Goal: Task Accomplishment & Management: Contribute content

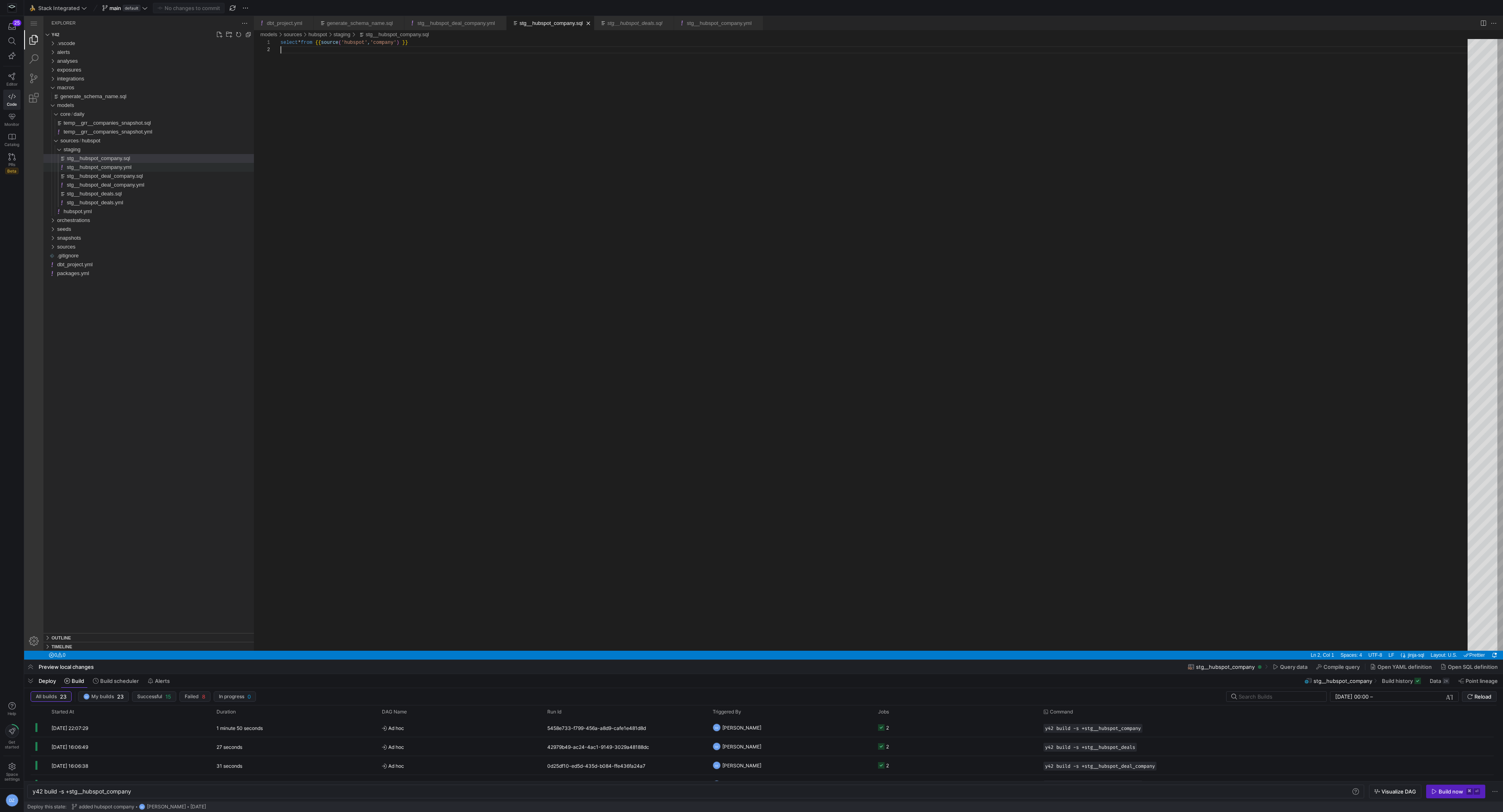
scroll to position [7, 0]
click at [138, 150] on div "staging" at bounding box center [159, 149] width 190 height 9
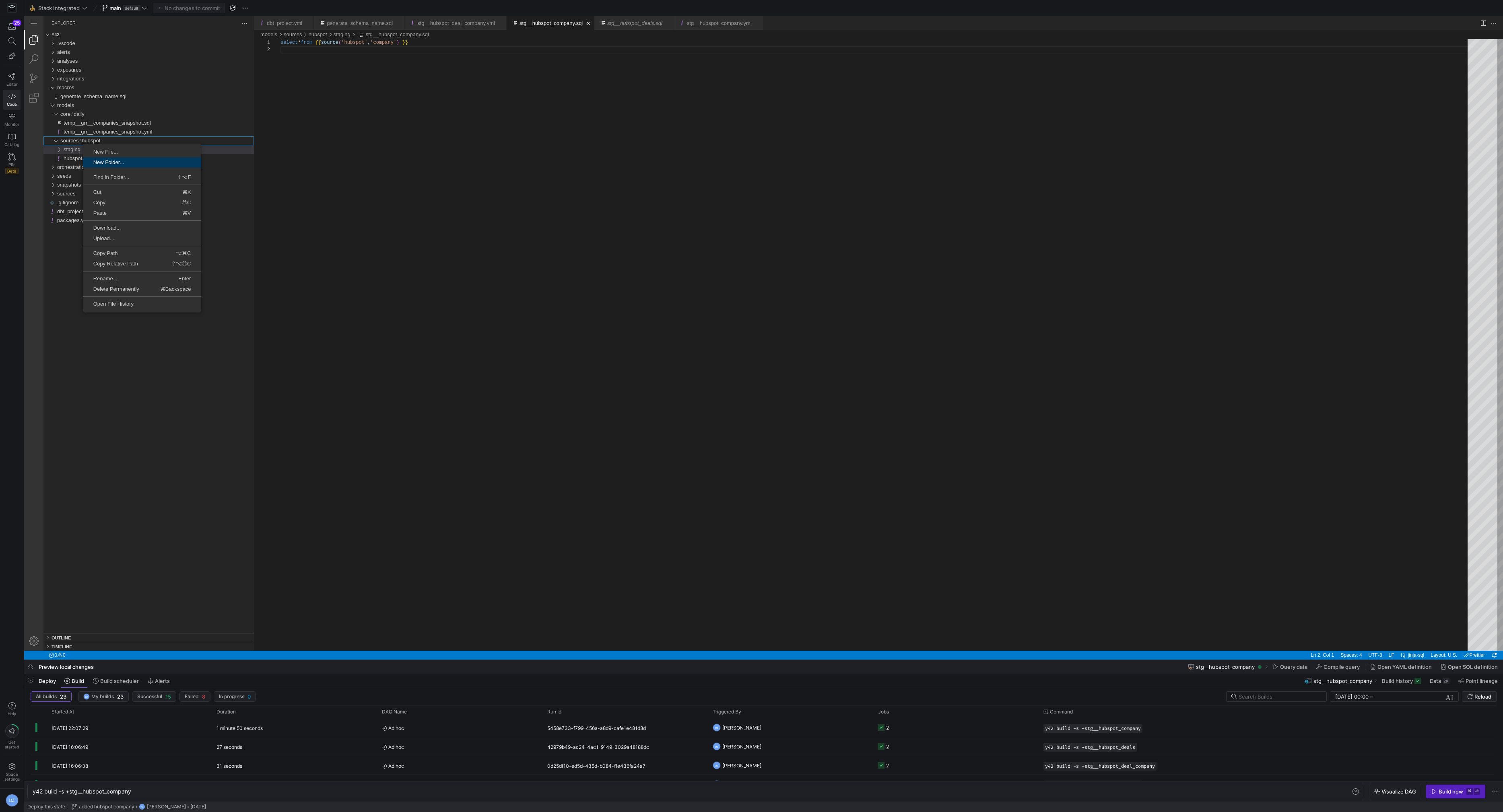
click at [108, 160] on span "New Folder..." at bounding box center [142, 162] width 118 height 5
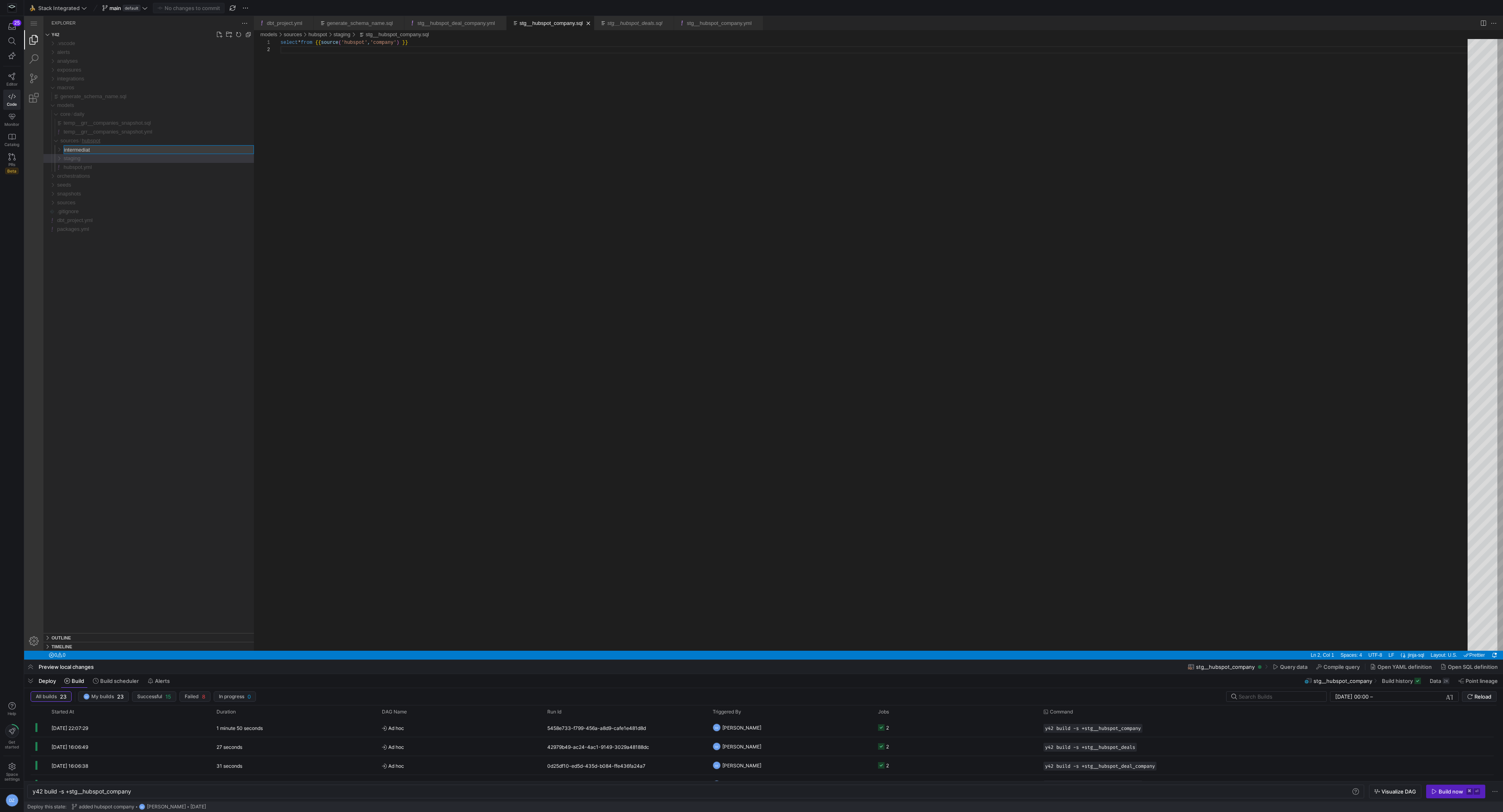
type input "intermediate"
click at [114, 150] on div "intermediate" at bounding box center [159, 149] width 190 height 9
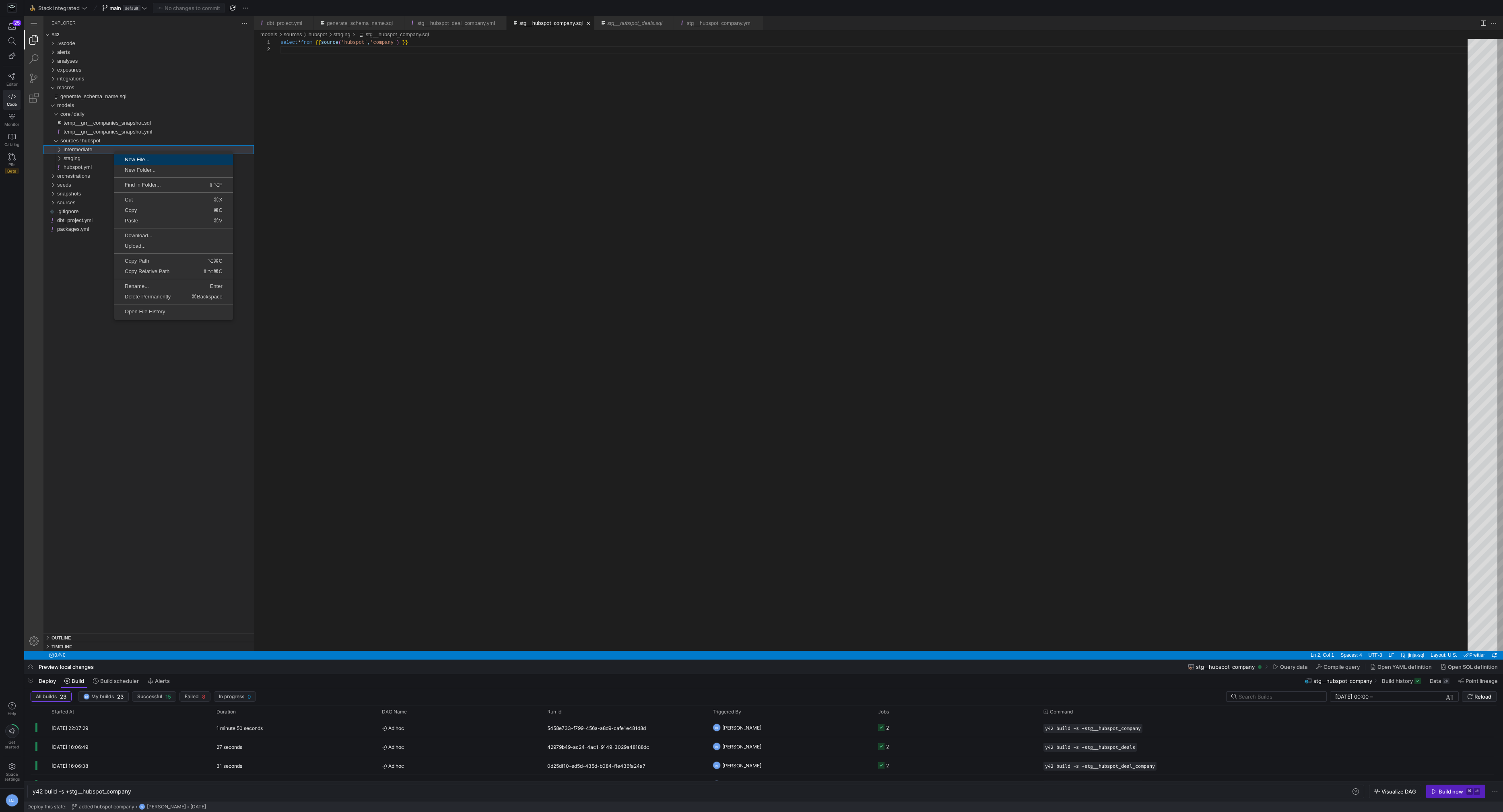
click at [143, 159] on span "New File..." at bounding box center [173, 159] width 118 height 5
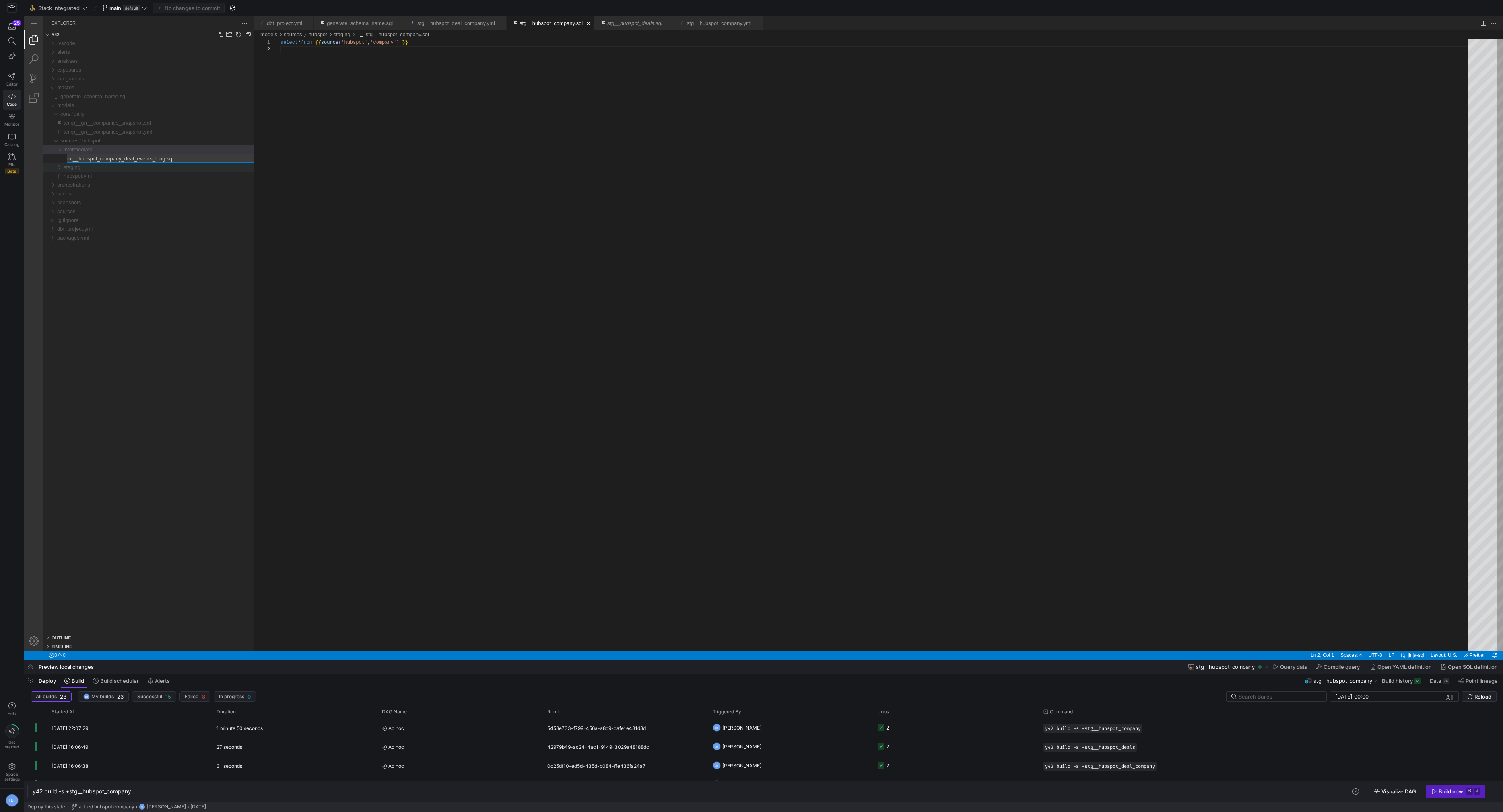
type input "int__hubspot_company_deal_events_long.sql"
click at [344, 131] on div "int__hubspot_company_deal_events_long.sql" at bounding box center [877, 345] width 1193 height 612
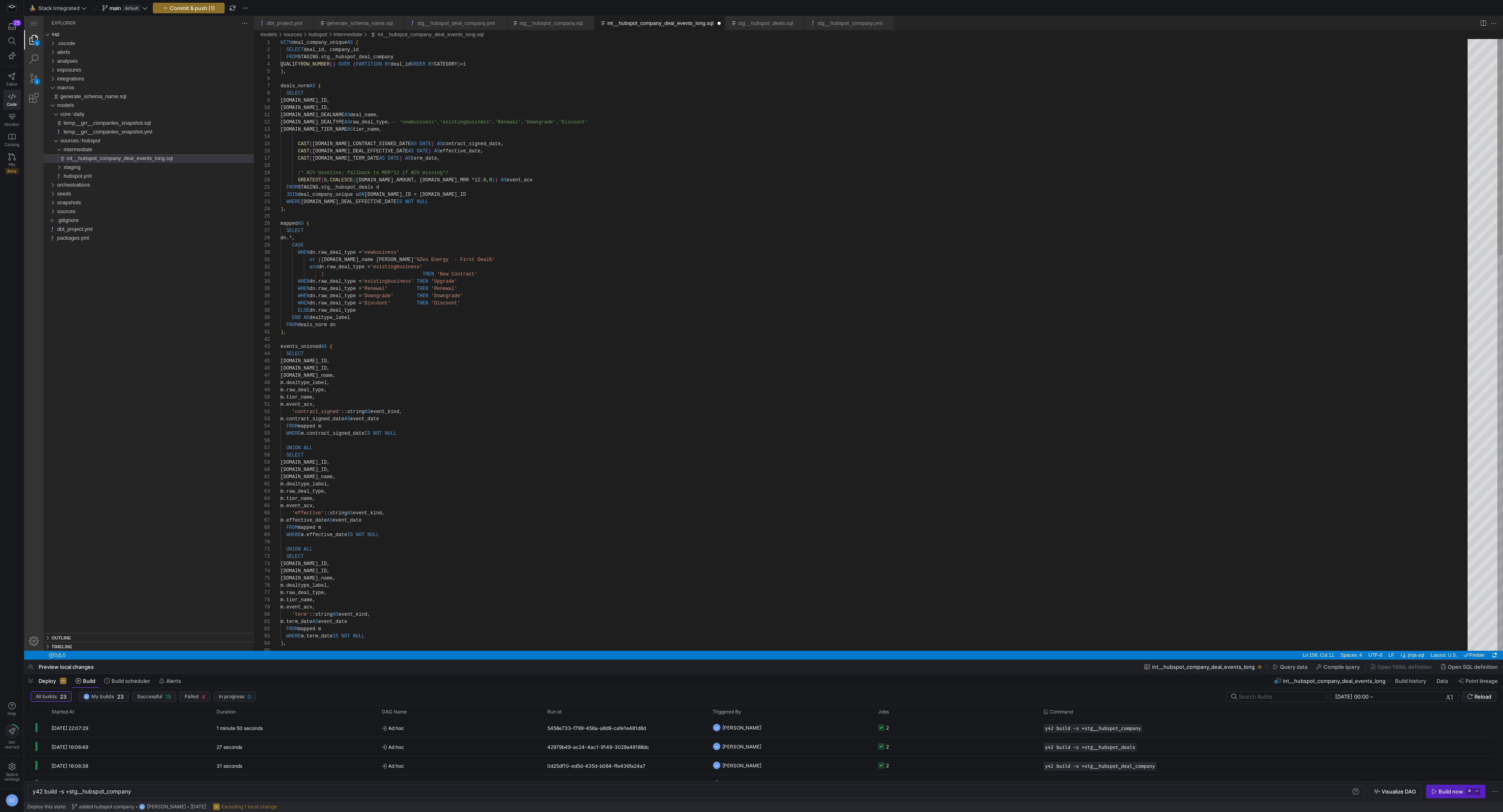
type textarea "AS raw_deal_type, -- 'newbusiness','existingbusiness','Renewal','Downgrade','Di…"
click at [172, 164] on div "staging" at bounding box center [159, 167] width 190 height 9
click at [158, 183] on div "stg__hubspot_company.yml" at bounding box center [160, 185] width 187 height 9
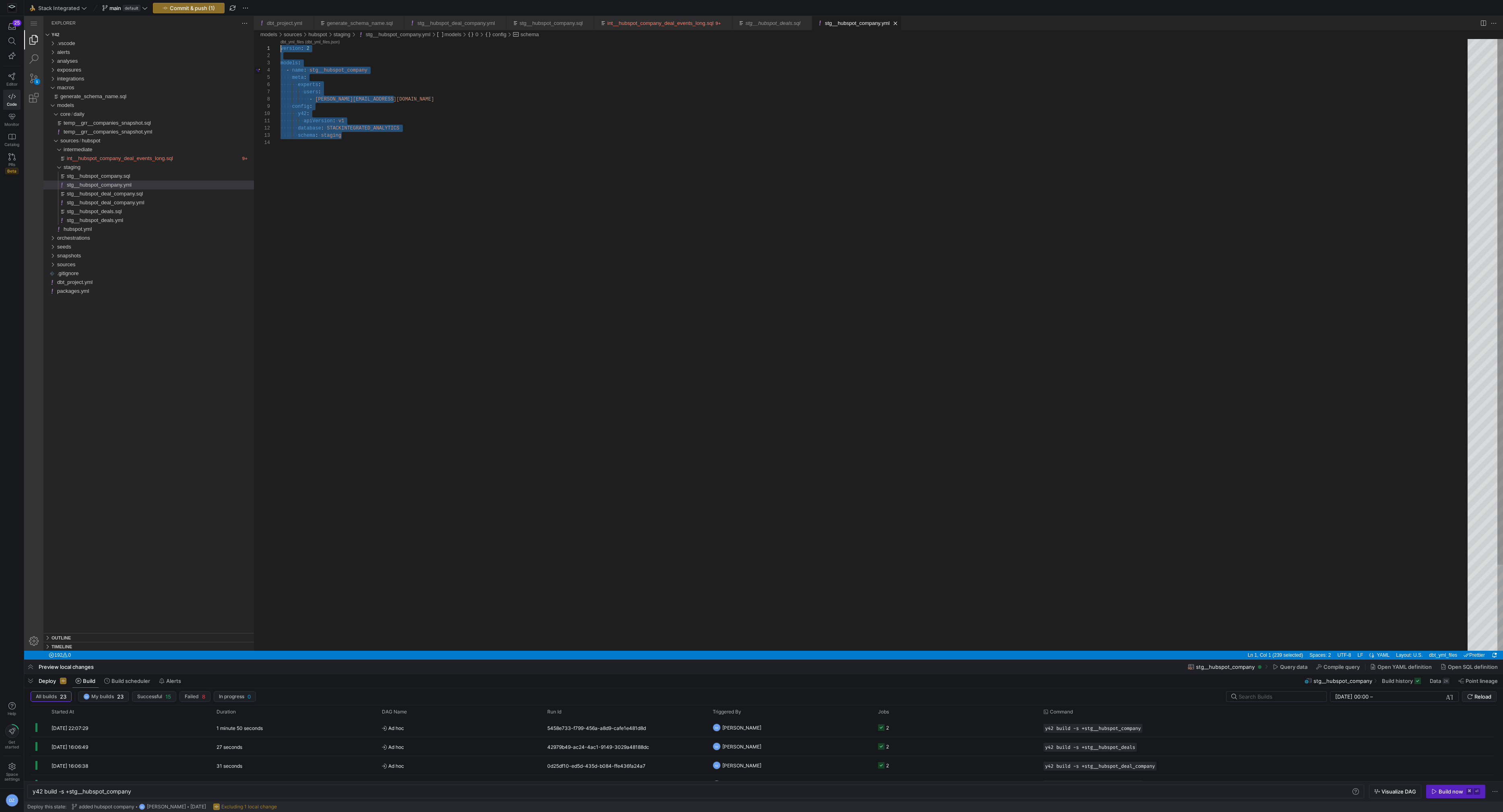
drag, startPoint x: 366, startPoint y: 139, endPoint x: 274, endPoint y: 40, distance: 135.1
click at [281, 40] on div "version : ·‌ 2 models : ·‌·‌ - ·‌ name : ·‌ stg__hubspot_company ·‌·‌·‌·‌ meta …" at bounding box center [877, 395] width 1193 height 712
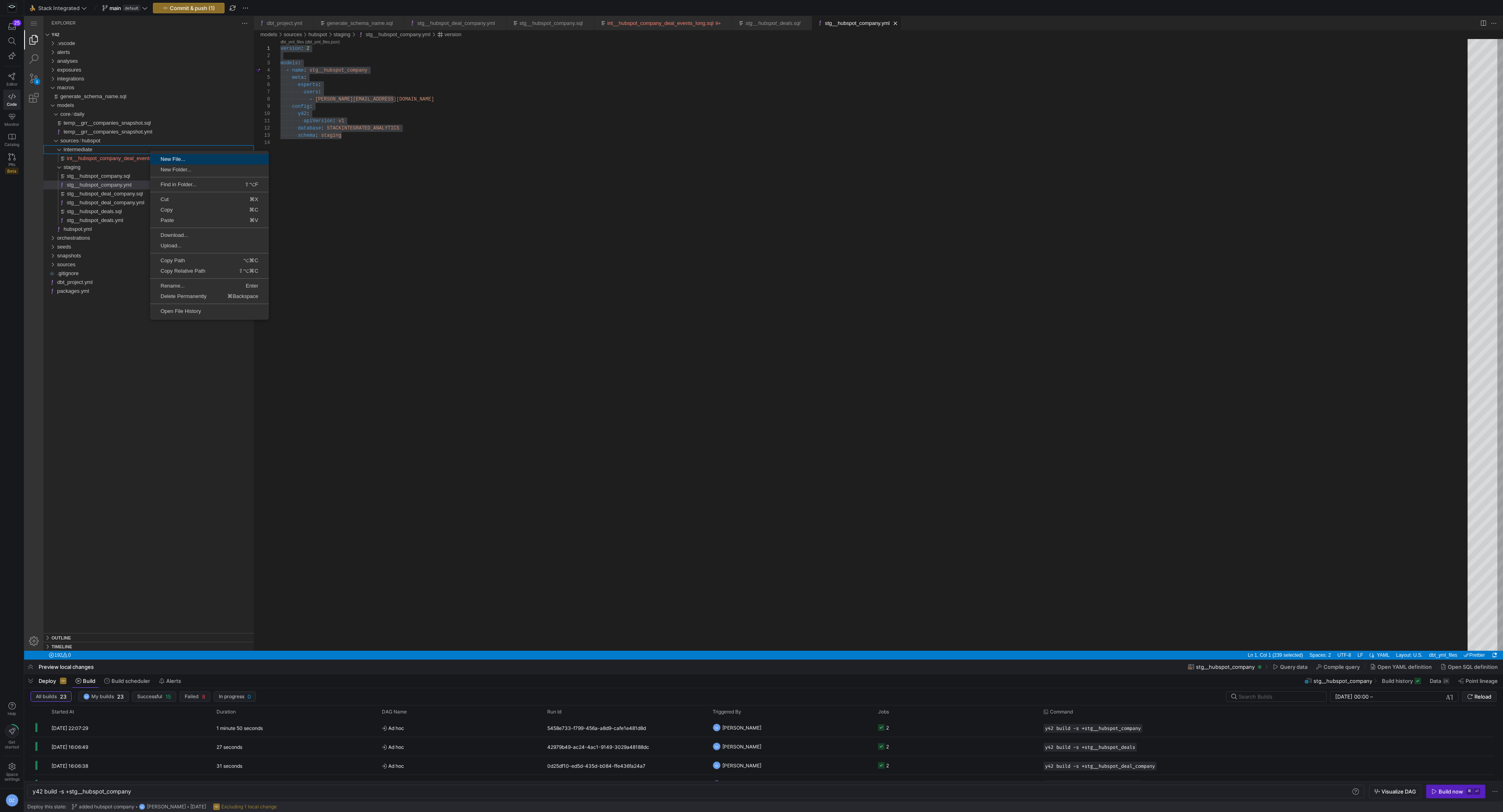
click at [164, 158] on span "New File..." at bounding box center [209, 159] width 118 height 5
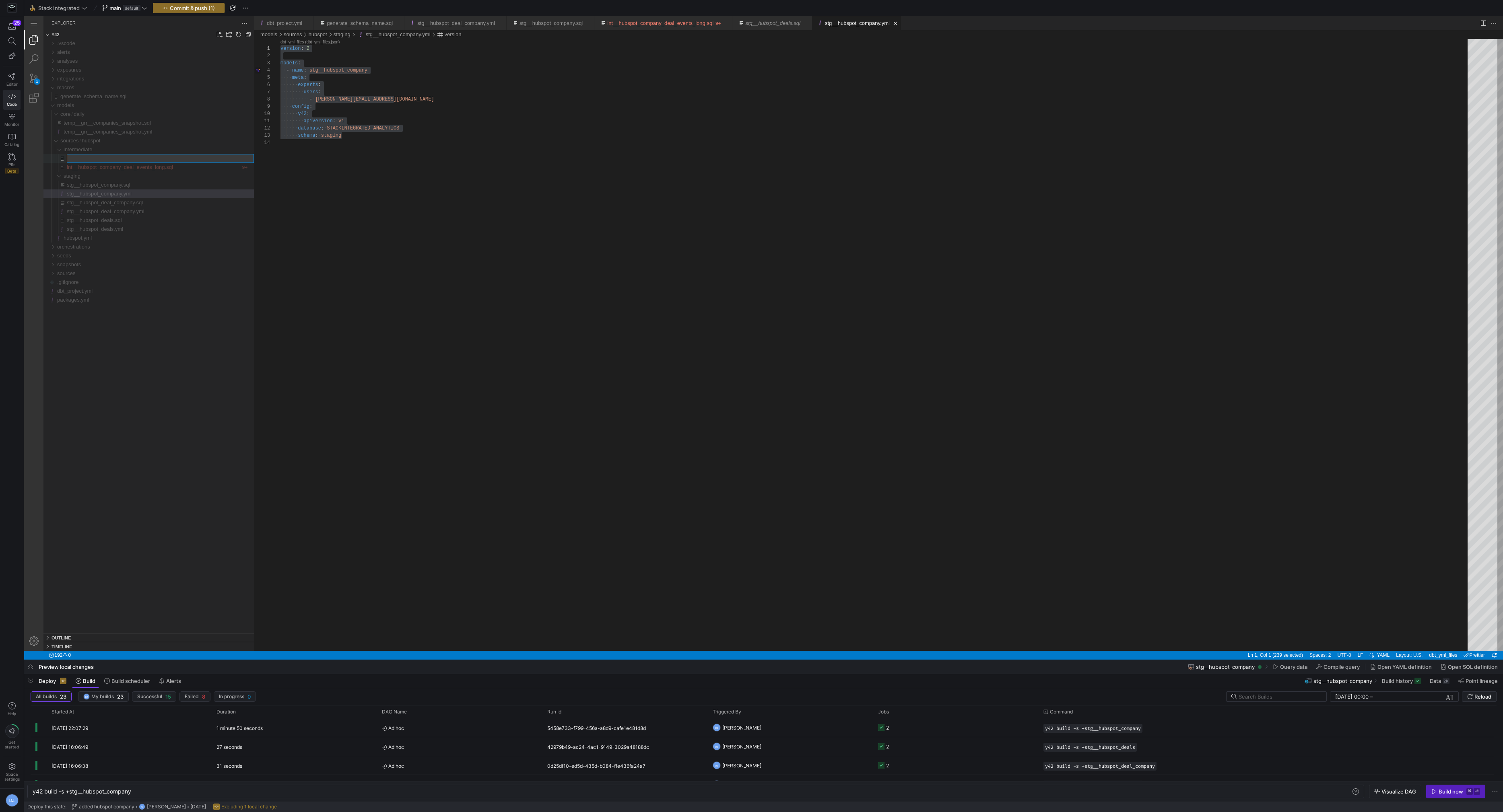
click at [145, 161] on input "Type file name. Press Enter to confirm or Escape to cancel." at bounding box center [160, 159] width 186 height 8
type textarea "apiVersion: v1 database: STACKINTEGRATED_ANALYTICS schema: staging"
click at [326, 178] on div "version : ·‌ 2 models : ·‌·‌ - ·‌ name : ·‌ stg__hubspot_company ·‌·‌·‌·‌ meta …" at bounding box center [877, 395] width 1193 height 712
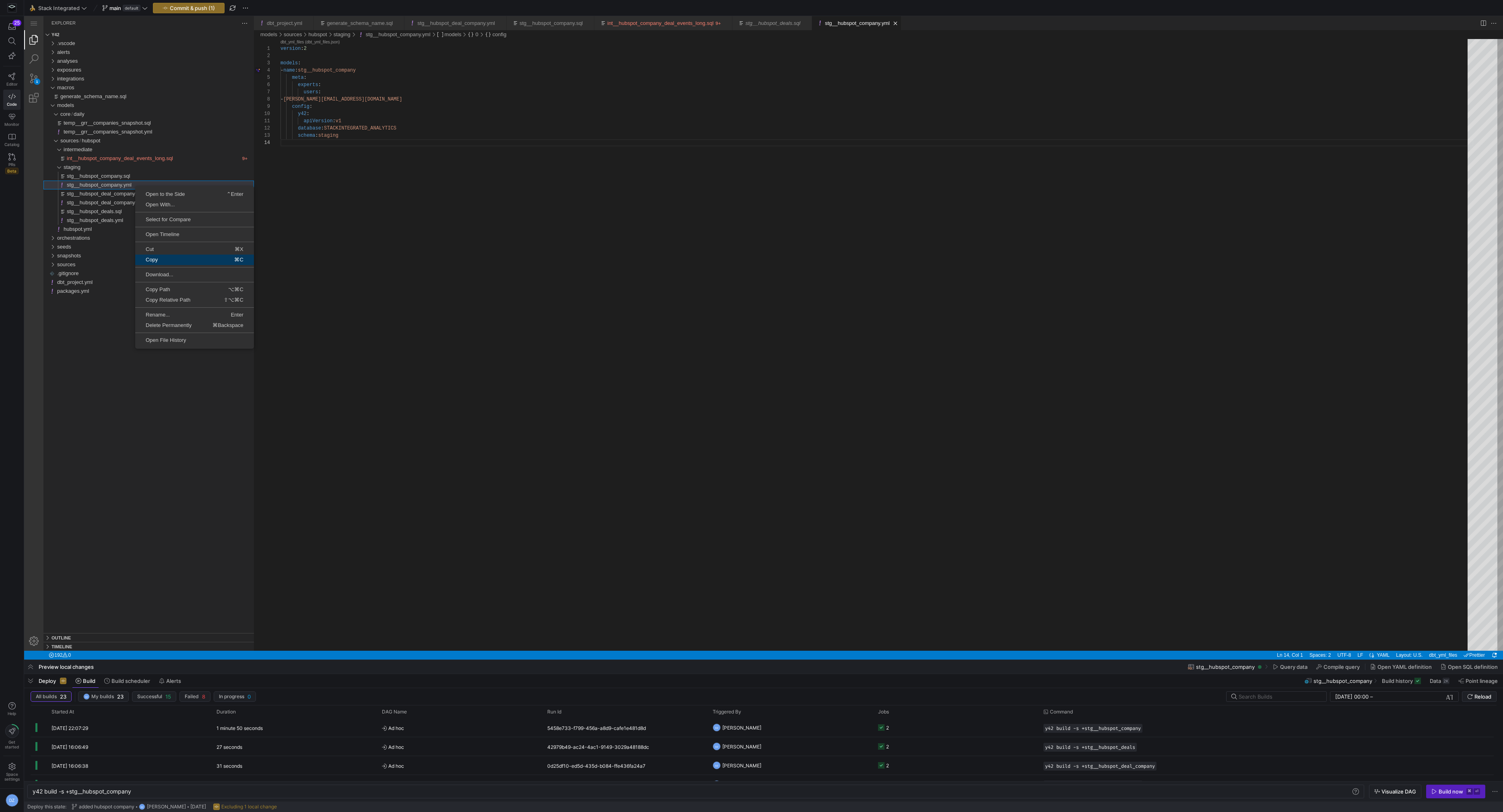
click at [162, 262] on link "Copy ⌘C" at bounding box center [194, 260] width 118 height 10
click at [165, 216] on span "Paste" at bounding box center [165, 218] width 53 height 5
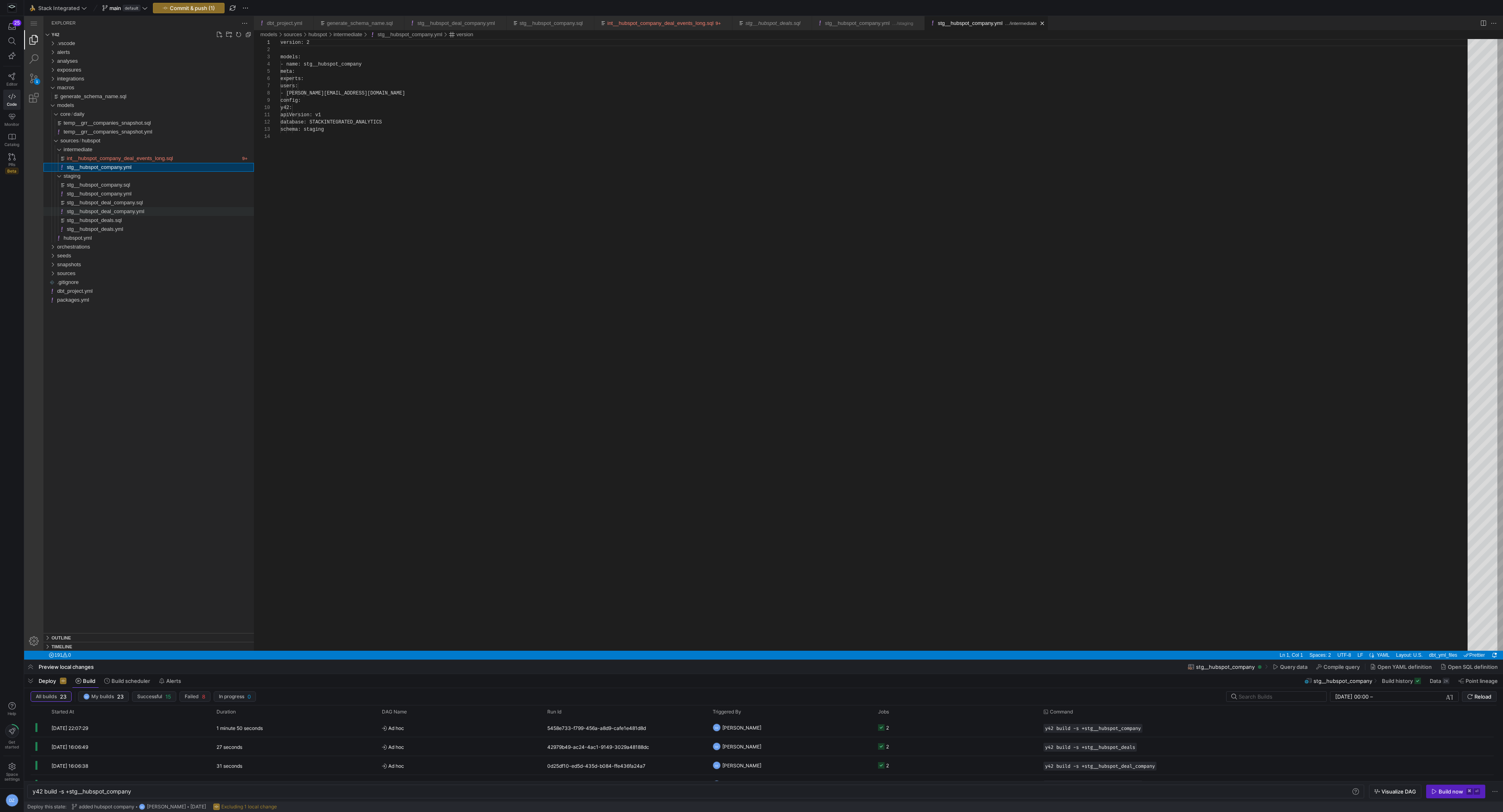
scroll to position [72, 0]
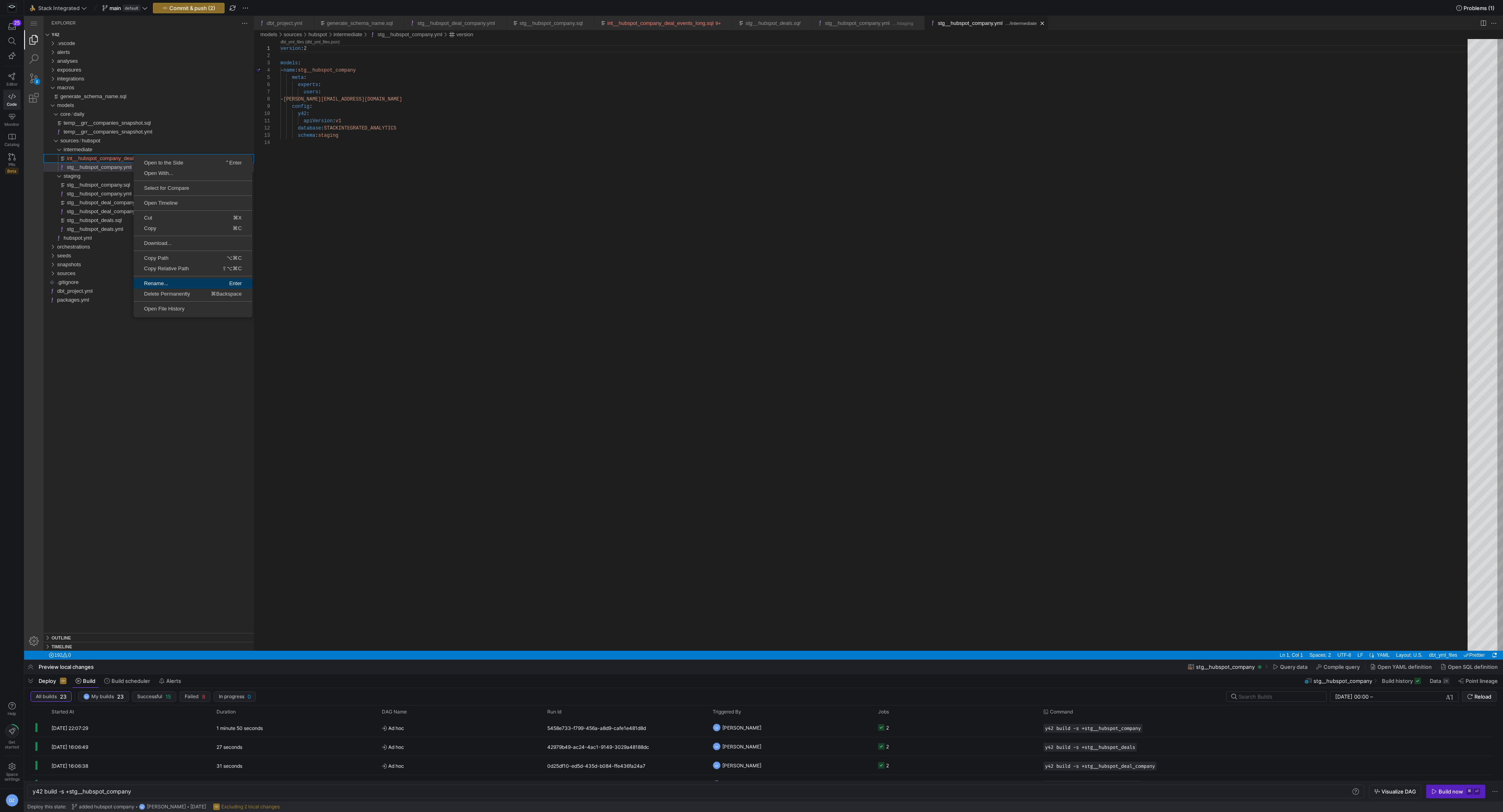
click at [183, 282] on span "Rename..." at bounding box center [163, 283] width 58 height 5
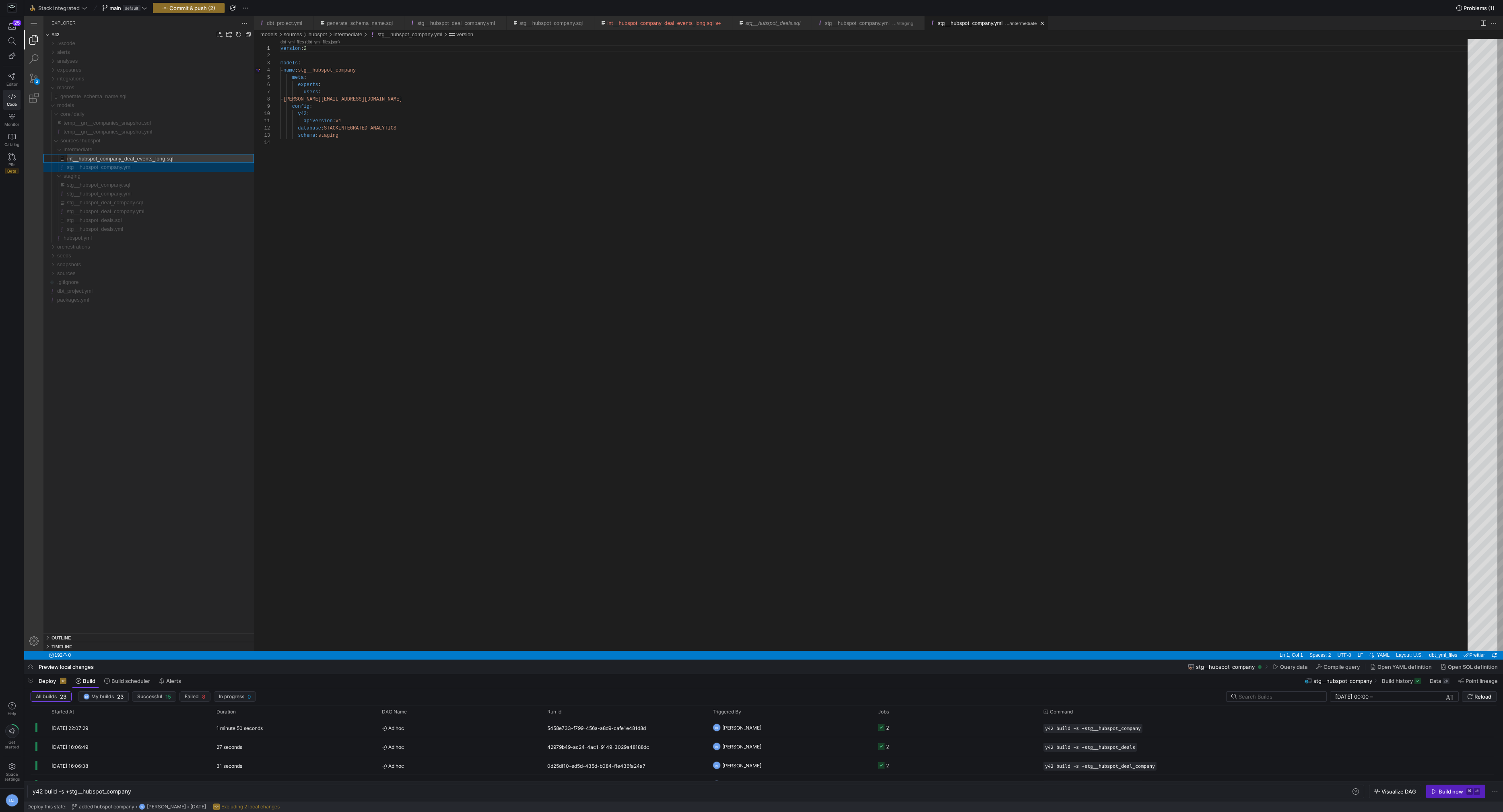
click at [172, 170] on div "stg__hubspot_company.yml" at bounding box center [160, 167] width 187 height 9
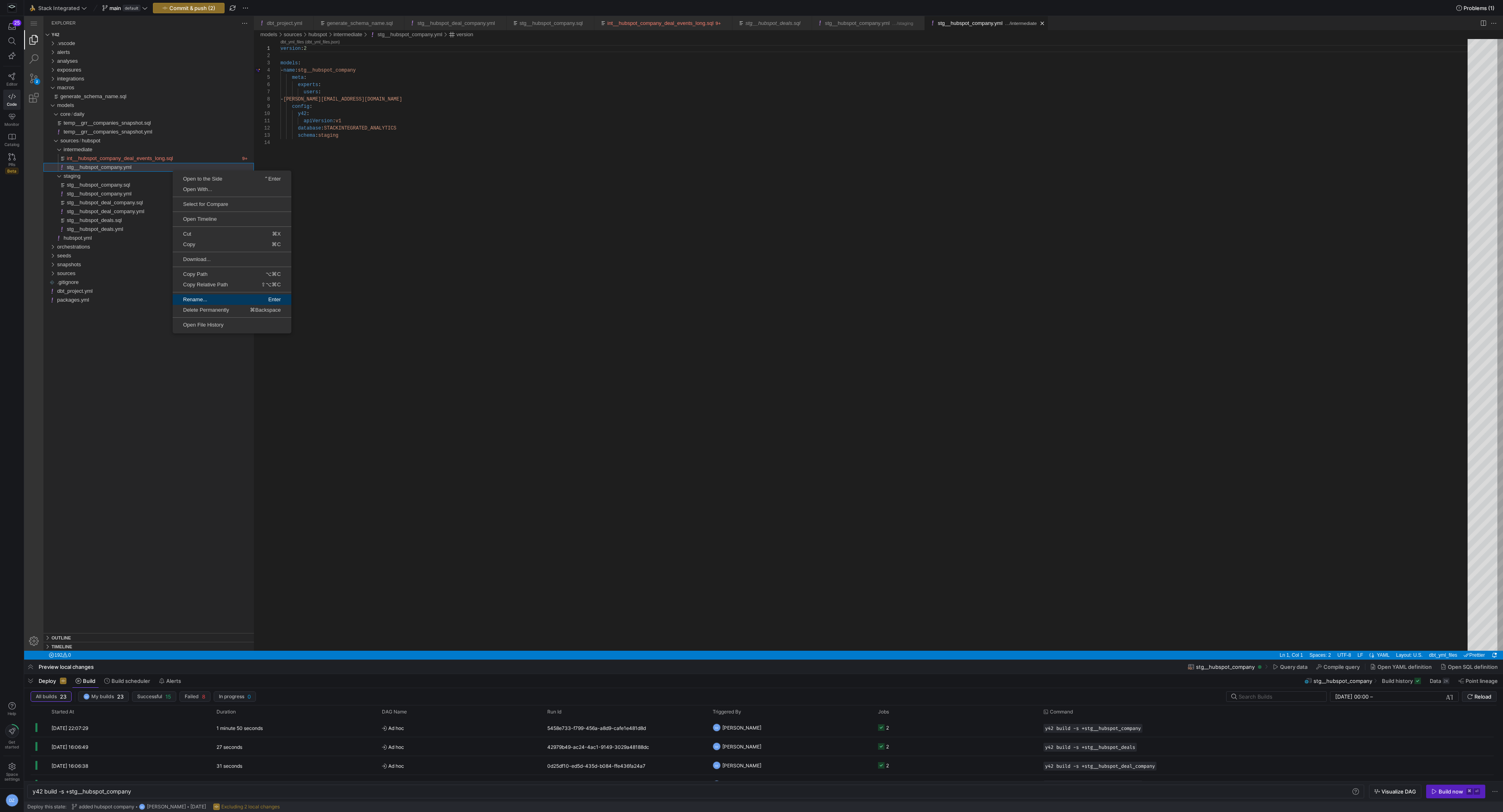
click at [220, 295] on link "Rename... Enter" at bounding box center [232, 300] width 118 height 10
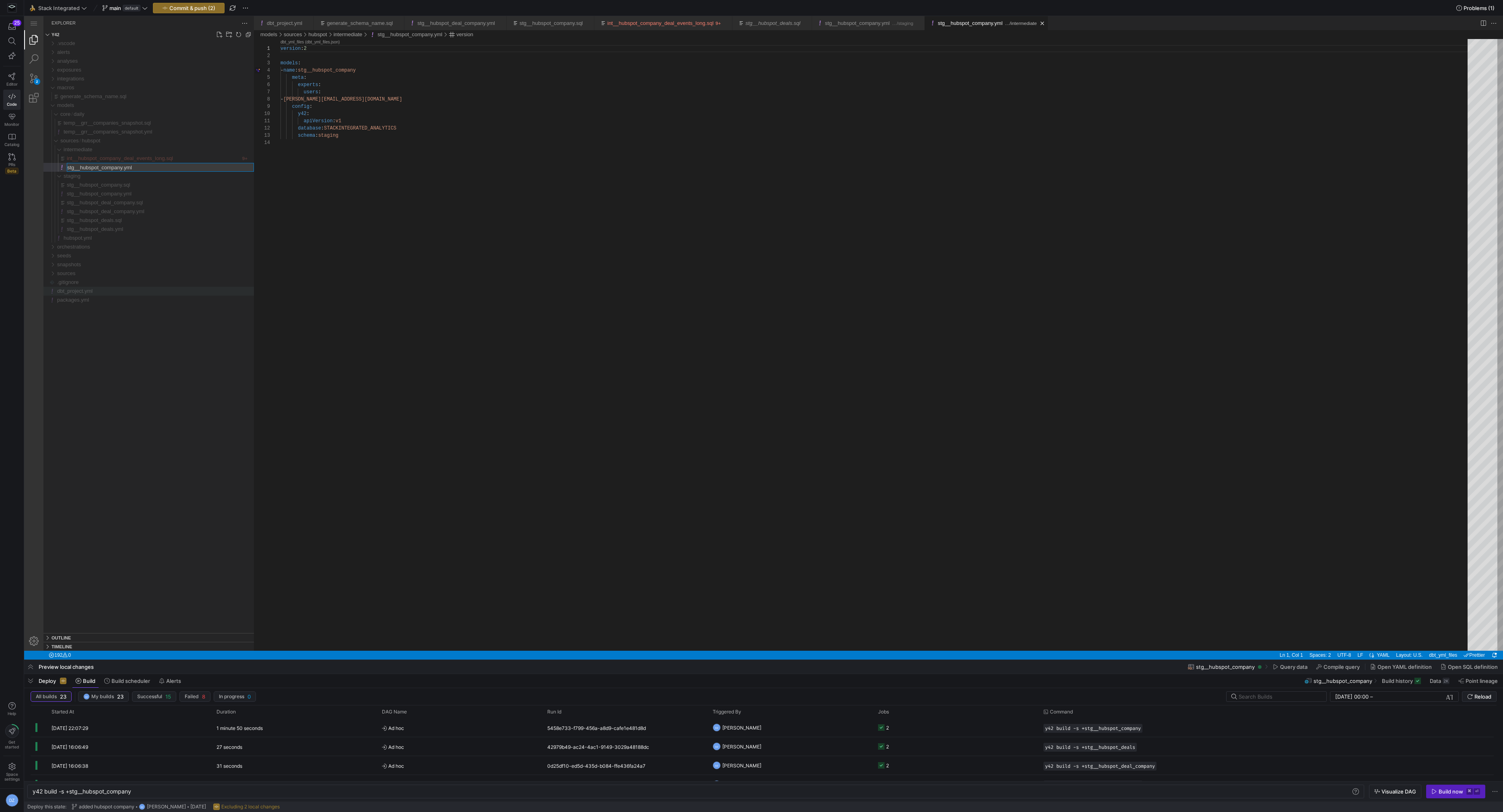
type input "int__hubspot_company_deal_events_long.yml"
click at [349, 72] on div "version : 2 models : - name : stg__hubspot_company meta : experts : users : - […" at bounding box center [877, 395] width 1193 height 712
paste textarea "int__hubspot_company_deal_events_long"
click at [375, 117] on div "version : 2 models : - name : int__hubspot_company_deal_events_long meta : expe…" at bounding box center [877, 395] width 1193 height 712
click at [387, 134] on div "version : 2 models : - name : int__hubspot_company_deal_events_long meta : expe…" at bounding box center [877, 395] width 1193 height 712
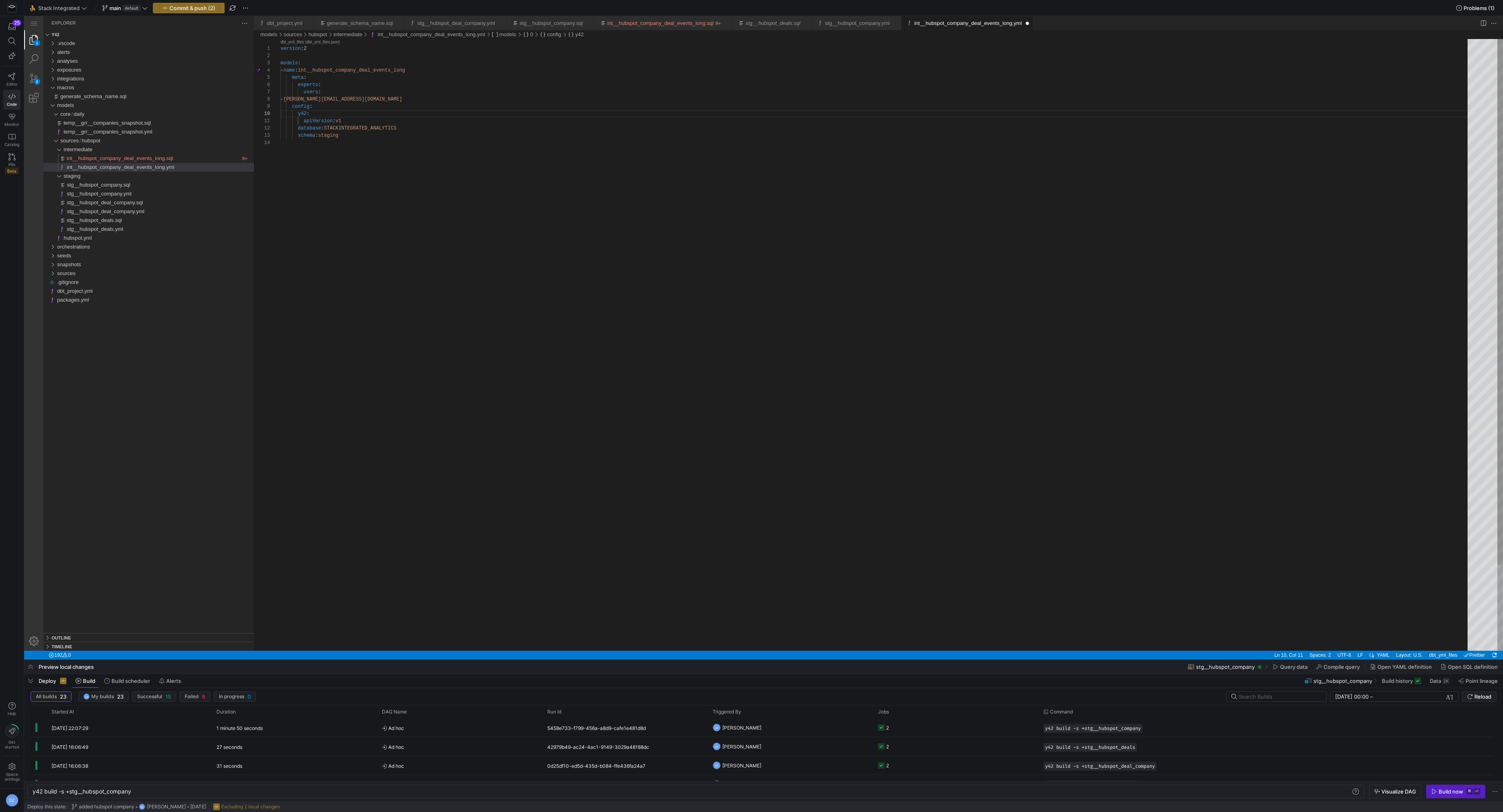
scroll to position [15, 61]
click at [325, 135] on div "version : 2 models : - name : int__hubspot_company_deal_events_long meta : expe…" at bounding box center [877, 395] width 1193 height 712
click at [378, 136] on div "version : 2 models : - name : int__hubspot_company_deal_events_long meta : expe…" at bounding box center [877, 395] width 1193 height 712
click at [344, 153] on div "version : 2 models : - name : int__hubspot_company_deal_events_long meta : expe…" at bounding box center [877, 395] width 1193 height 712
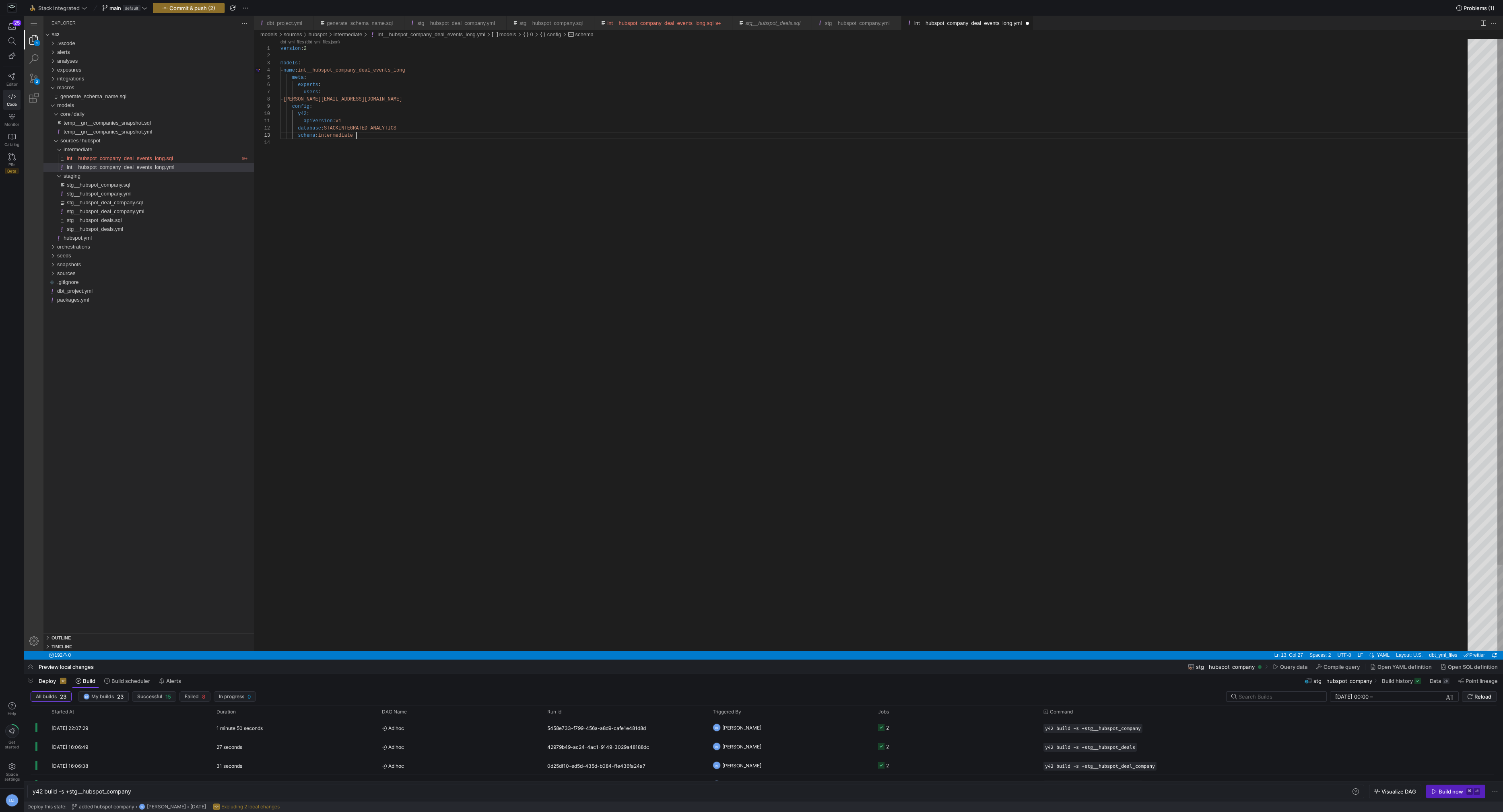
scroll to position [22, 0]
click at [417, 116] on div "version : 2 models : - name : int__hubspot_company_deal_events_long meta : expe…" at bounding box center [877, 395] width 1193 height 712
type textarea "version: 2 models: - name: int__hubspot_company_deal_events_long meta: experts:…"
click at [200, 158] on div "int__hubspot_company_deal_events_long.sql" at bounding box center [153, 158] width 173 height 9
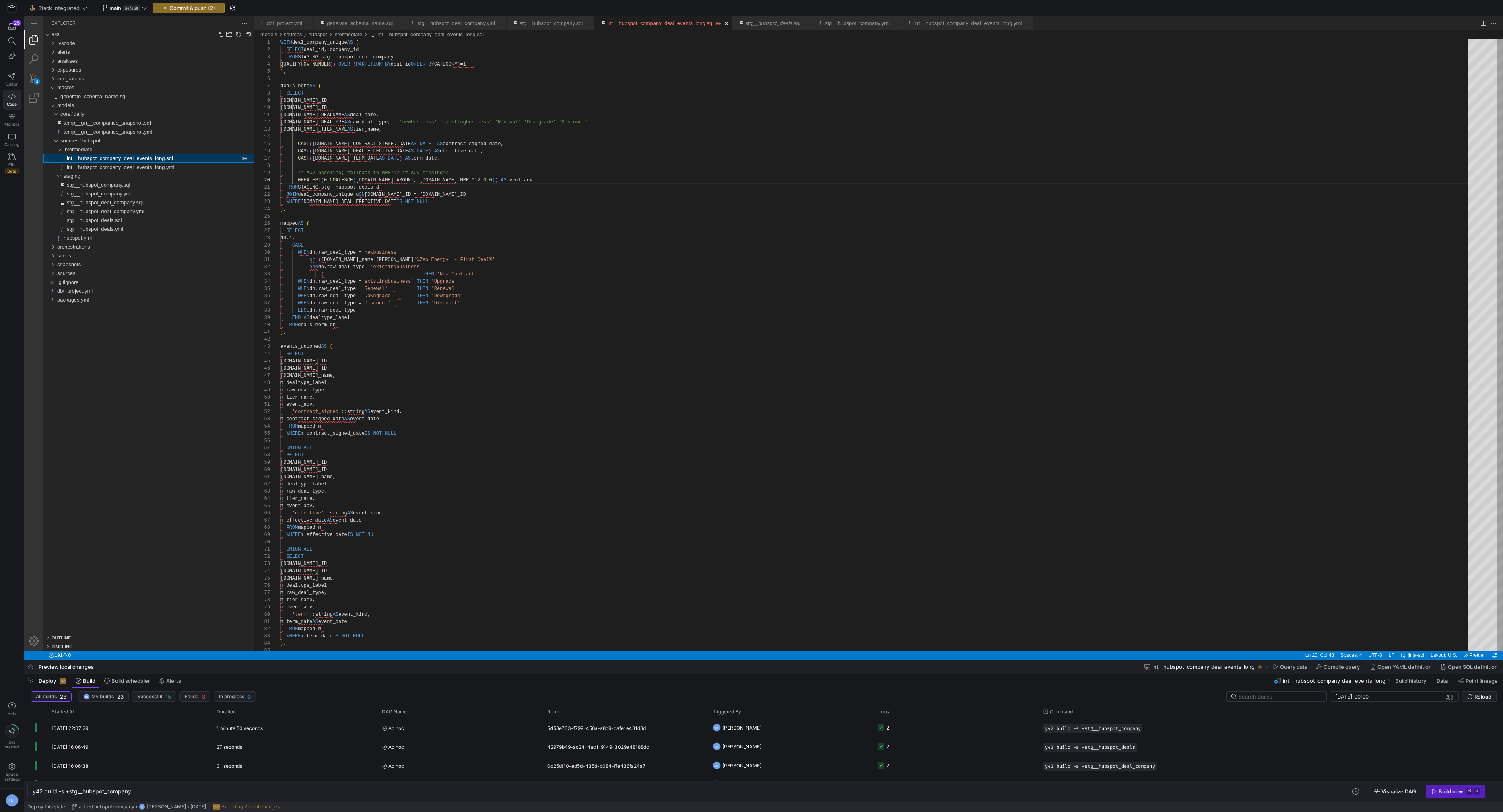
scroll to position [65, 137]
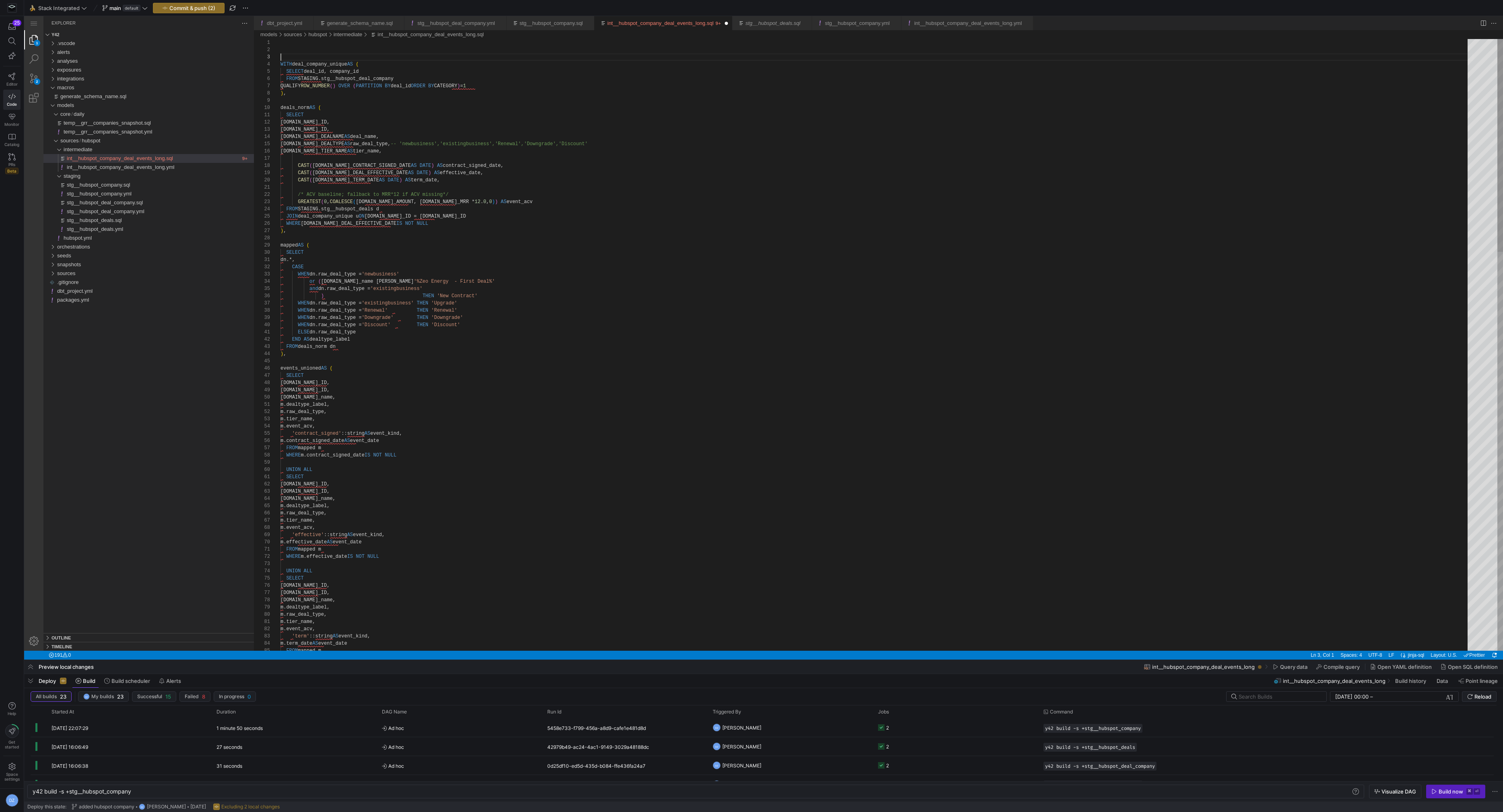
scroll to position [22, 0]
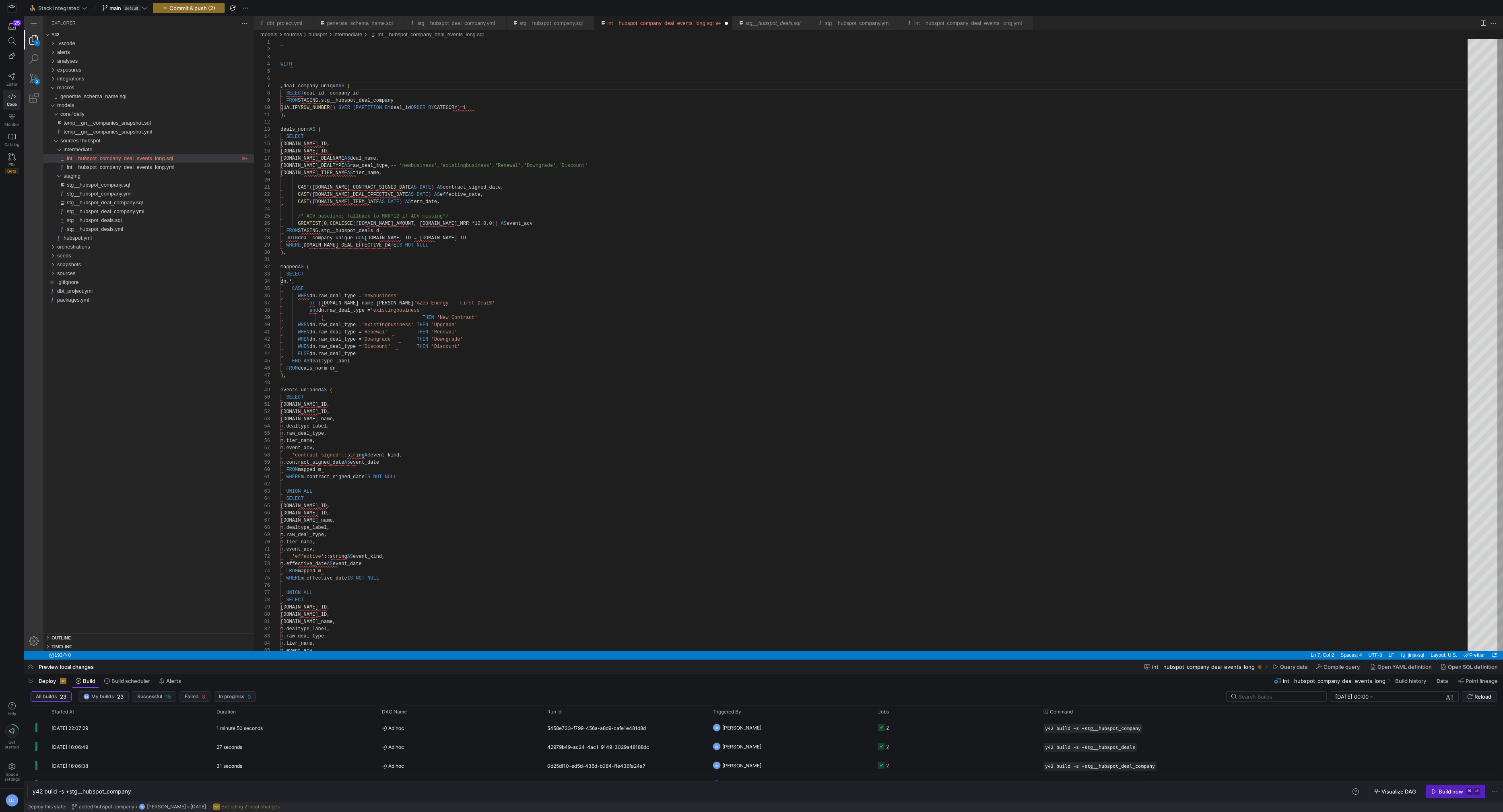
scroll to position [43, 5]
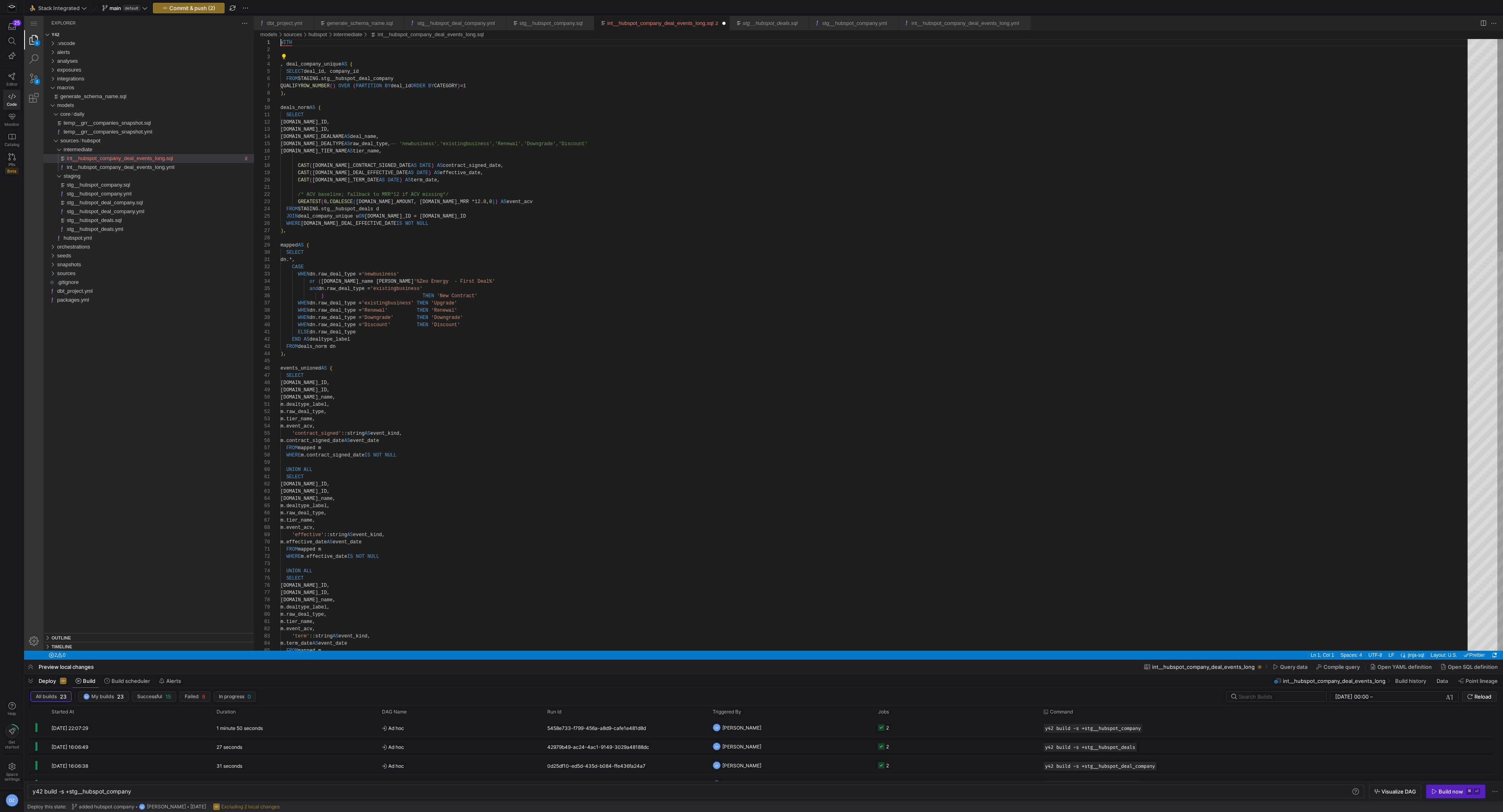
scroll to position [0, 0]
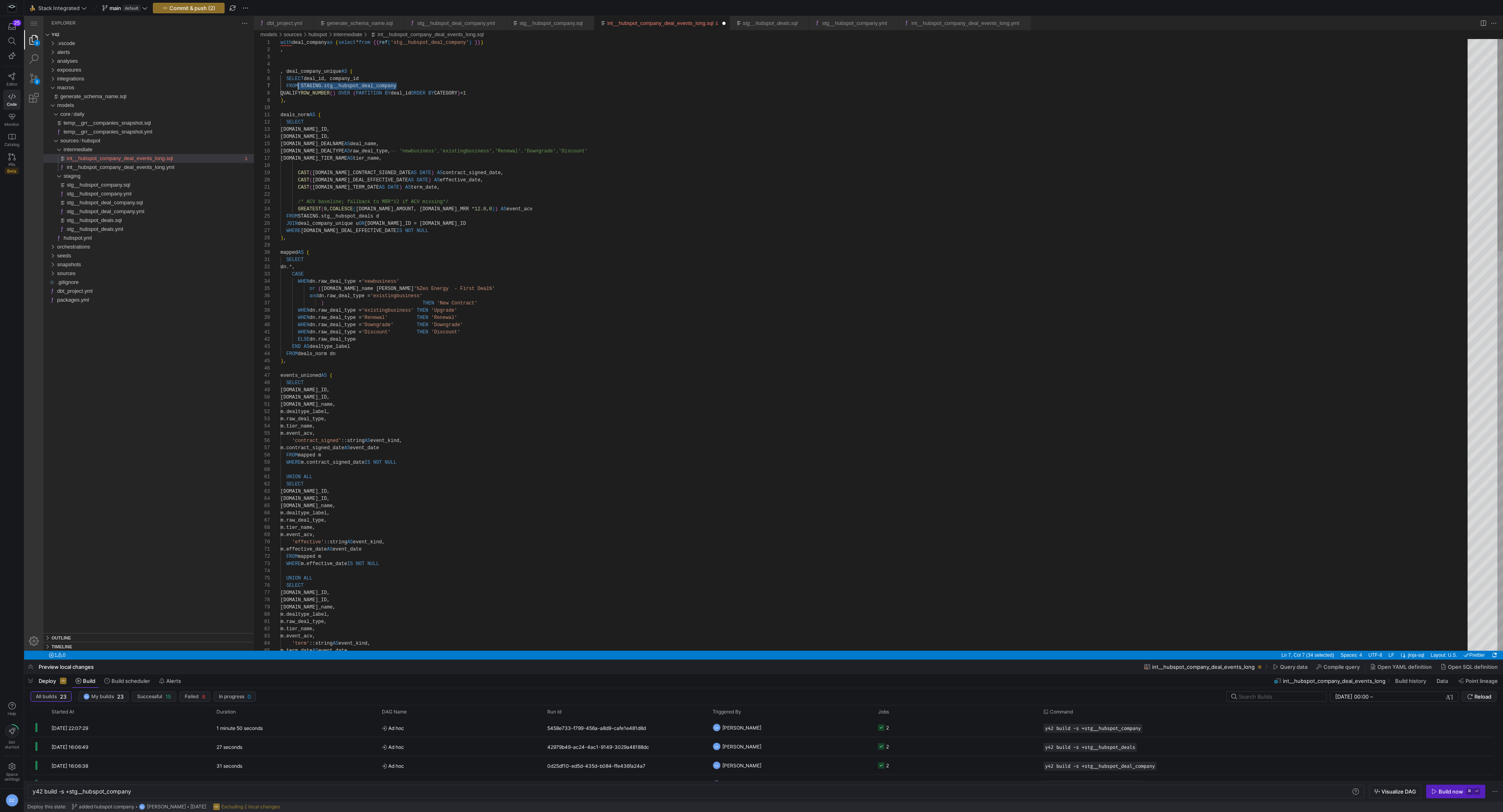
drag, startPoint x: 406, startPoint y: 86, endPoint x: 300, endPoint y: 85, distance: 106.0
paste textarea "int__hubspot_company_deal_events_long.sql"
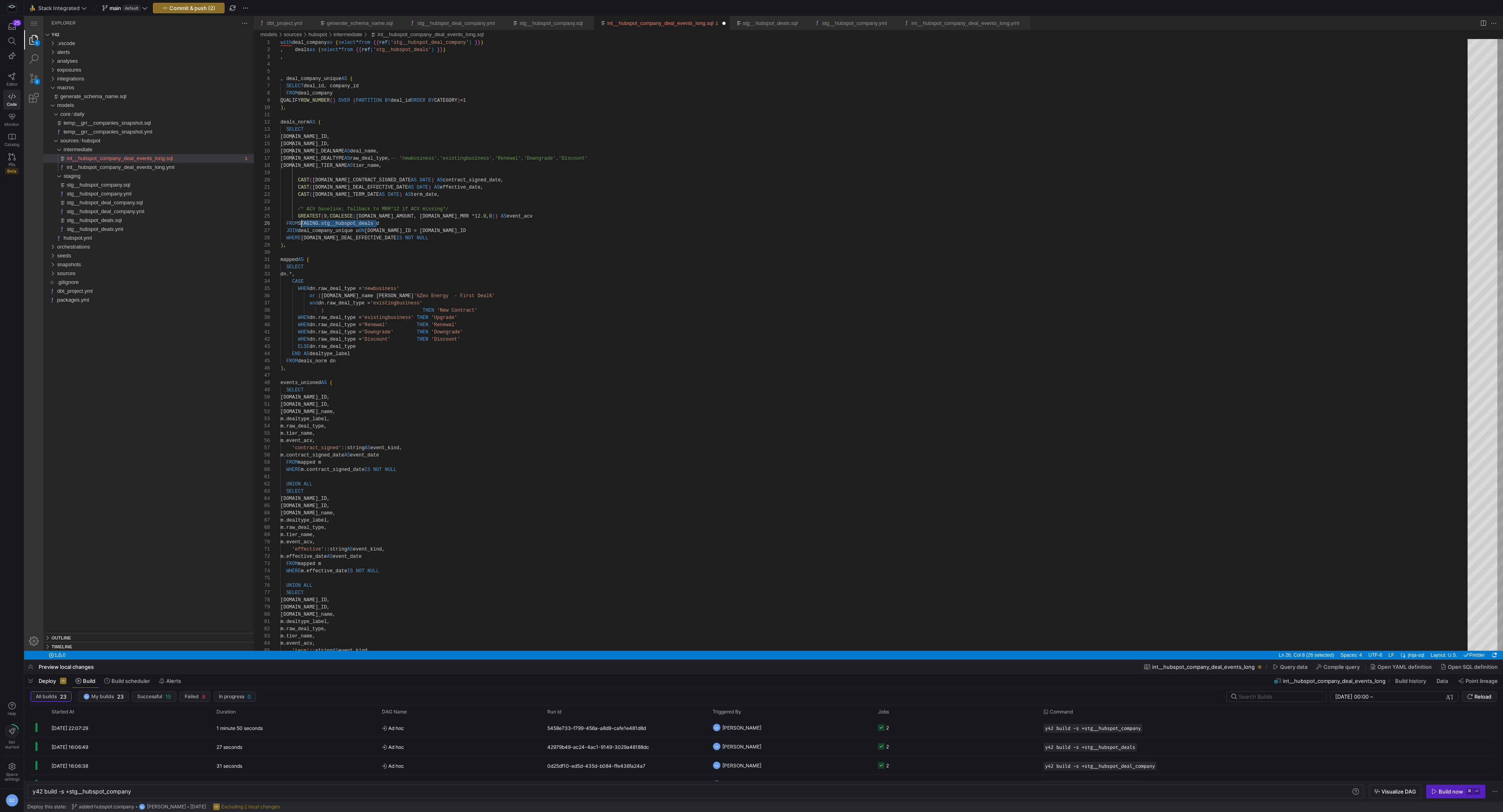
scroll to position [36, 20]
drag, startPoint x: 376, startPoint y: 221, endPoint x: 301, endPoint y: 222, distance: 75.0
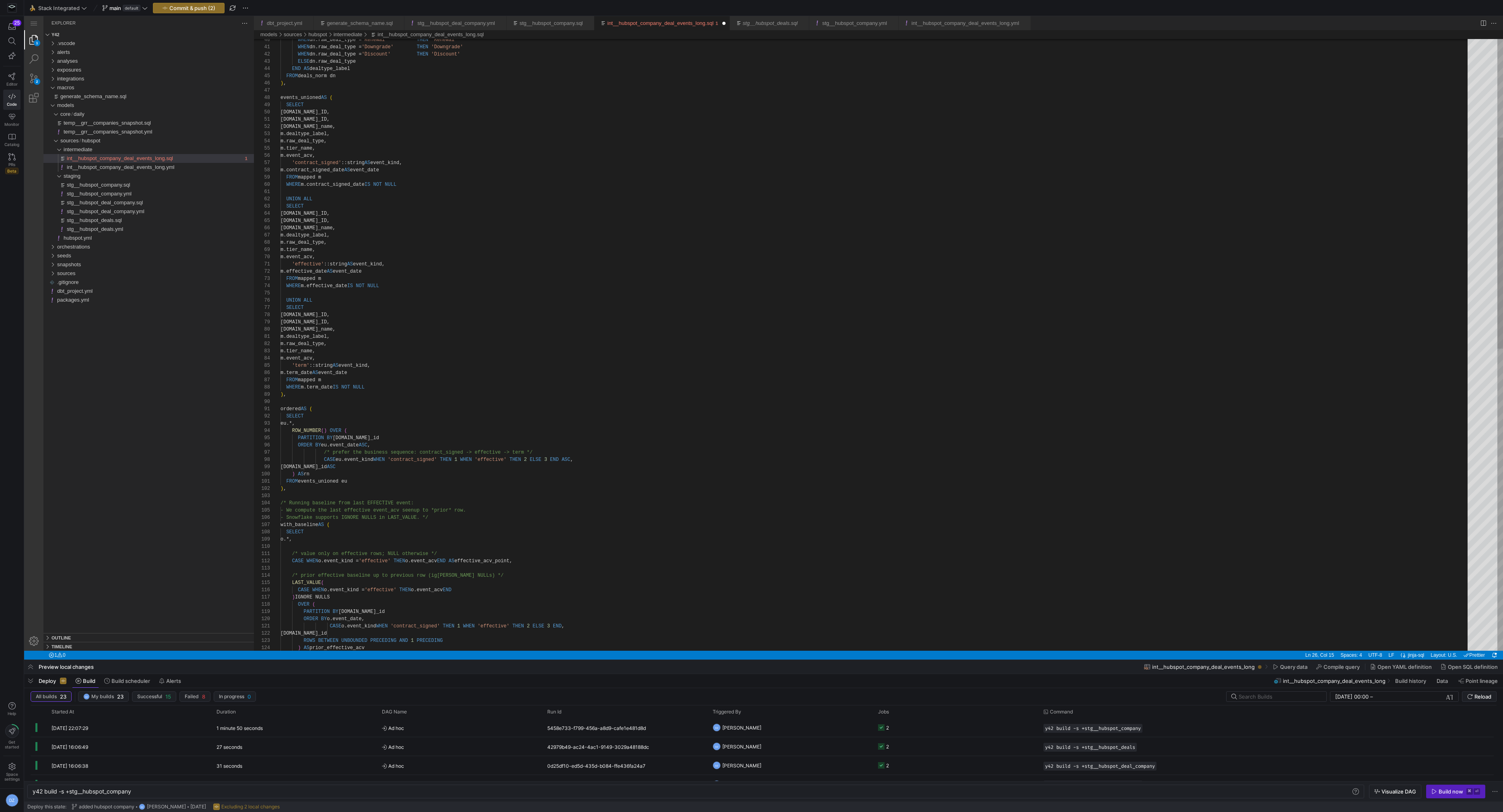
click at [316, 483] on div "WHEN dn.raw_deal_type = 'Renewal' THEN 'Renewal' WHEN dn.raw_deal_type = 'Downg…" at bounding box center [877, 639] width 1193 height 1770
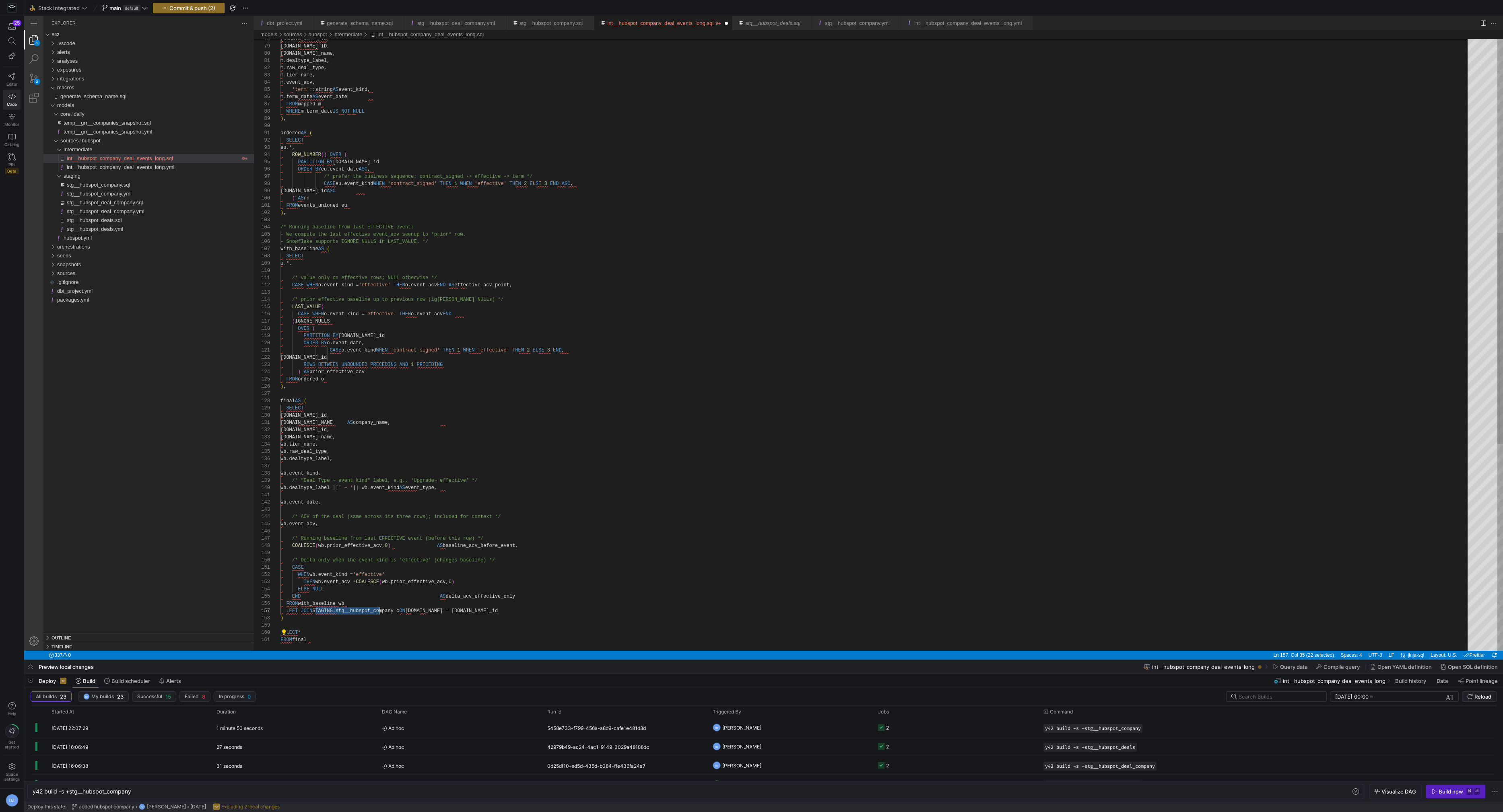
scroll to position [43, 116]
drag, startPoint x: 316, startPoint y: 612, endPoint x: 396, endPoint y: 608, distance: 80.1
click at [427, 635] on div "[DOMAIN_NAME]_ID, [DOMAIN_NAME]_name, [PERSON_NAME]dealtype_label, m.raw_deal_t…" at bounding box center [877, 363] width 1193 height 1770
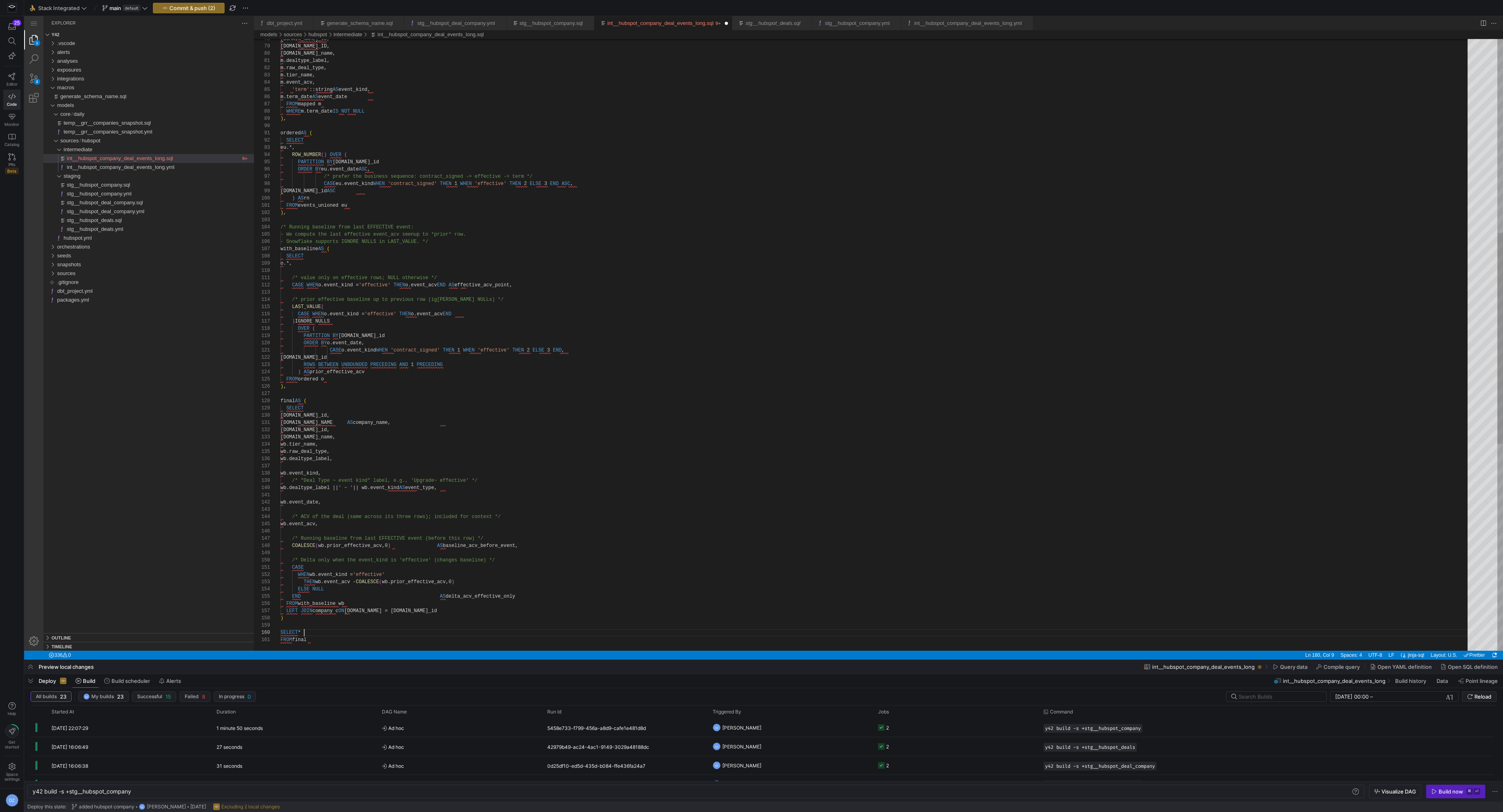
click at [420, 639] on div "[DOMAIN_NAME]_ID, [DOMAIN_NAME]_name, [PERSON_NAME]dealtype_label, m.raw_deal_t…" at bounding box center [877, 363] width 1193 height 1770
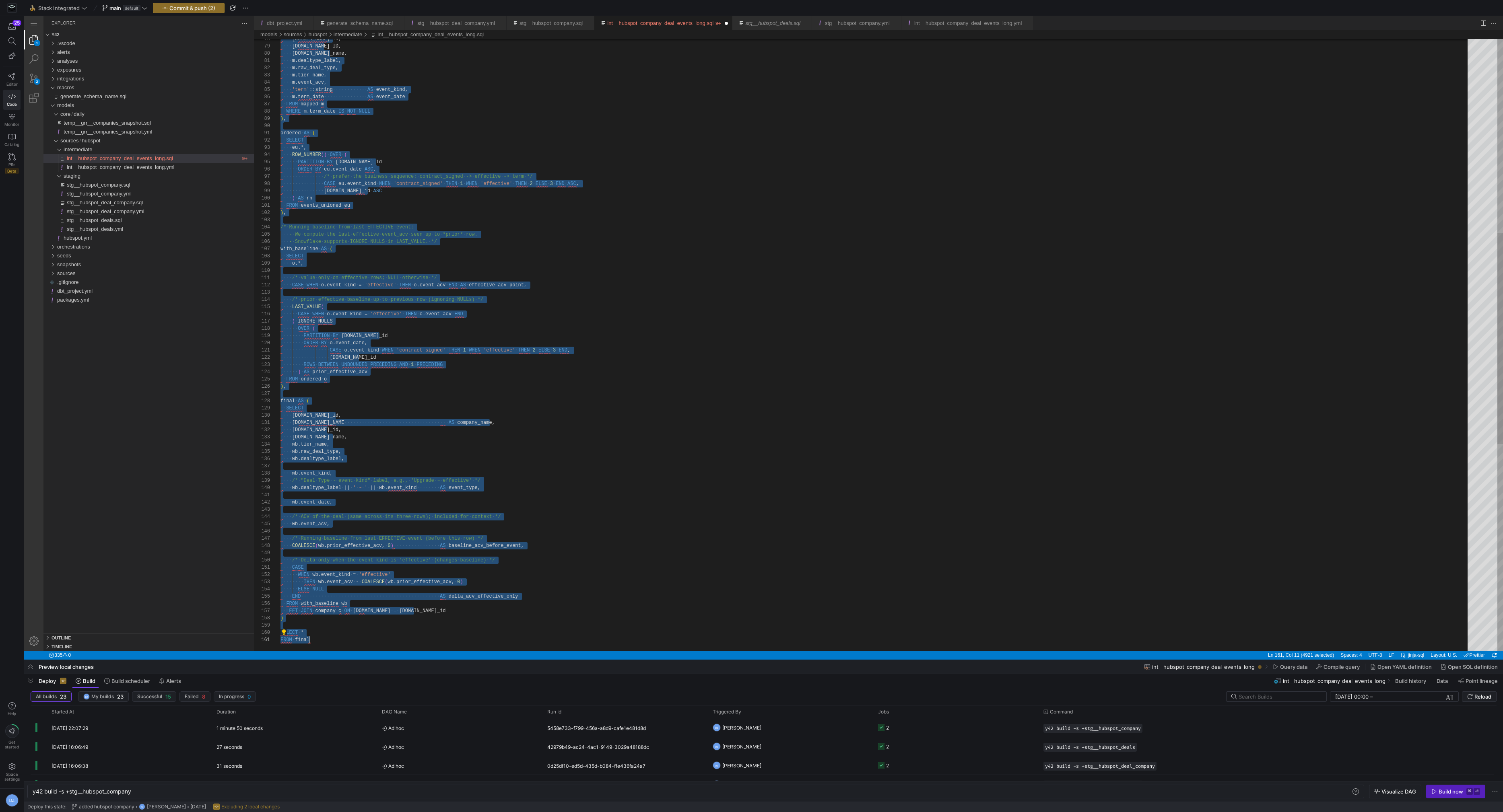
scroll to position [0, 29]
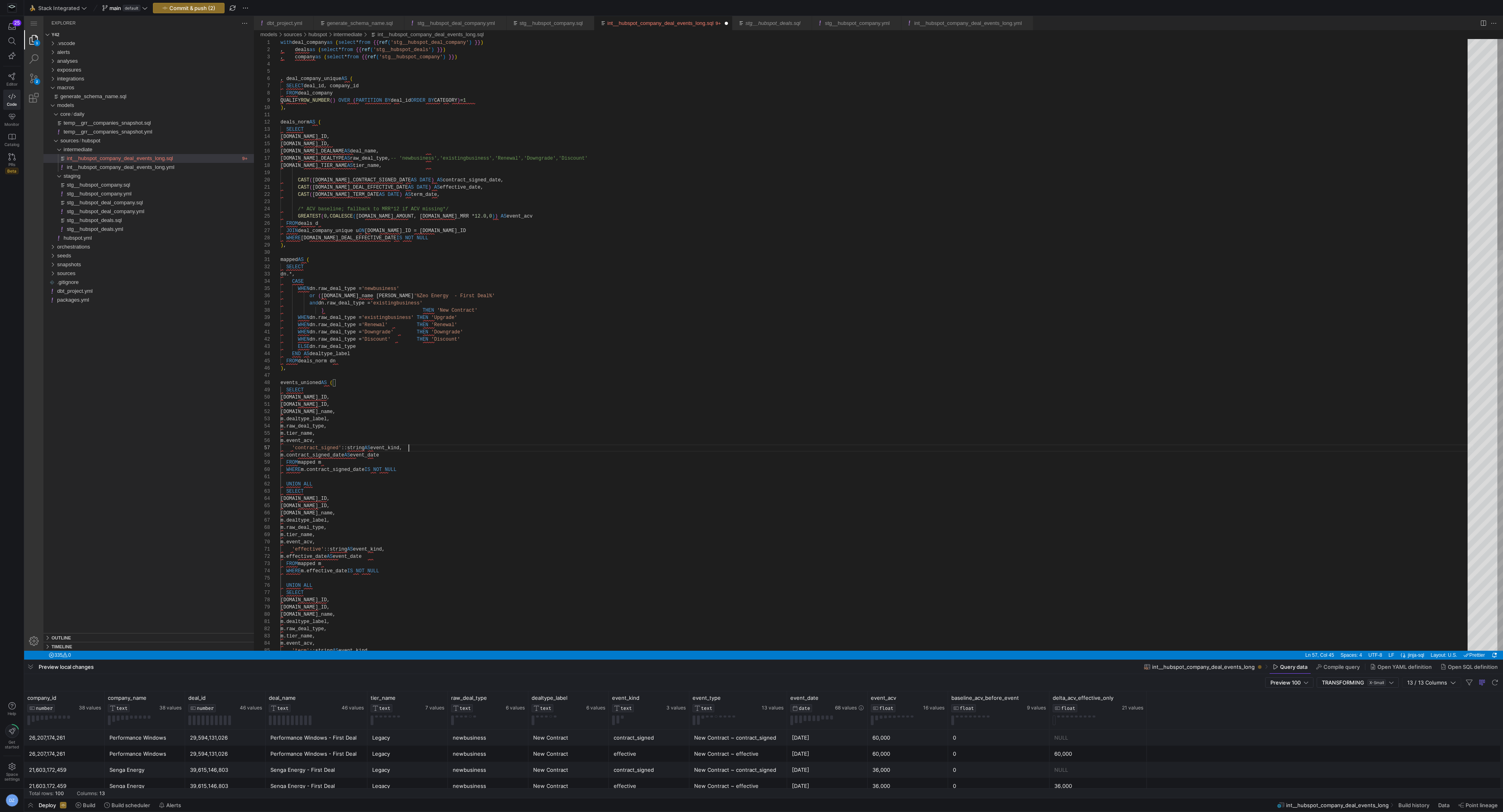
scroll to position [51, 55]
drag, startPoint x: 558, startPoint y: 115, endPoint x: 560, endPoint y: 121, distance: 6.3
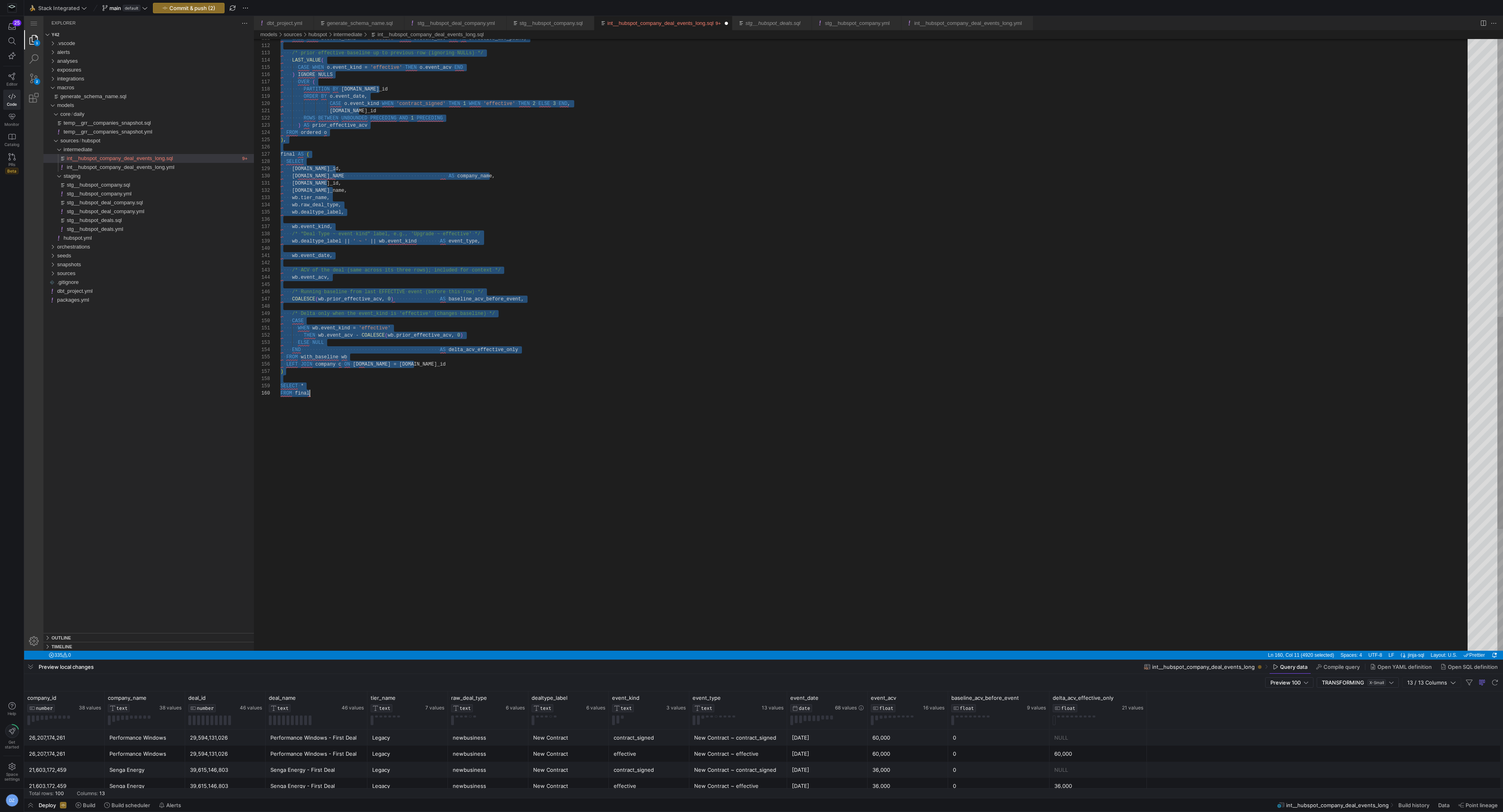
scroll to position [0, 29]
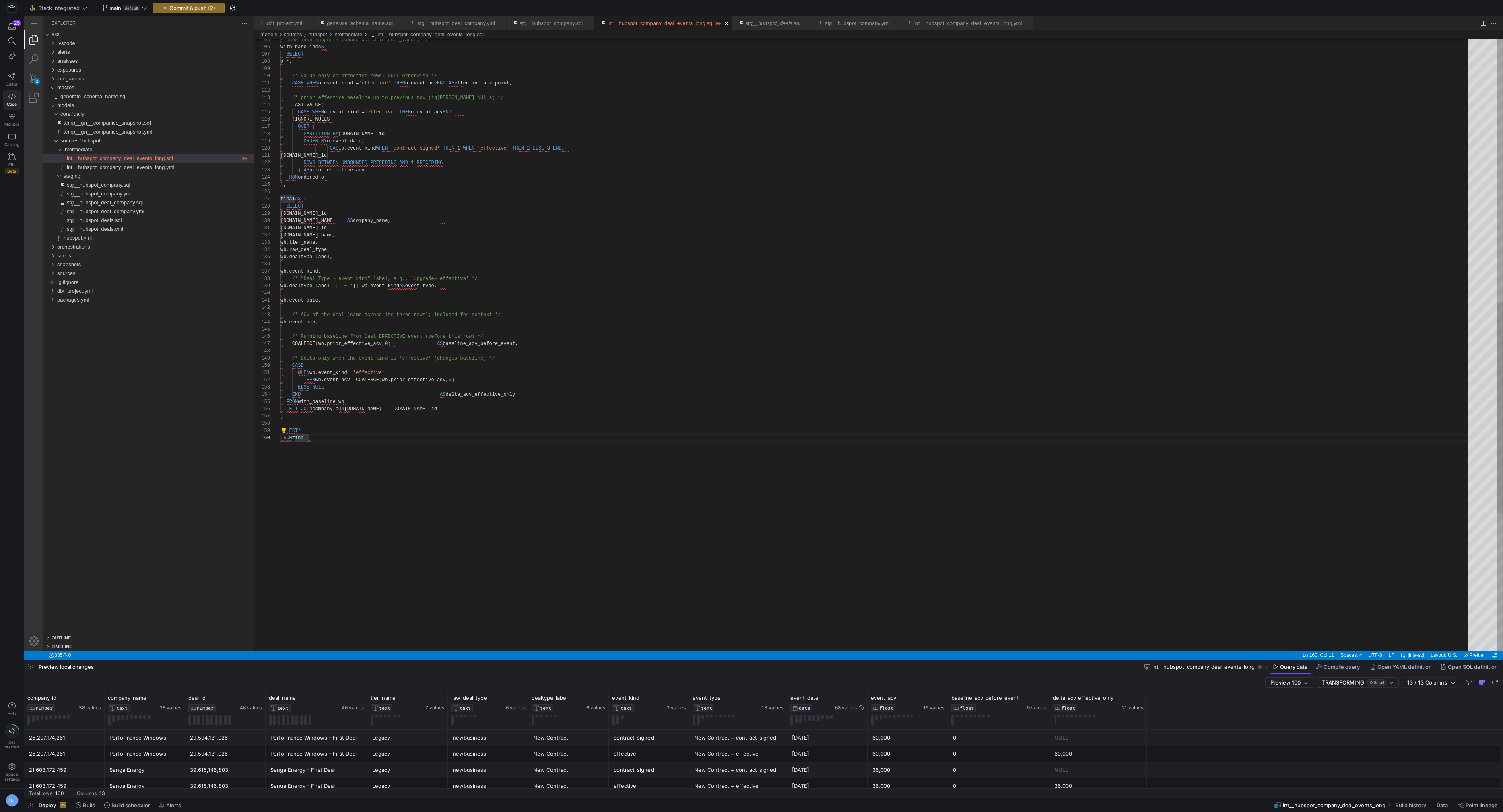
click at [373, 261] on div "/* Running baseline from last EFFECTIVE event (bef ore this row) */ COALESCE ( …" at bounding box center [877, 164] width 1193 height 1763
click at [540, 396] on div "/* Running baseline from last EFFECTIVE event (bef ore this row) */ COALESCE ( …" at bounding box center [877, 164] width 1193 height 1763
click at [328, 407] on div "/* Running baseline from last EFFECTIVE event (bef ore this row) */ COALESCE ( …" at bounding box center [877, 168] width 1193 height 1770
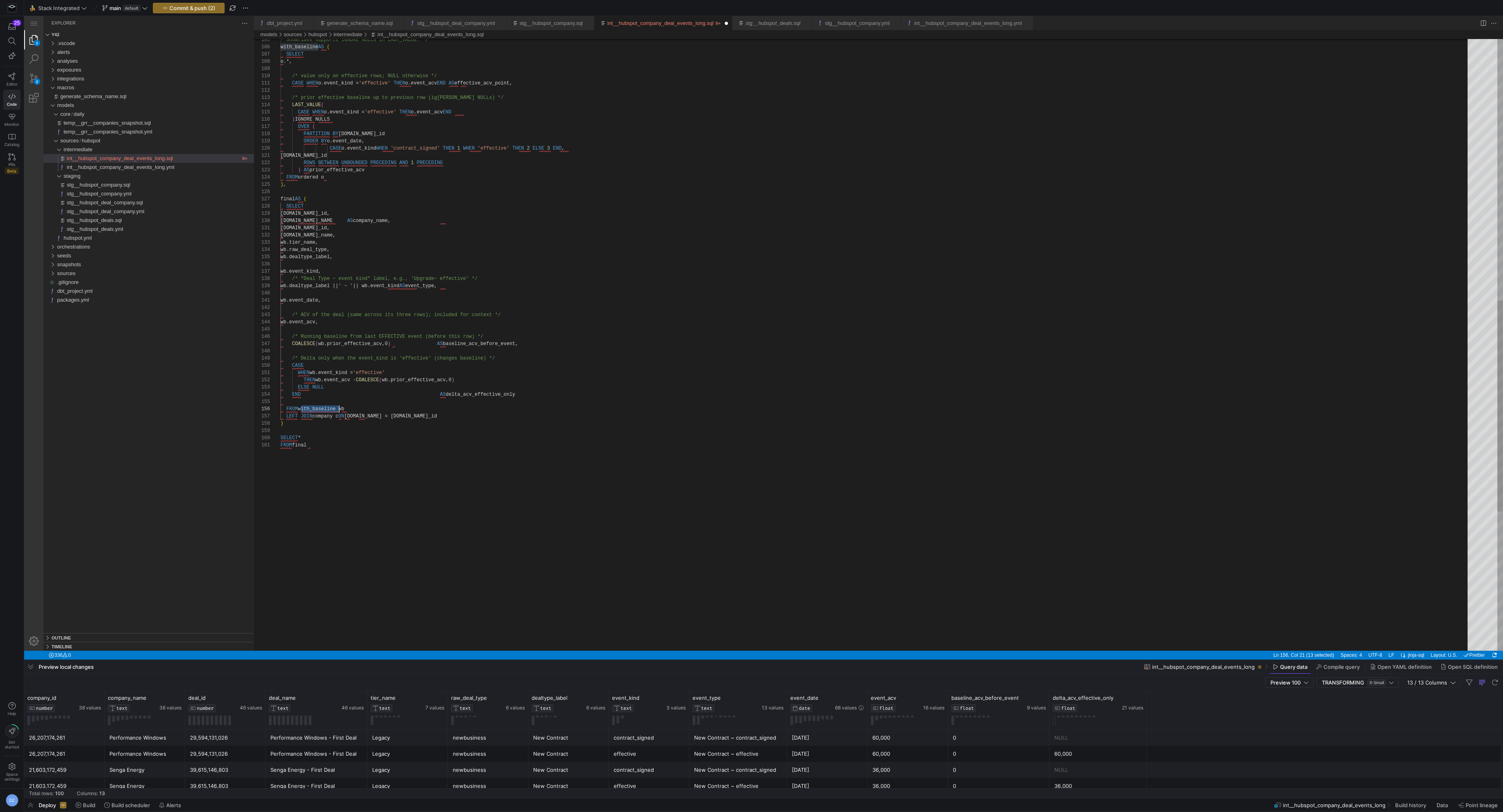
scroll to position [36, 58]
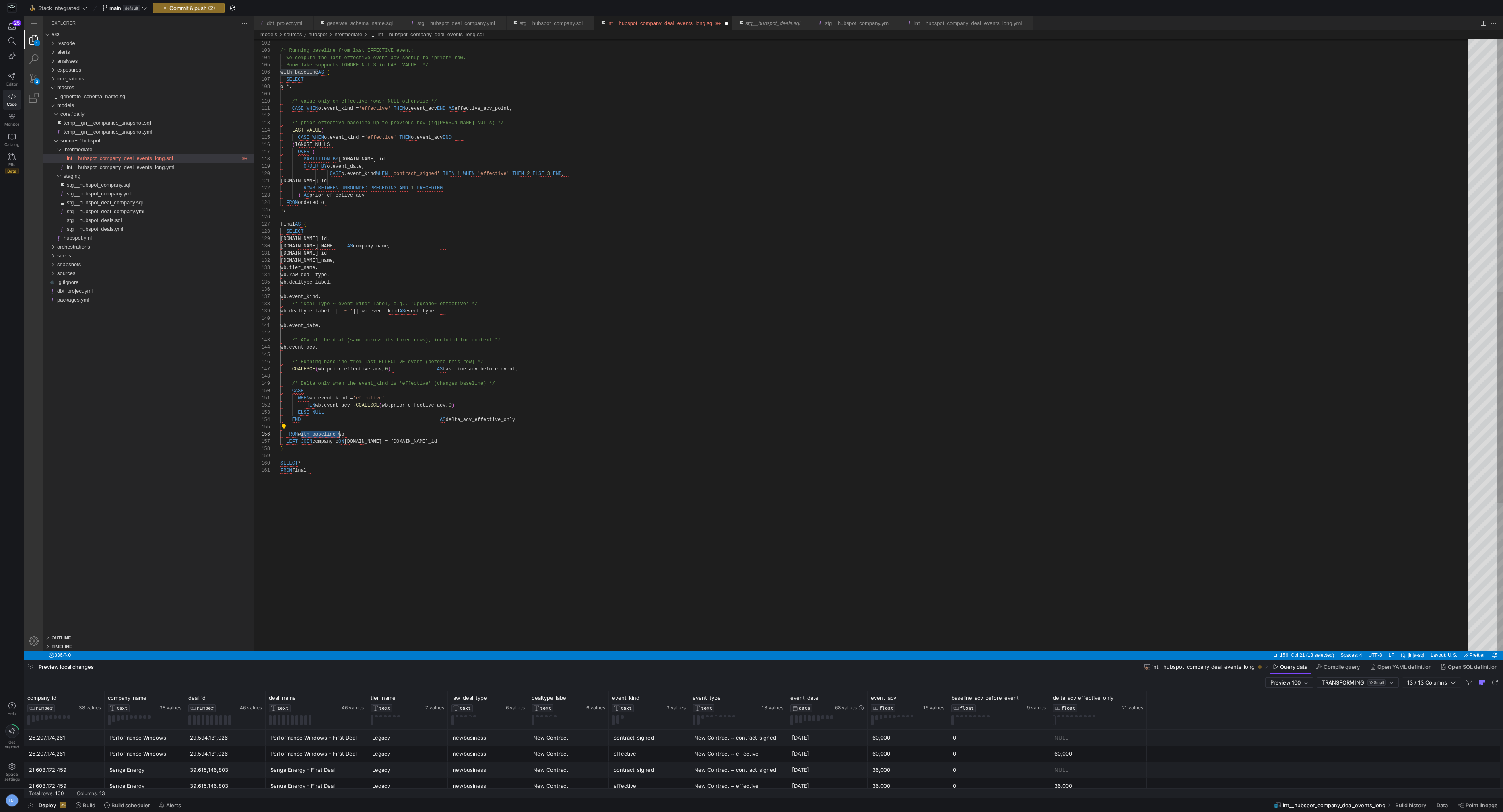
click at [527, 421] on div "wb.event_kind, /* "Deal Type ~ event kind" label, e.g., 'Upgrade ~ effective' *…" at bounding box center [877, 193] width 1193 height 1770
click at [529, 368] on div "wb.event_kind, /* "Deal Type ~ event kind" label, e.g., 'Upgrade ~ effective' *…" at bounding box center [877, 193] width 1193 height 1770
type textarea "wb.event_date, /* ACV of the deal (same across its three rows); included for co…"
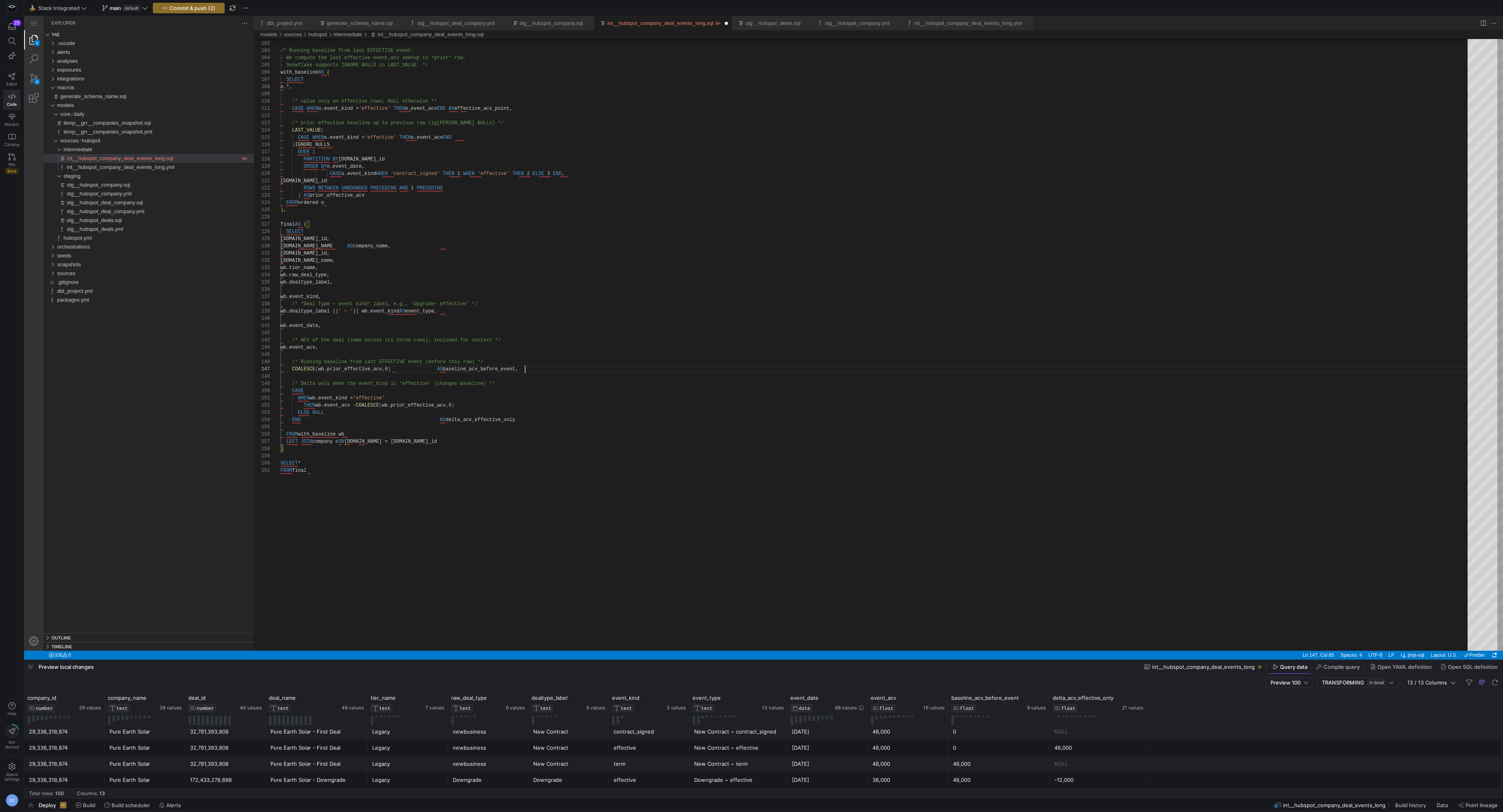
click at [966, 763] on div "48,000" at bounding box center [998, 764] width 92 height 16
click at [966, 764] on div "48,000" at bounding box center [998, 764] width 92 height 16
drag, startPoint x: 923, startPoint y: 675, endPoint x: 896, endPoint y: 398, distance: 278.3
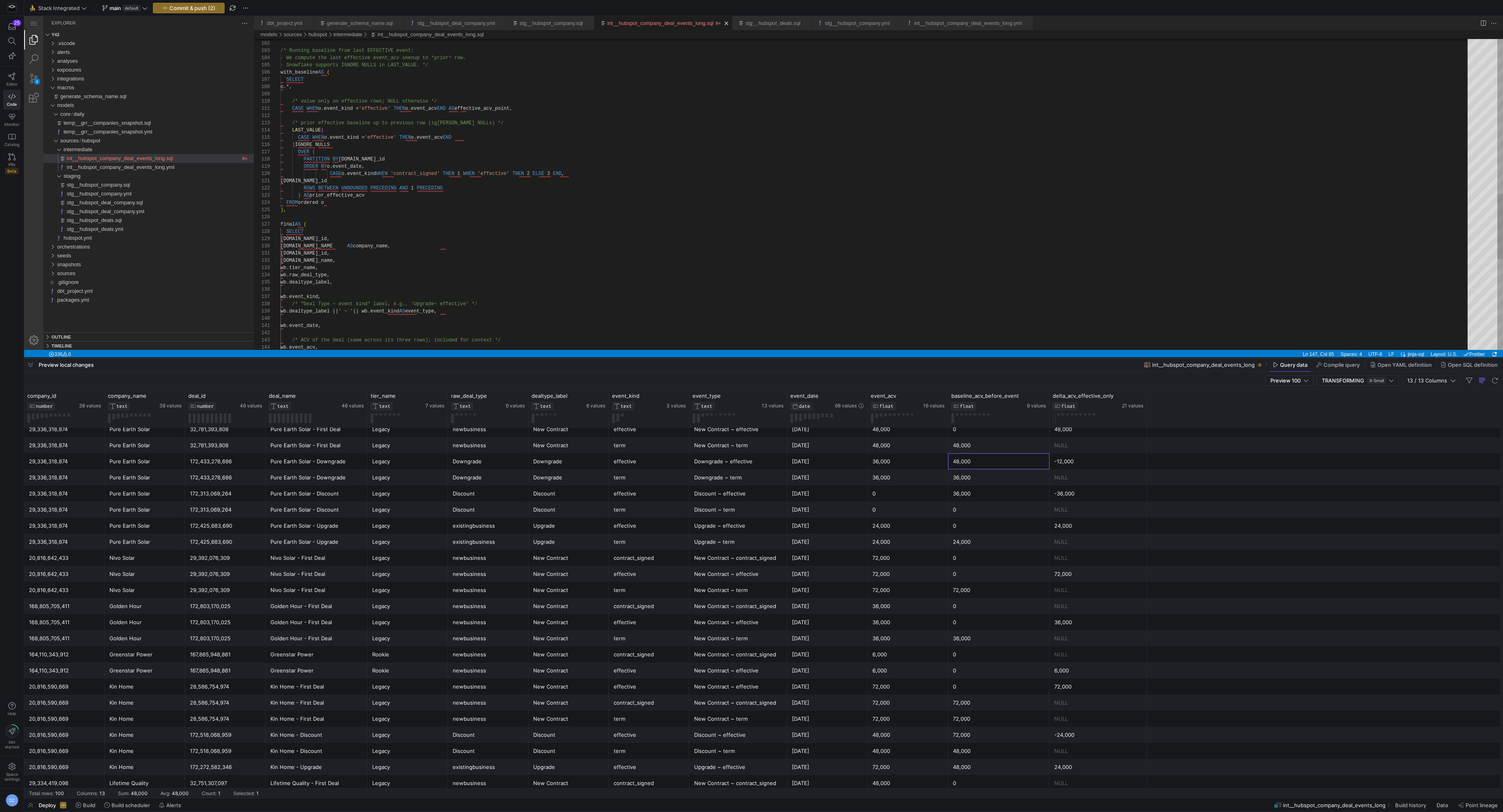
click at [901, 357] on div at bounding box center [763, 358] width 1479 height 4
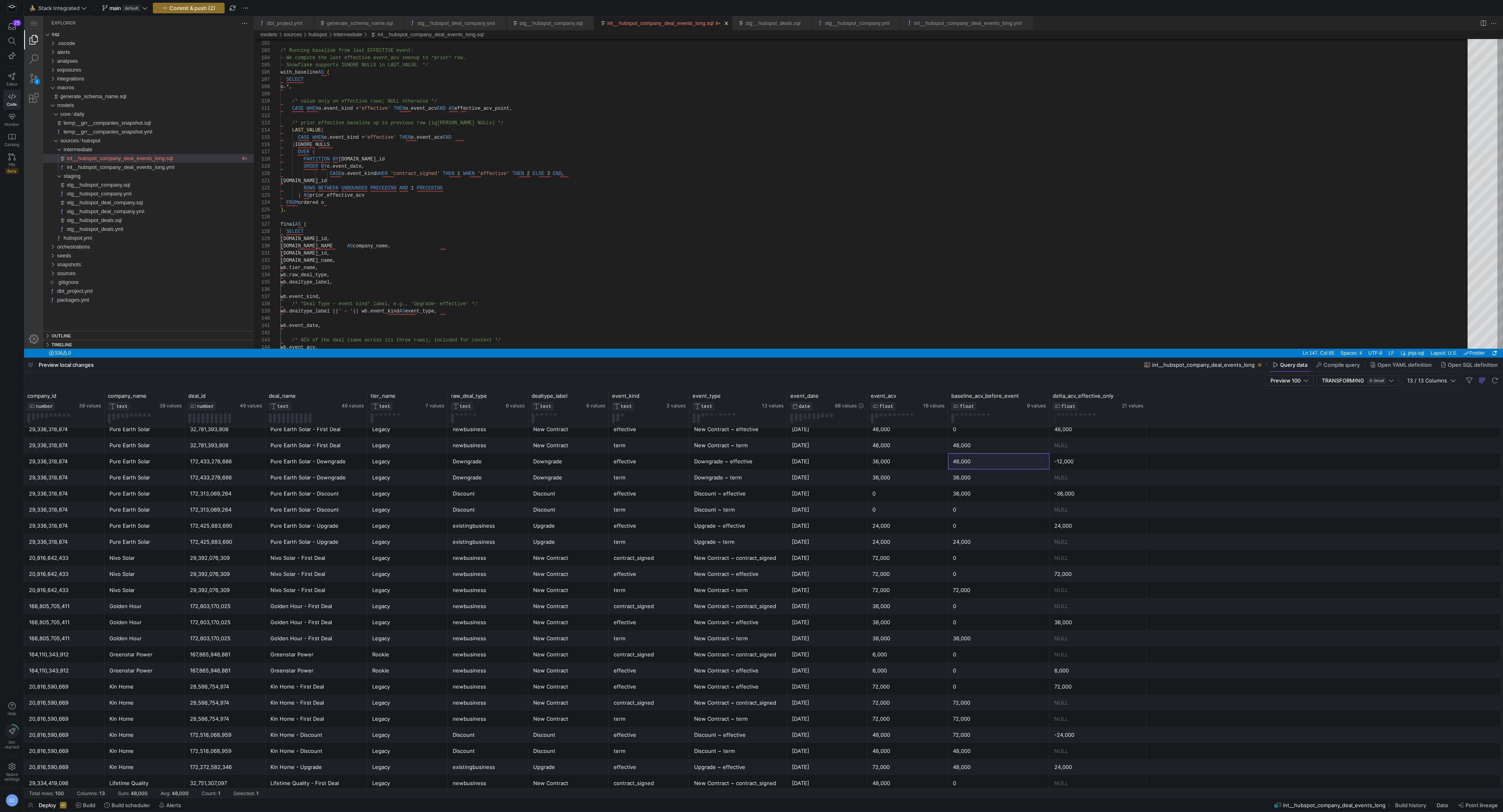
click at [980, 460] on div at bounding box center [763, 585] width 1479 height 454
click at [960, 482] on div at bounding box center [763, 585] width 1479 height 454
click at [962, 501] on div at bounding box center [763, 585] width 1479 height 454
click at [971, 457] on div at bounding box center [763, 585] width 1479 height 454
click at [906, 478] on div at bounding box center [763, 585] width 1479 height 454
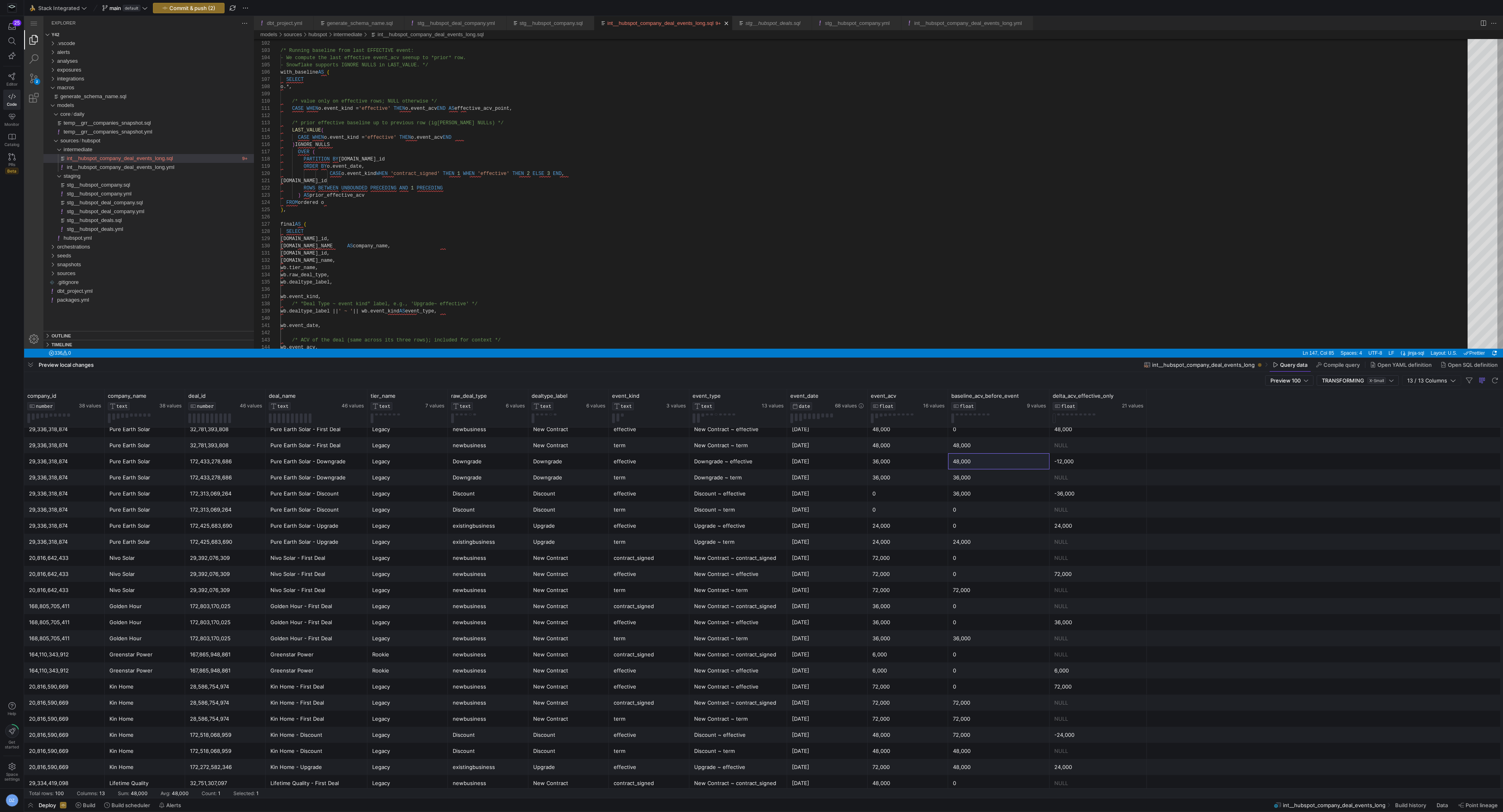
click at [545, 260] on div at bounding box center [763, 178] width 1479 height 358
click at [562, 296] on div at bounding box center [763, 178] width 1479 height 358
click at [733, 242] on div at bounding box center [763, 178] width 1479 height 358
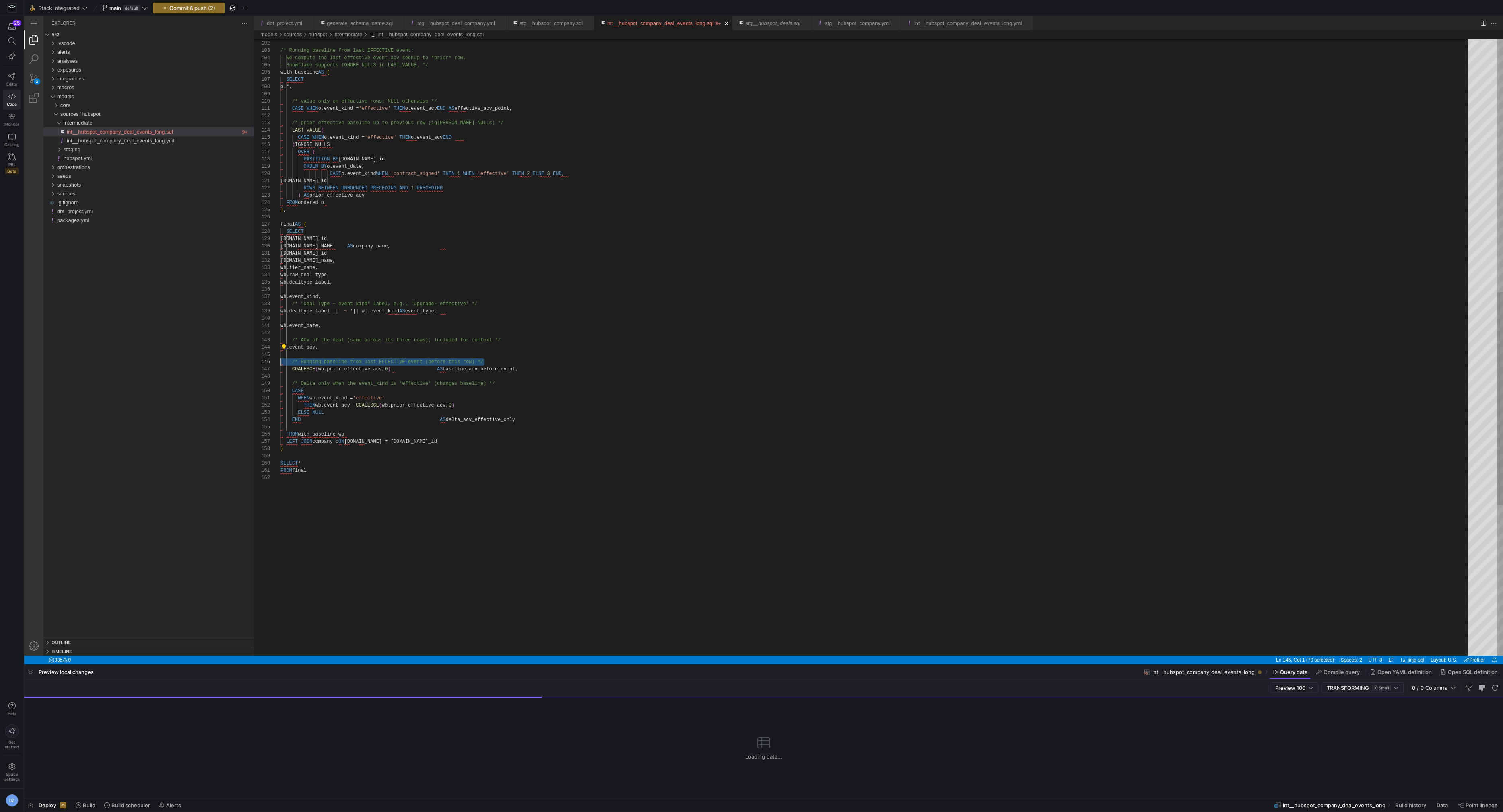
scroll to position [36, 0]
drag, startPoint x: 504, startPoint y: 362, endPoint x: 256, endPoint y: 363, distance: 248.0
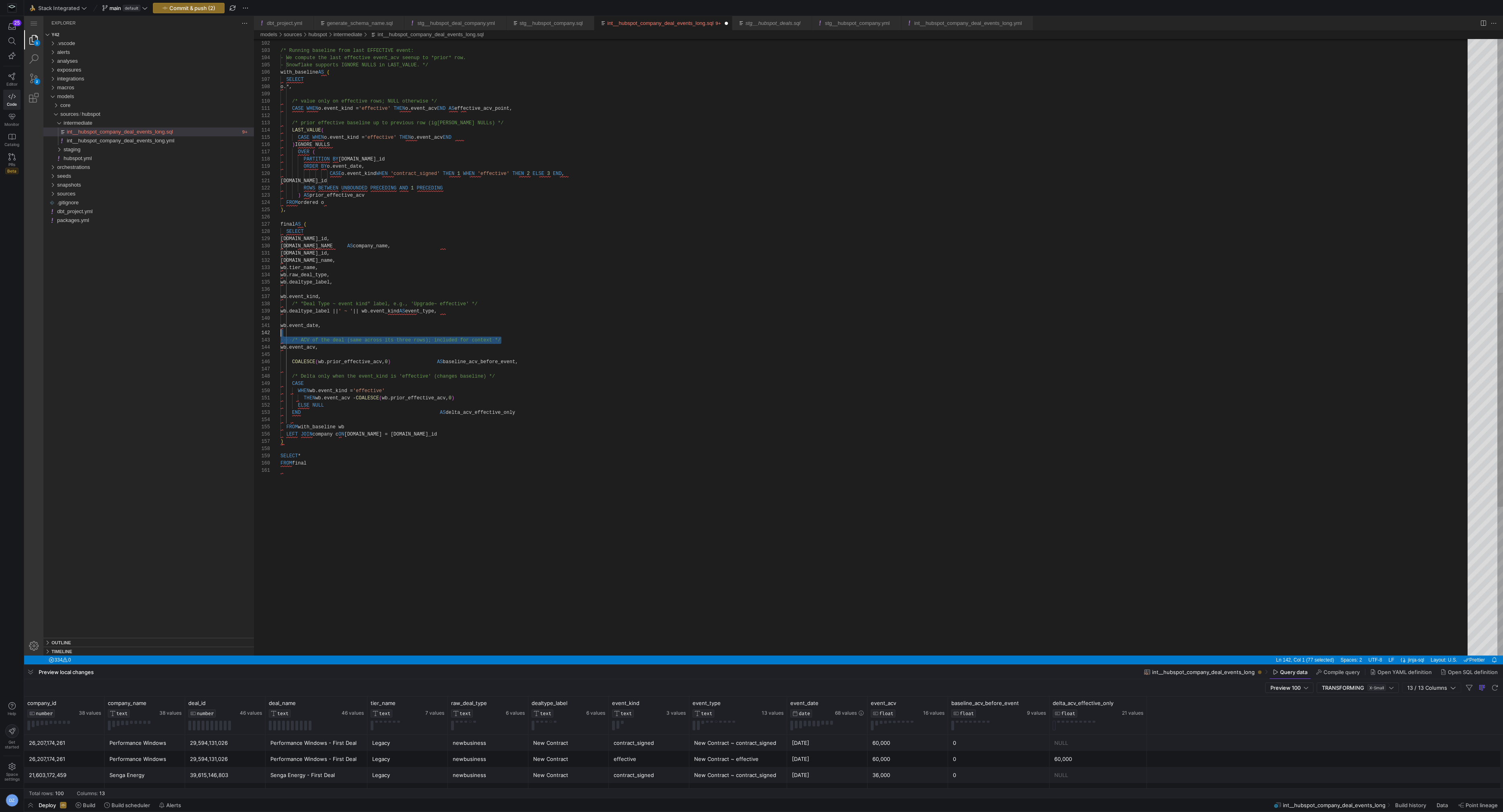
scroll to position [15, 0]
drag, startPoint x: 508, startPoint y: 340, endPoint x: 259, endPoint y: 340, distance: 249.0
drag, startPoint x: 505, startPoint y: 369, endPoint x: 258, endPoint y: 369, distance: 247.0
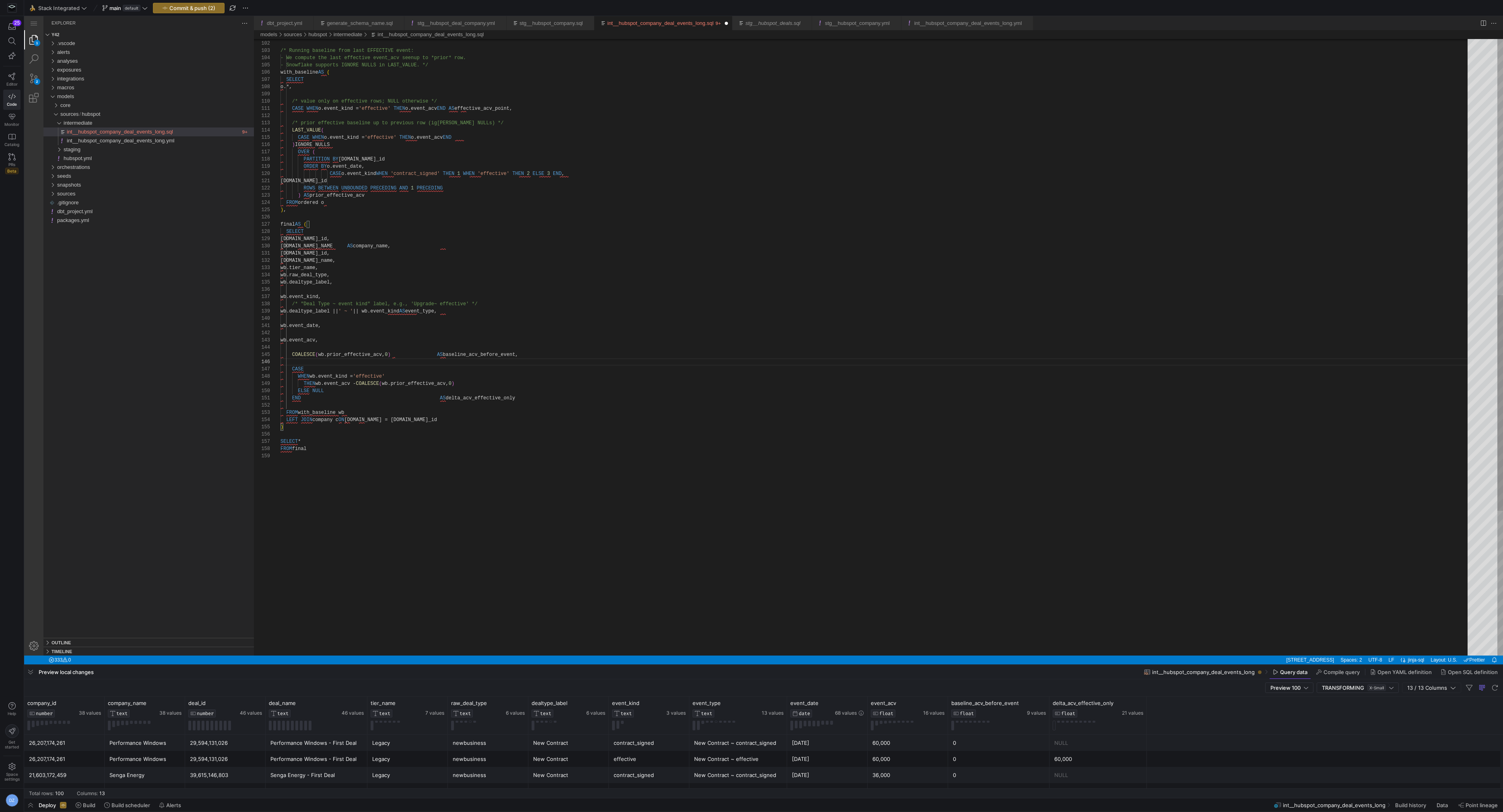
click at [403, 364] on div ") , /* Running baseline from last EFFECTIVE event: - We compute the last effect…" at bounding box center [877, 188] width 1193 height 1761
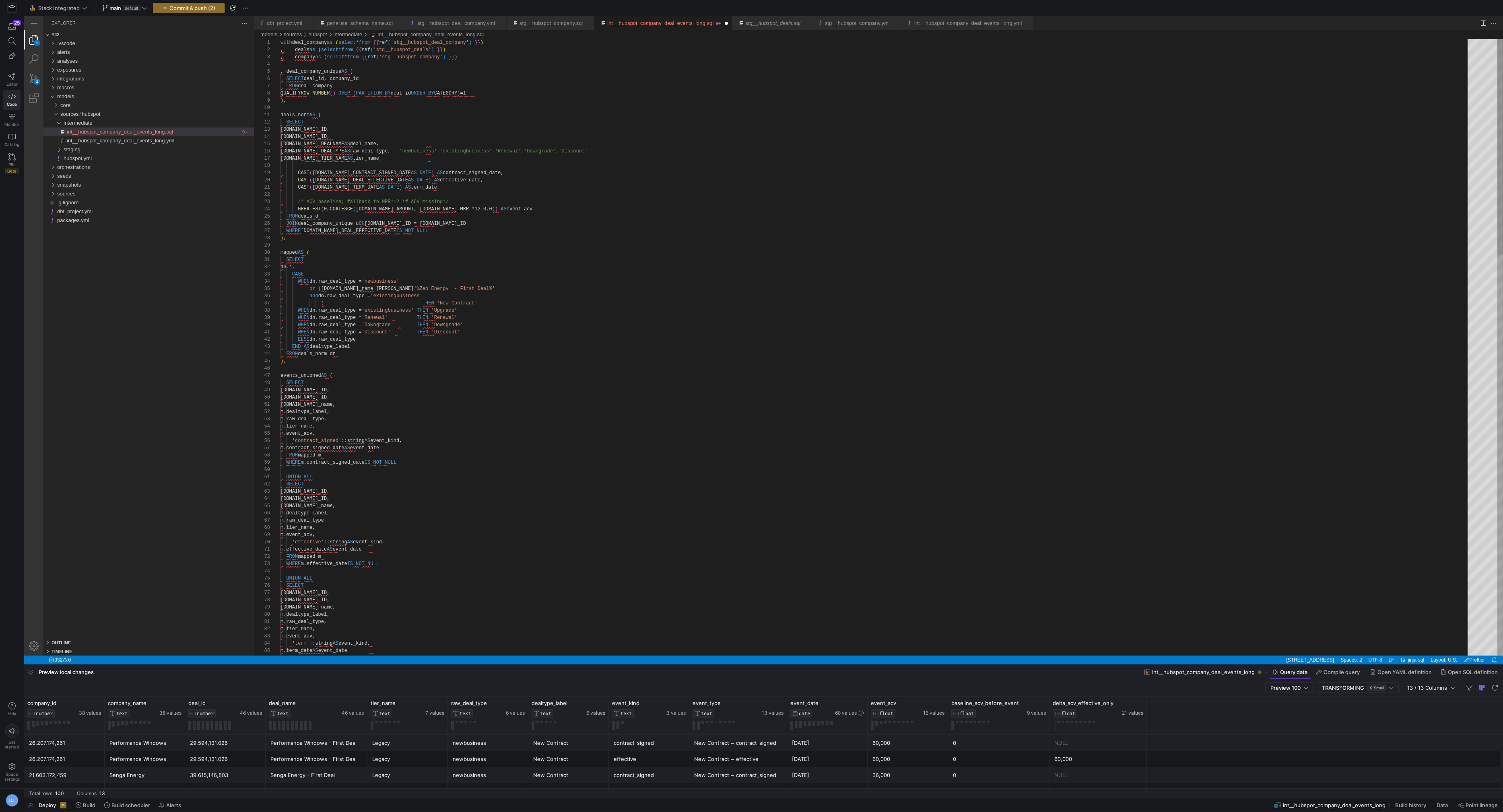
type textarea "SELECT dn.*, CASE WHEN dn.raw_deal_type = 'newbusiness' or (dn.deal_name ILIKE …"
click at [184, 4] on span "button" at bounding box center [188, 8] width 71 height 10
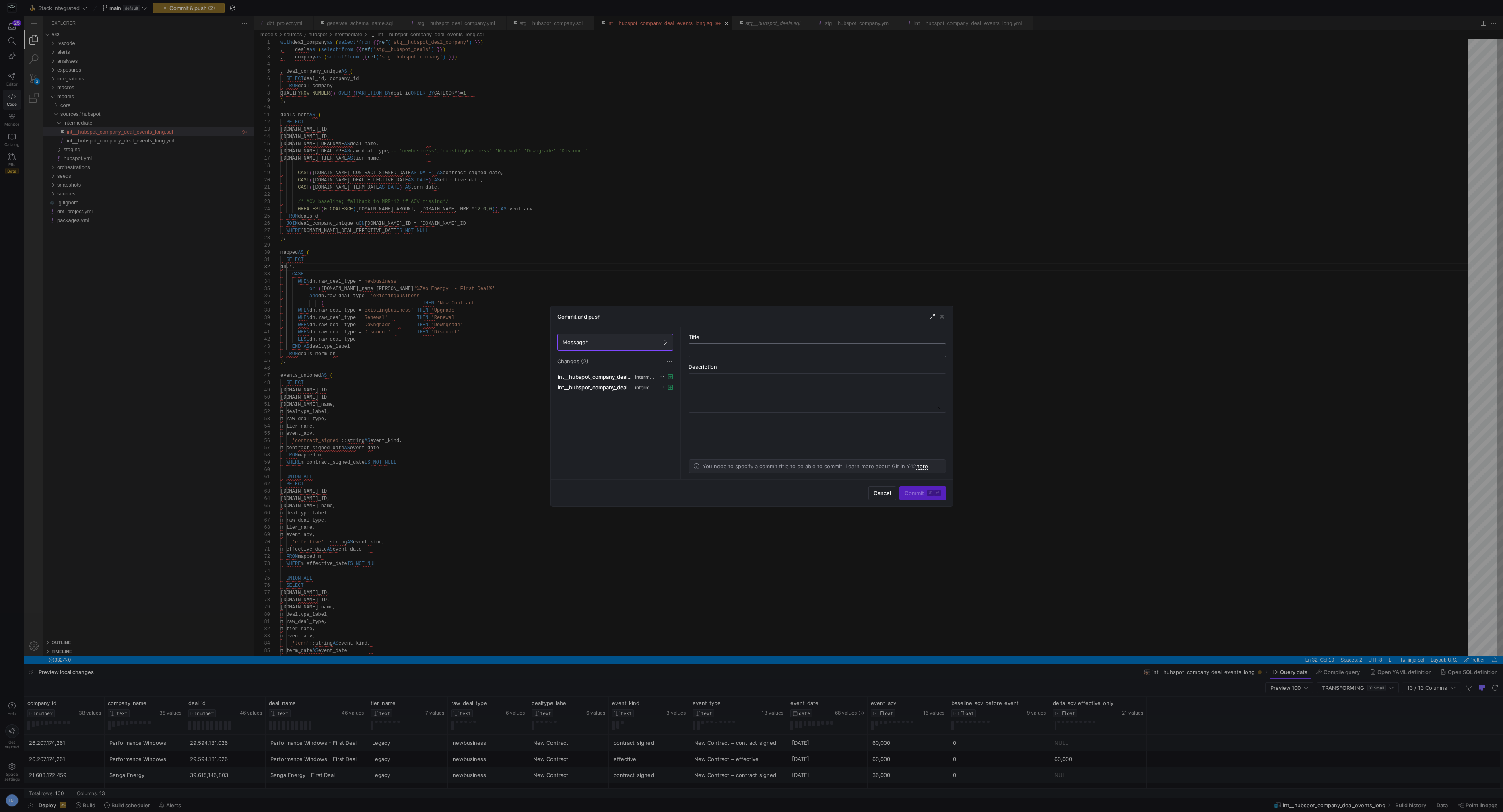
click at [724, 349] on input "text" at bounding box center [817, 350] width 244 height 6
type input "added intermediate model"
click at [899, 490] on button "Commit ⌘ ⏎" at bounding box center [922, 493] width 47 height 13
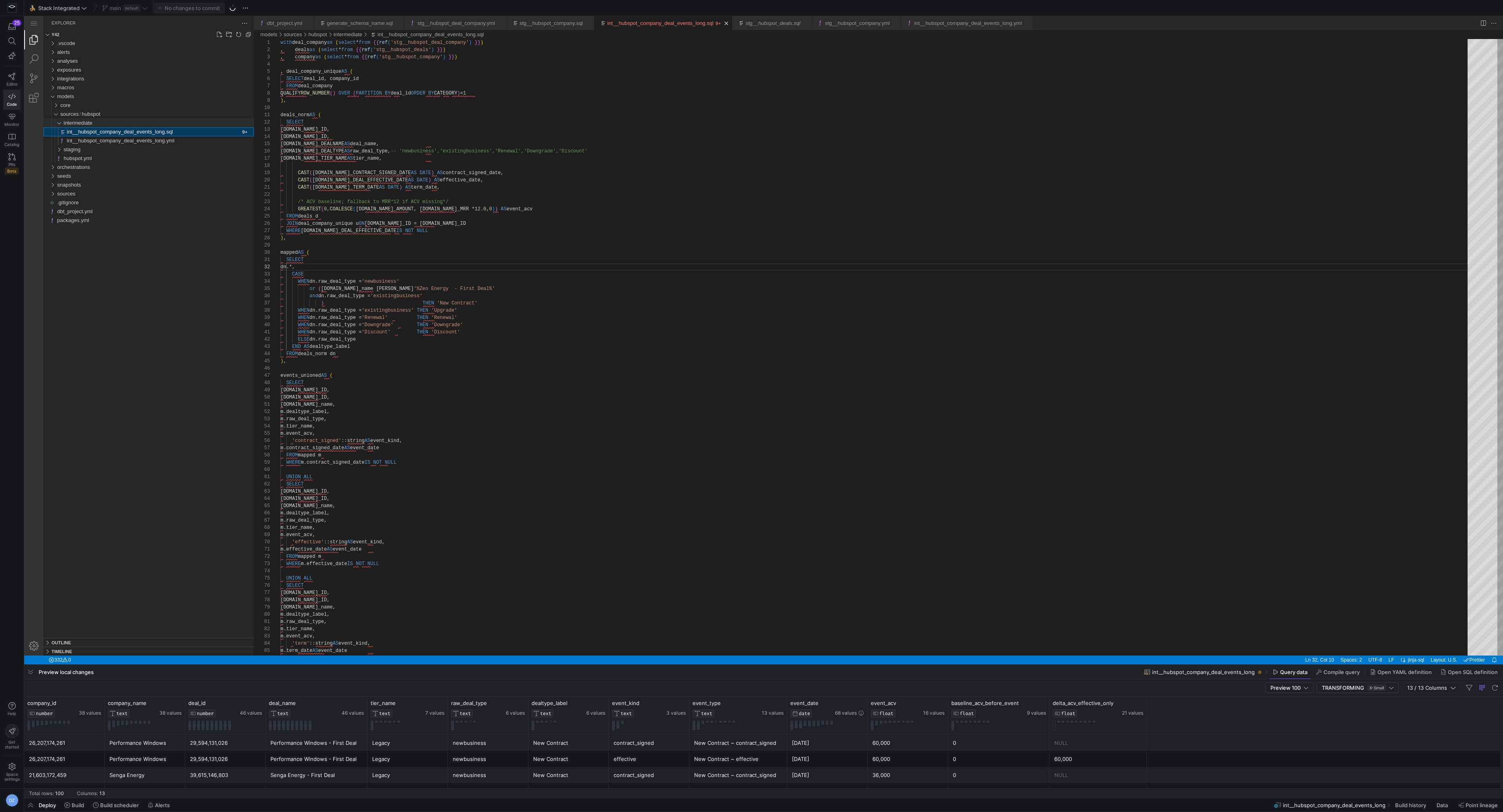
click at [60, 124] on div "intermediate" at bounding box center [55, 123] width 19 height 9
click at [57, 107] on div "core" at bounding box center [54, 105] width 15 height 9
click at [57, 107] on div "daily" at bounding box center [54, 105] width 15 height 9
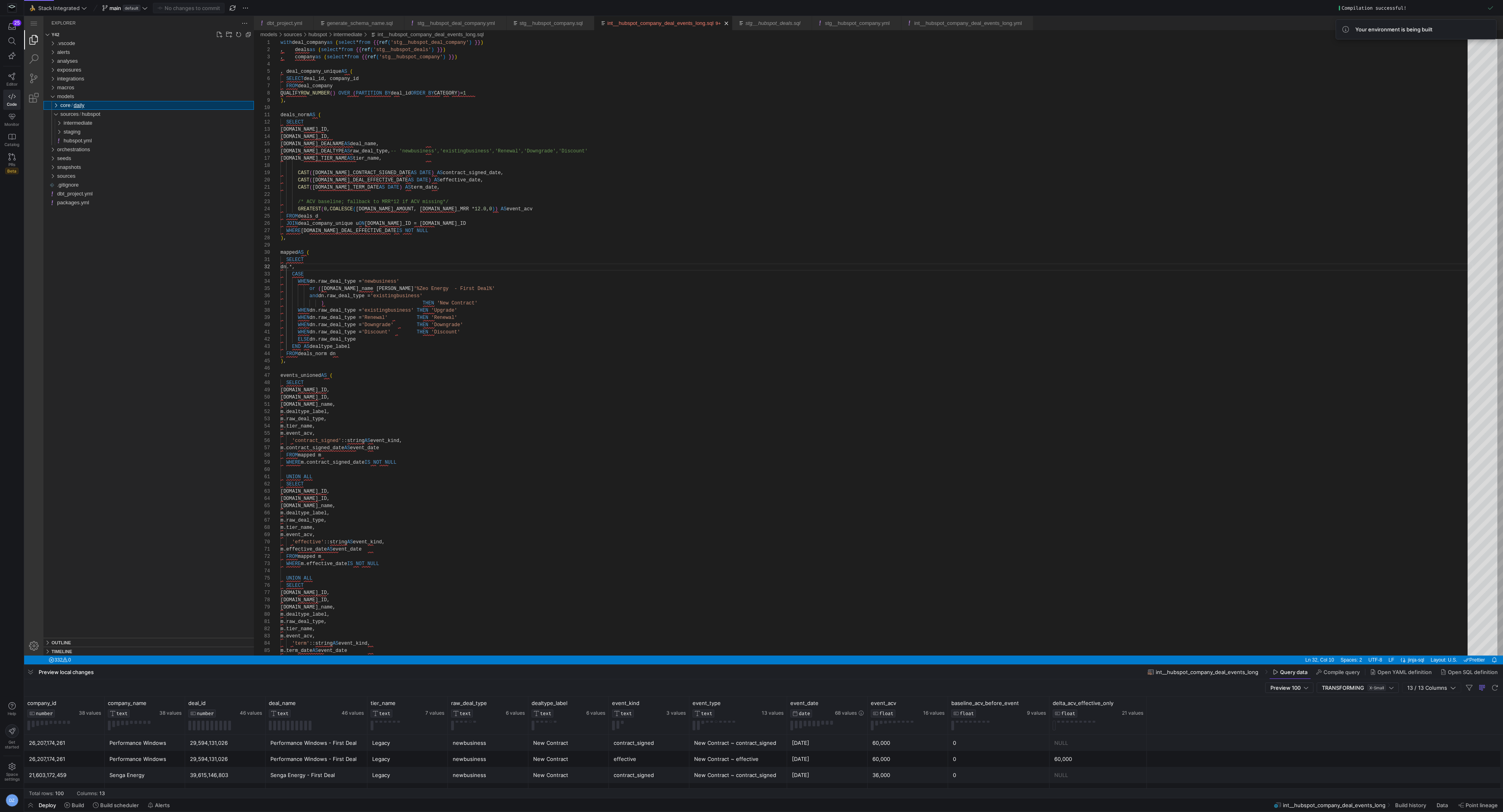
click at [56, 106] on div "daily" at bounding box center [54, 105] width 15 height 9
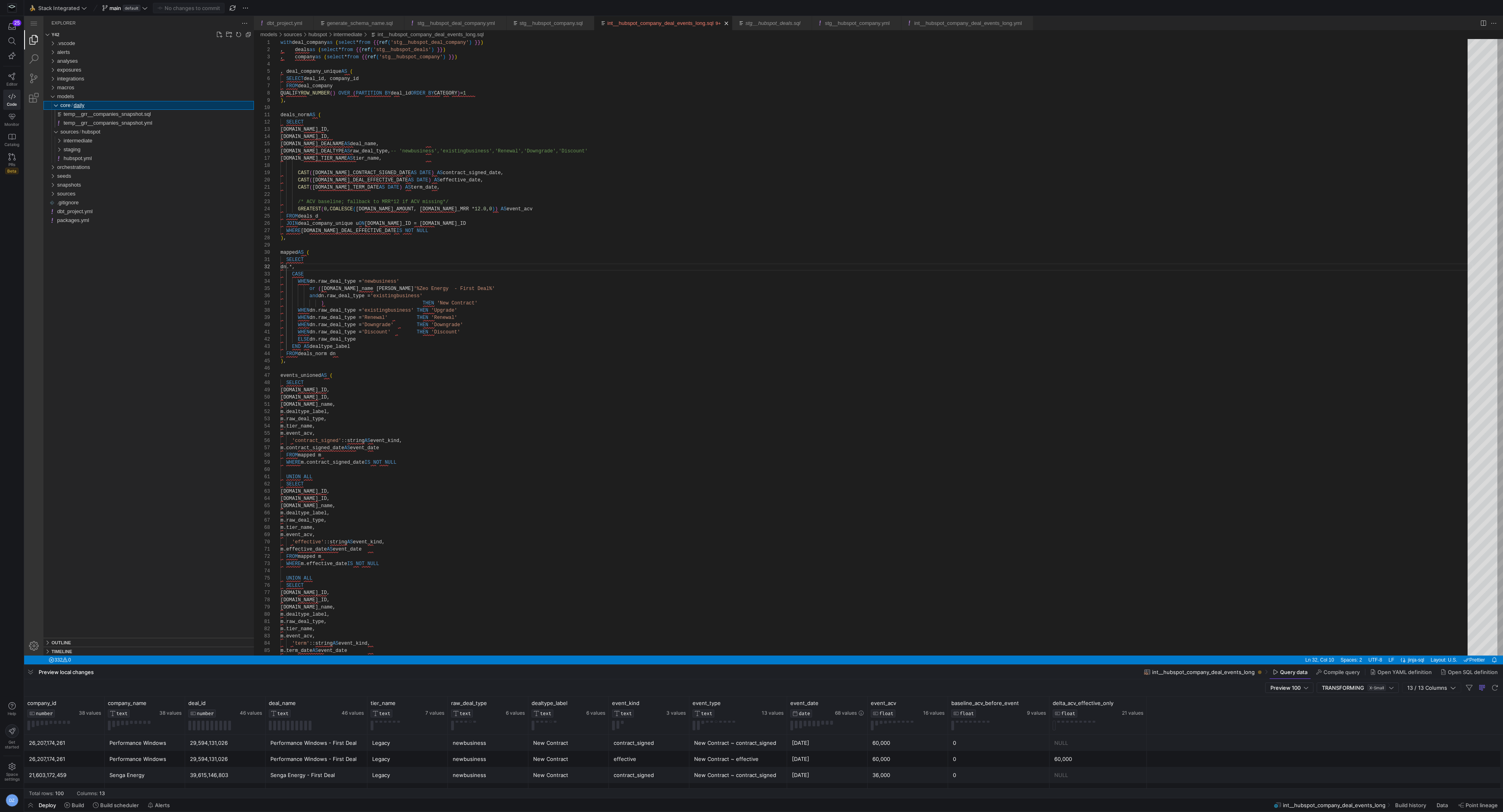
click at [56, 106] on div "daily" at bounding box center [54, 105] width 15 height 9
click at [76, 116] on span "temp__grr__companies_snapshot.sql" at bounding box center [107, 114] width 88 height 6
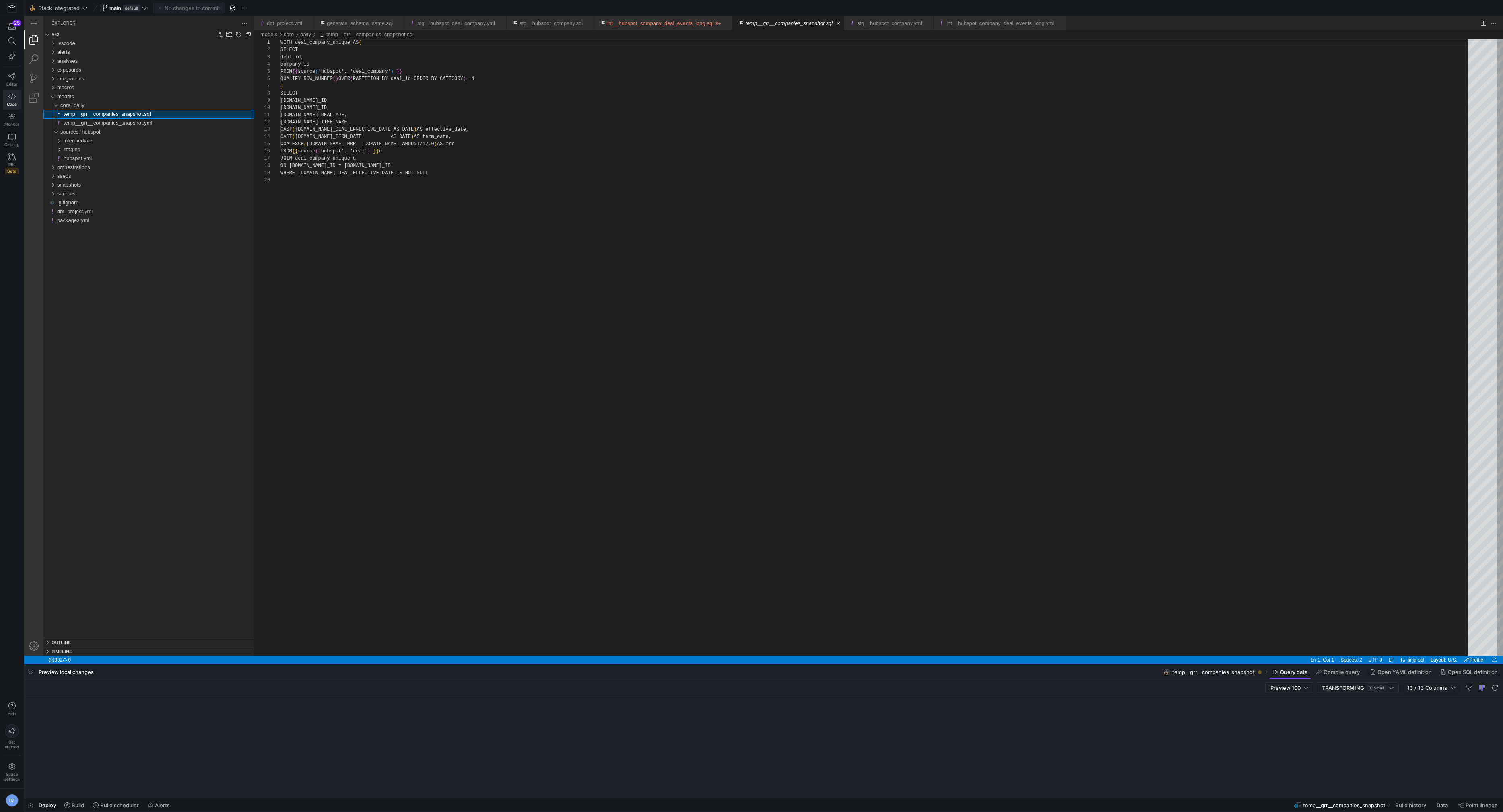
scroll to position [72, 0]
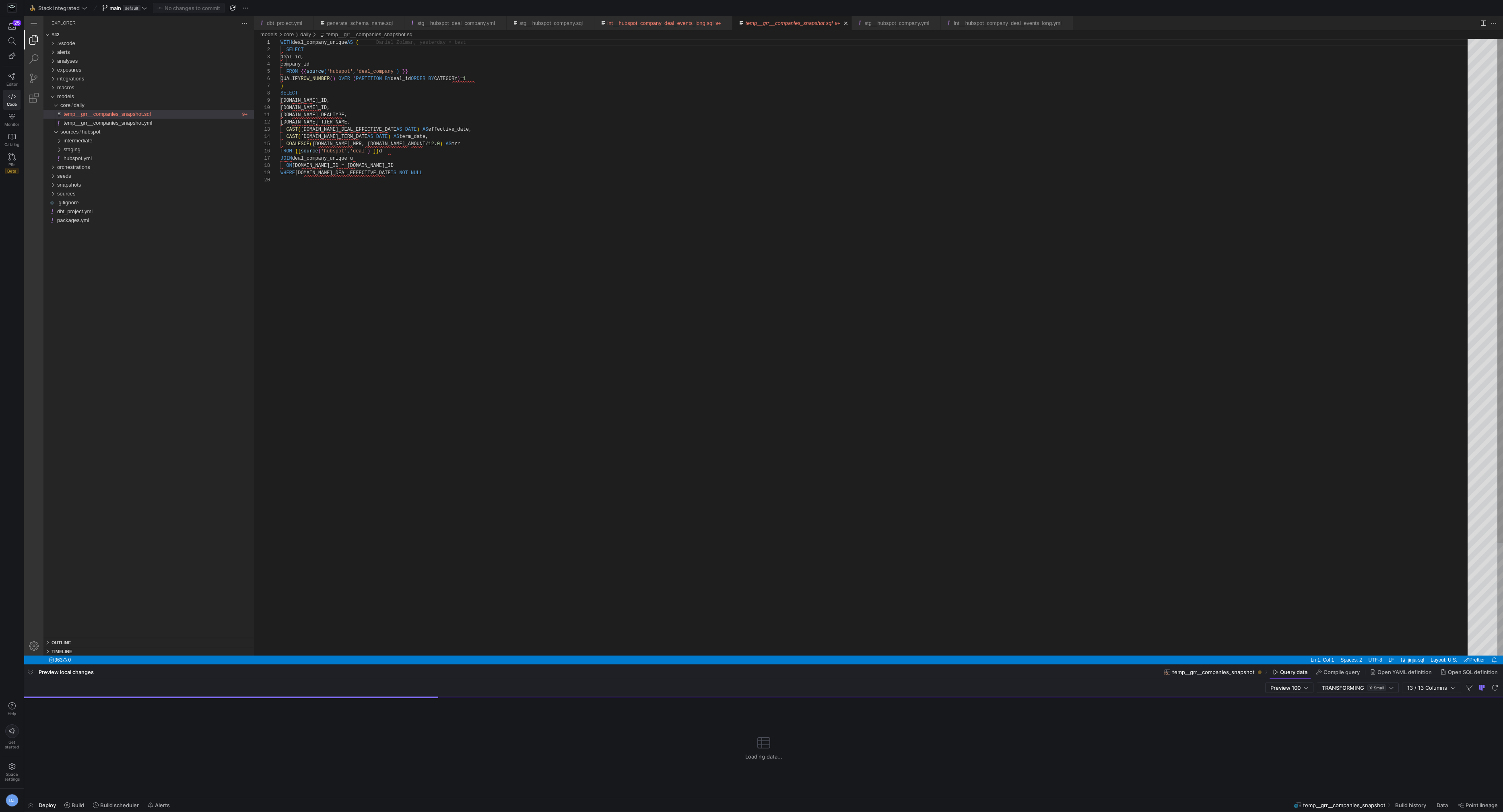
type textarea "d.PROPERTY_DEALTYPE, d.PROPERTY_TIER_NAME, CAST(d.PROPERTY_DEAL_EFFECTIVE_DATE …"
click at [360, 235] on div "WITH deal_company_unique AS ( SELECT deal_id, company_id FROM {{ source ( 'hubs…" at bounding box center [877, 416] width 1193 height 754
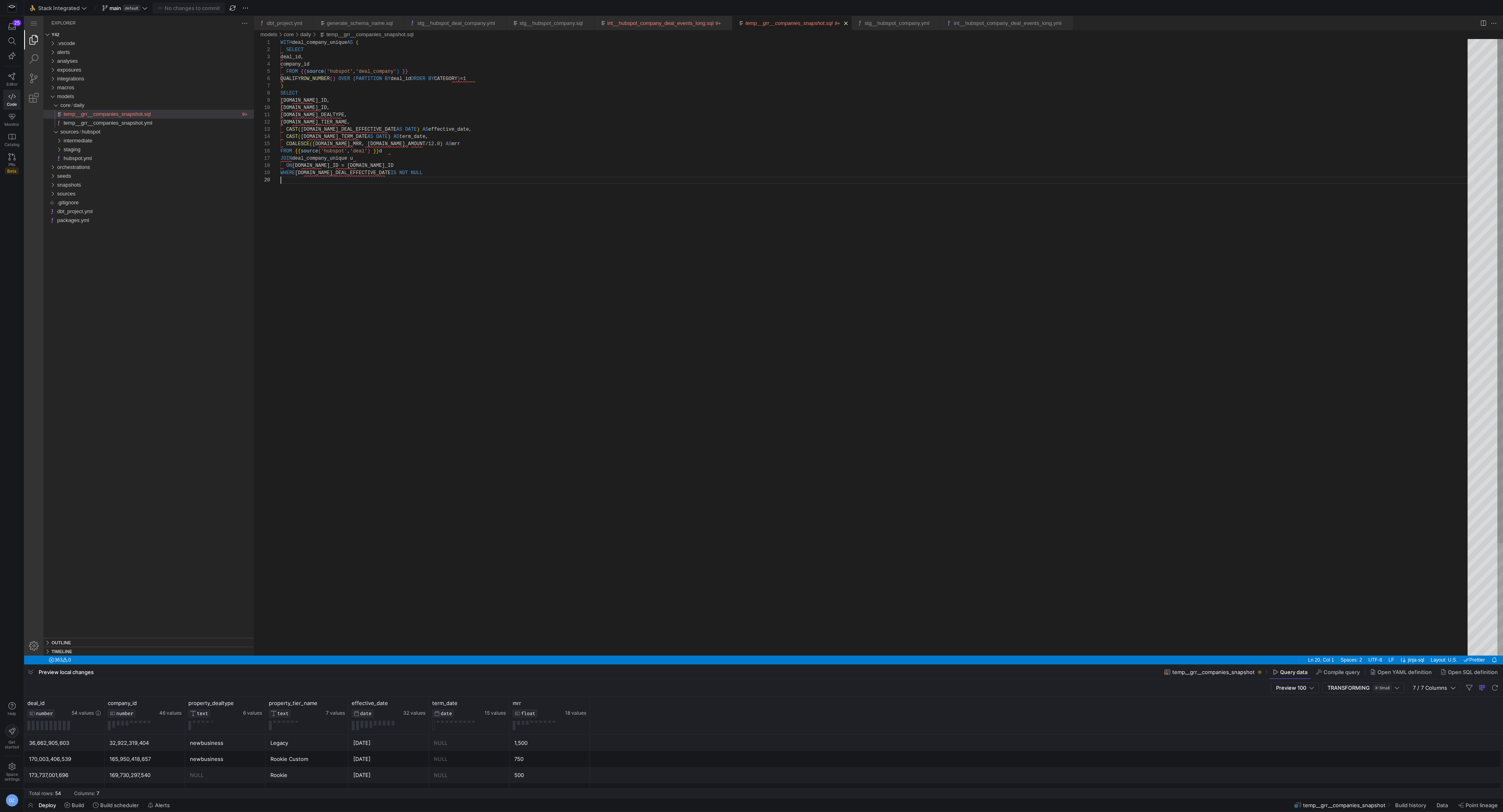
click at [773, 416] on div "WITH deal_company_unique AS ( SELECT deal_id, company_id FROM {{ source ( 'hubs…" at bounding box center [877, 416] width 1193 height 754
drag, startPoint x: 698, startPoint y: 681, endPoint x: 714, endPoint y: 471, distance: 210.6
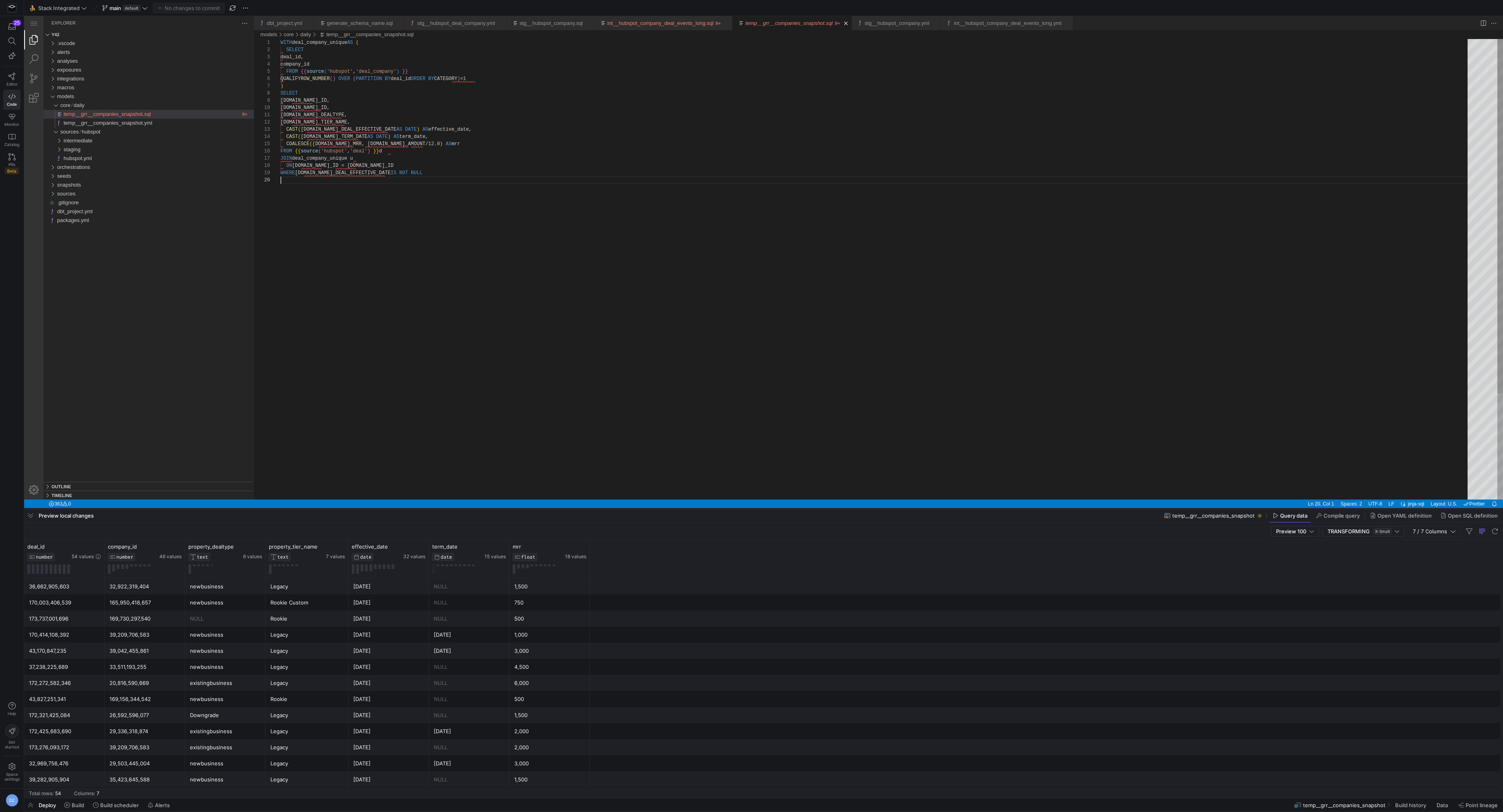
click at [704, 508] on div at bounding box center [763, 509] width 1479 height 4
click at [700, 395] on div at bounding box center [763, 254] width 1479 height 509
click at [215, 614] on div at bounding box center [763, 660] width 1479 height 303
click at [219, 622] on div at bounding box center [763, 660] width 1479 height 303
click at [506, 210] on div at bounding box center [763, 254] width 1479 height 509
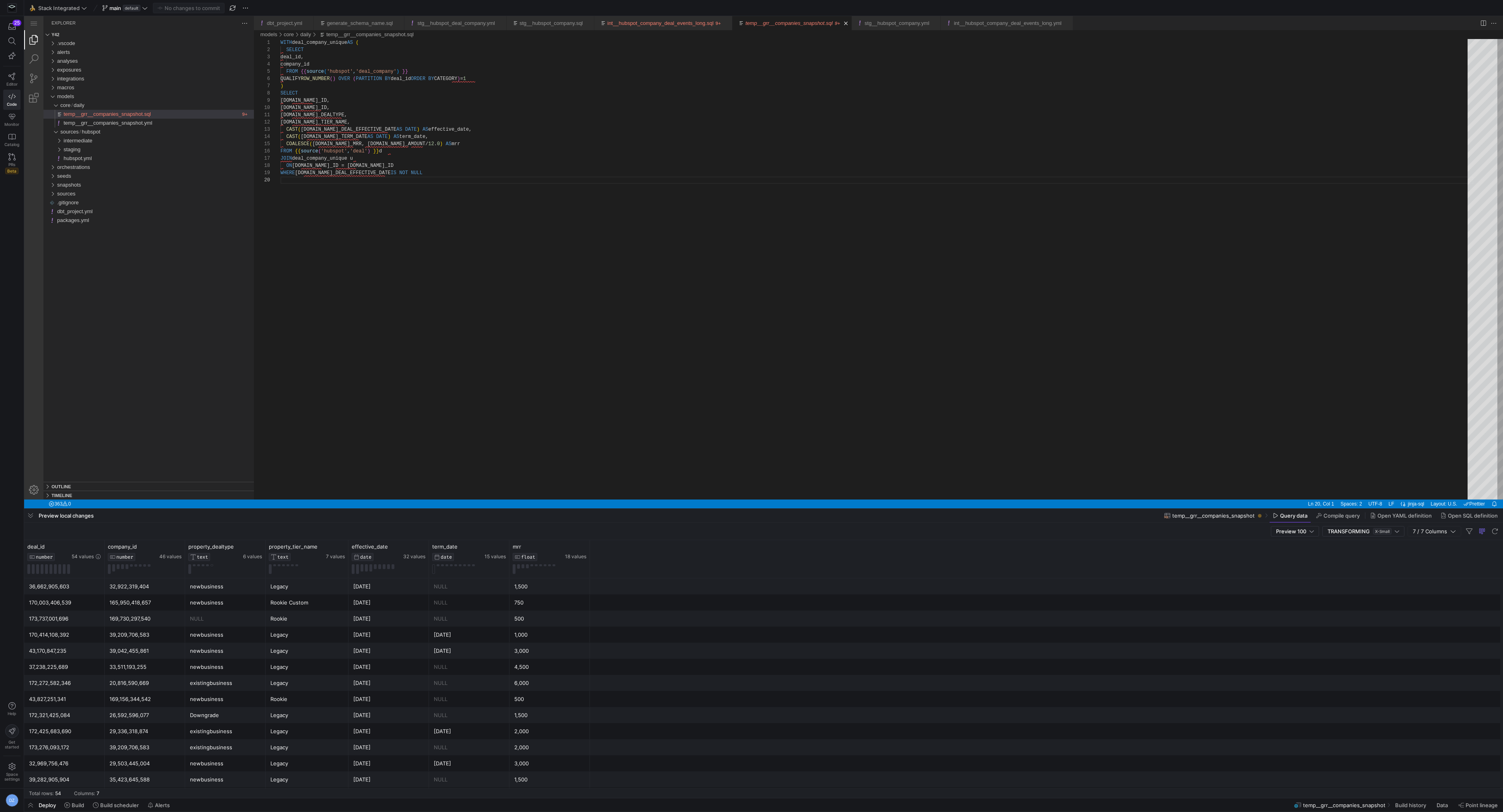
click at [97, 141] on div at bounding box center [763, 254] width 1479 height 509
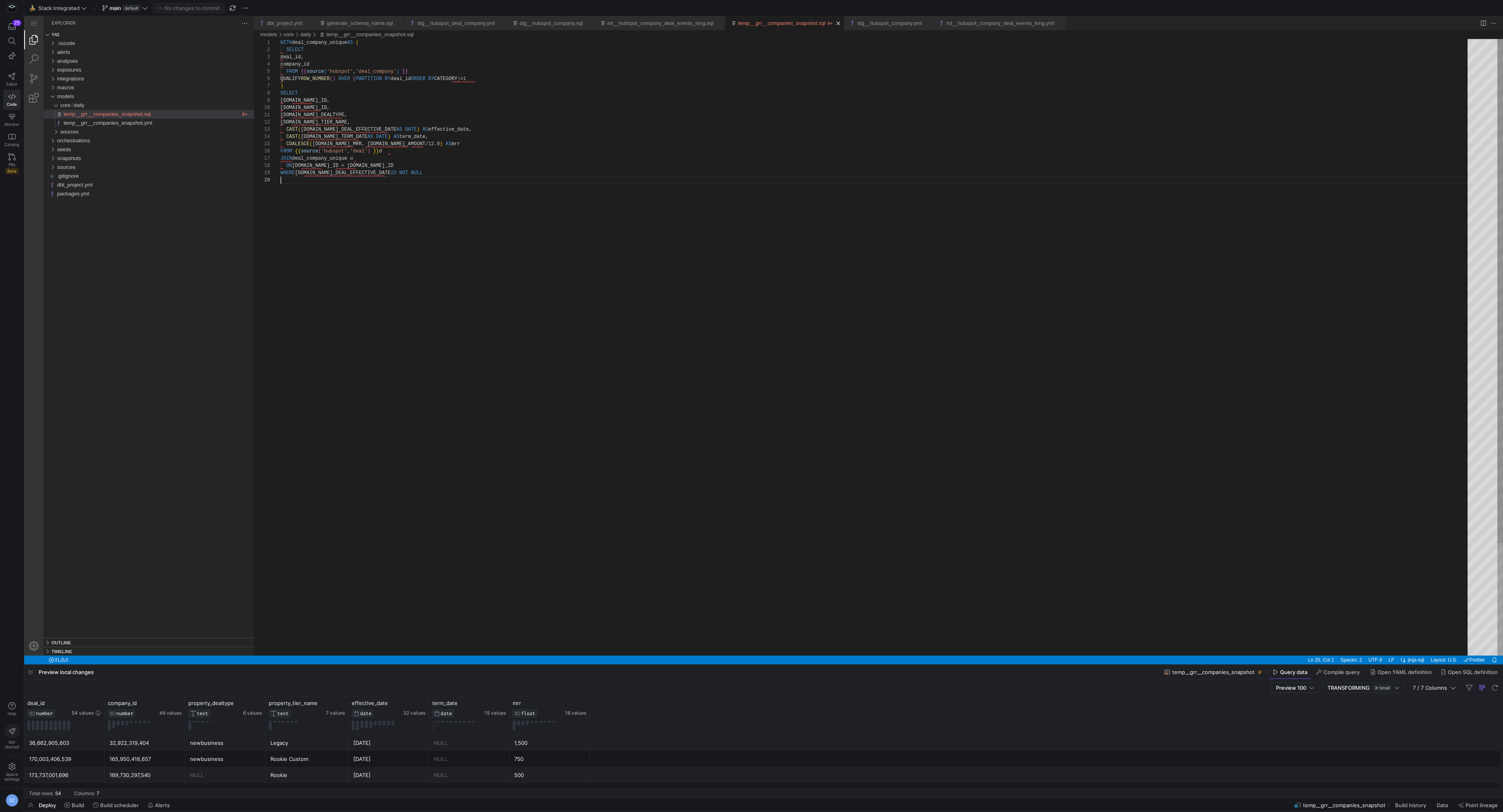
scroll to position [65, 0]
click at [98, 133] on div "sources" at bounding box center [157, 132] width 194 height 9
click at [72, 142] on span "intermediate" at bounding box center [78, 141] width 29 height 6
click at [87, 156] on span "int__hubspot_company_deal_events_long.yml" at bounding box center [120, 158] width 107 height 6
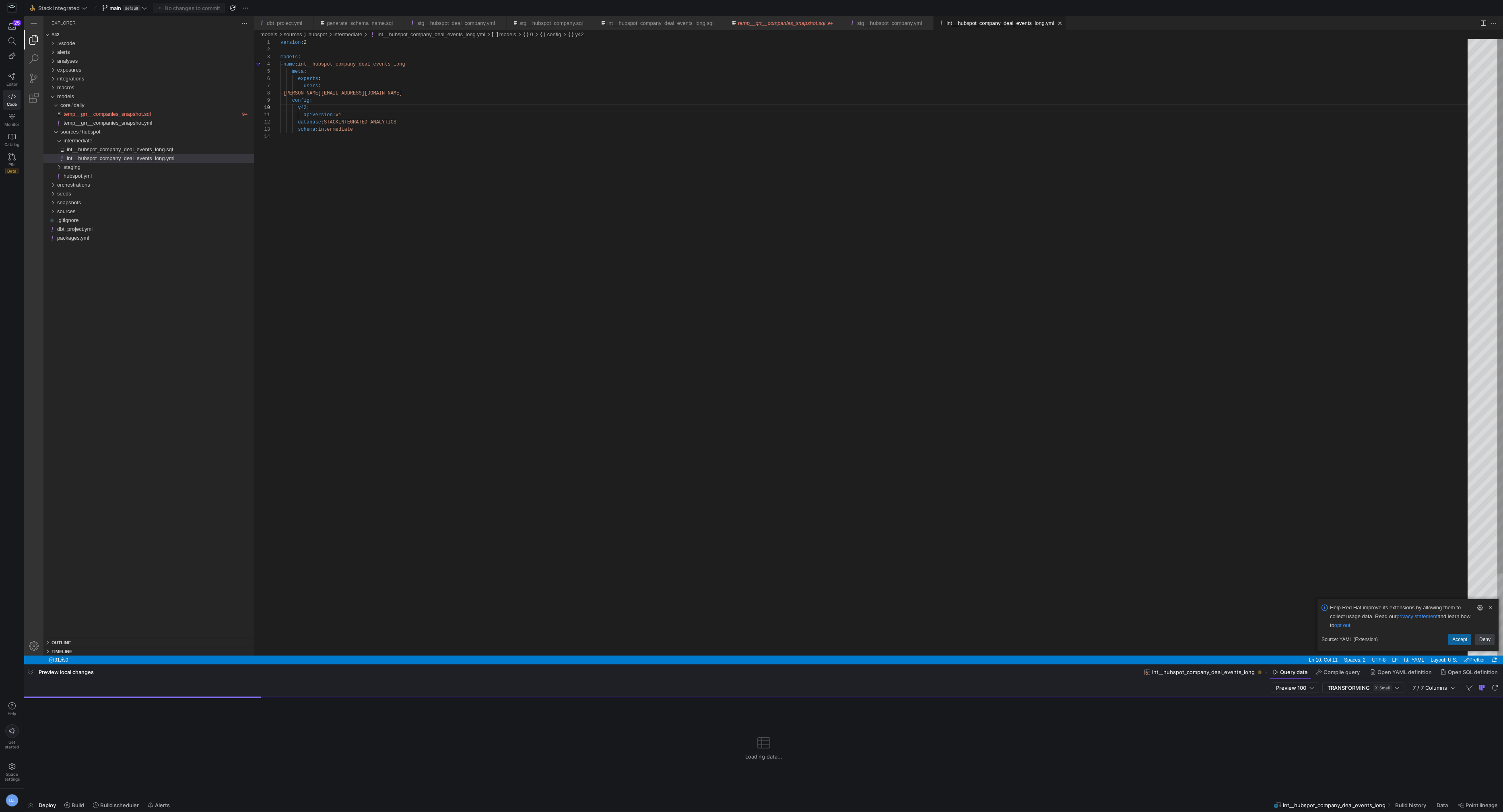
click at [354, 66] on div "version : 2 models : - name : int__hubspot_company_deal_events_long meta : expe…" at bounding box center [877, 394] width 1193 height 711
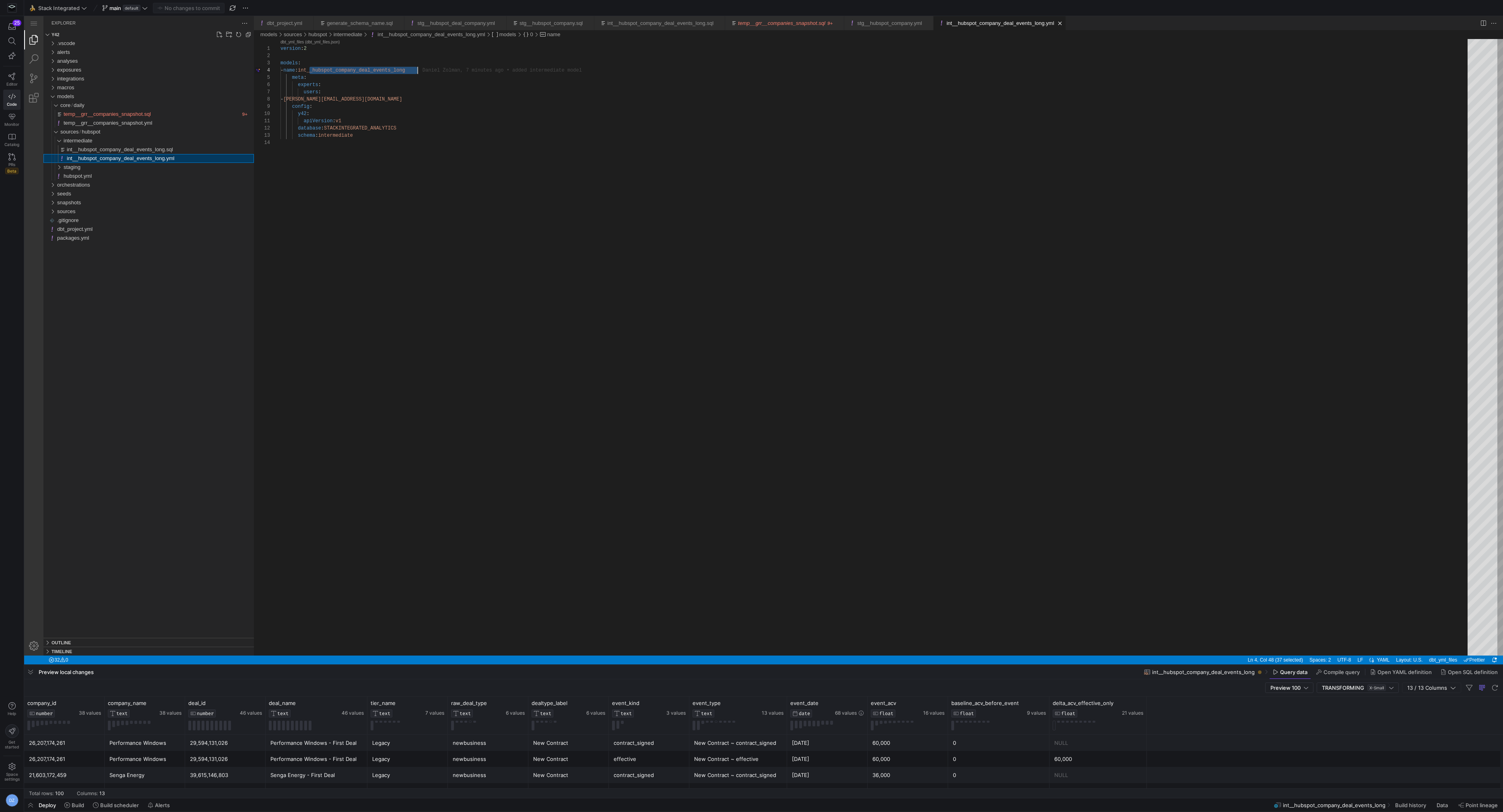
click at [202, 154] on div "int__hubspot_company_deal_events_long.yml" at bounding box center [160, 158] width 187 height 9
click at [202, 151] on div "int__hubspot_company_deal_events_long.sql" at bounding box center [160, 149] width 187 height 9
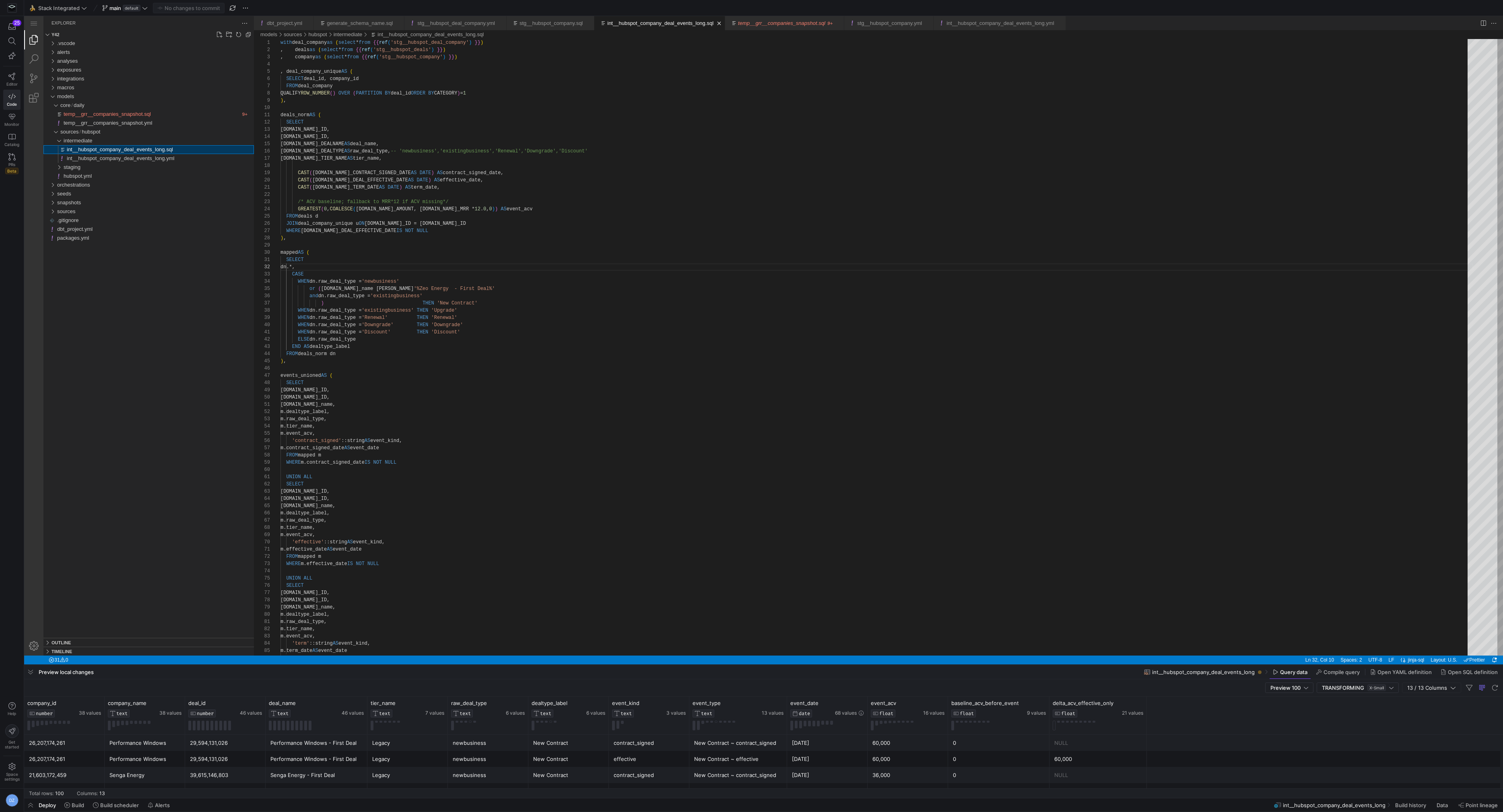
scroll to position [72, 26]
type textarea "with deal_company as (select * from {{ ref('stg__hubspot_deal_company') }}) , d…"
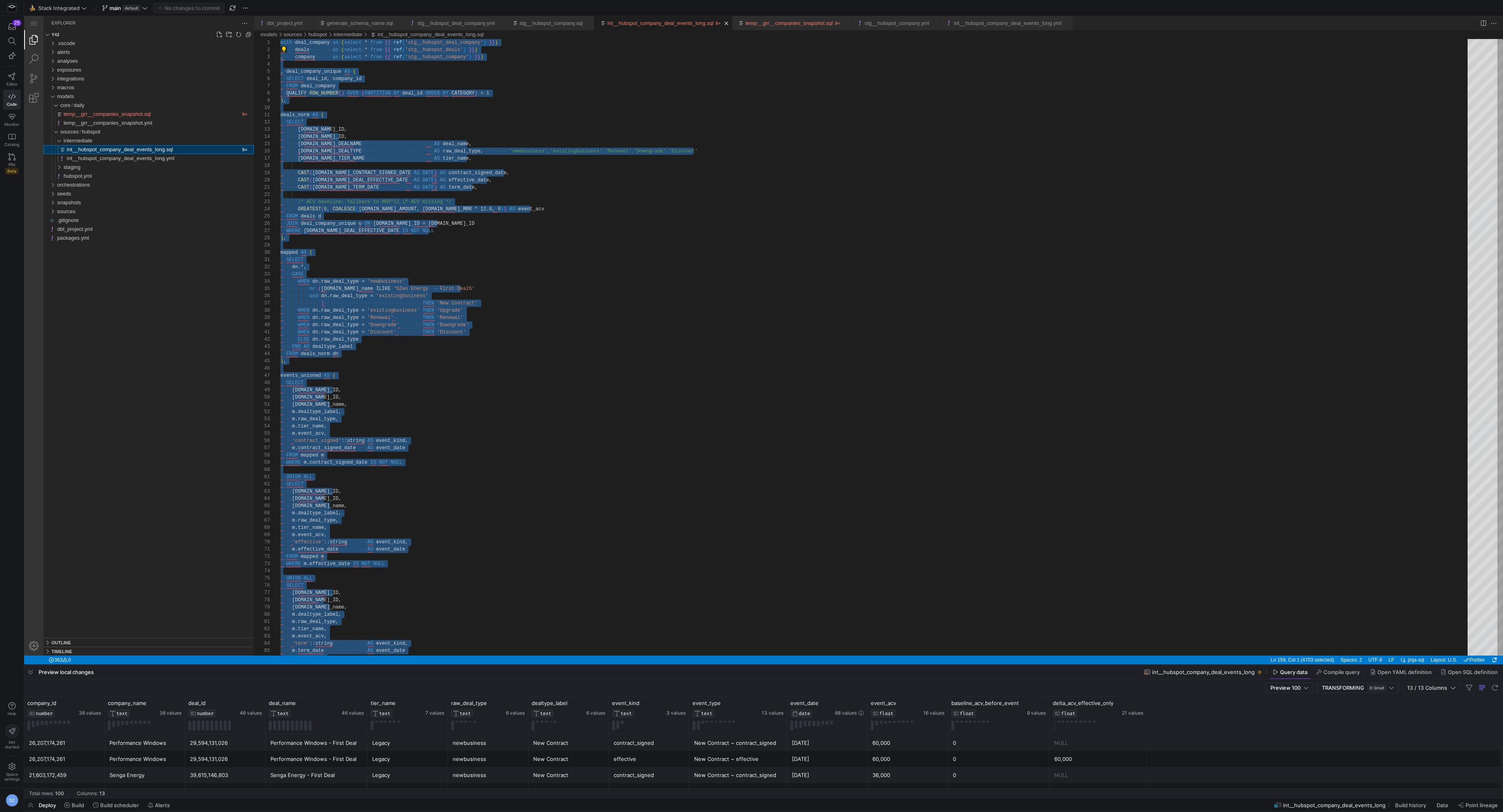
click at [173, 150] on span "int__hubspot_company_deal_events_long.sql" at bounding box center [120, 149] width 106 height 6
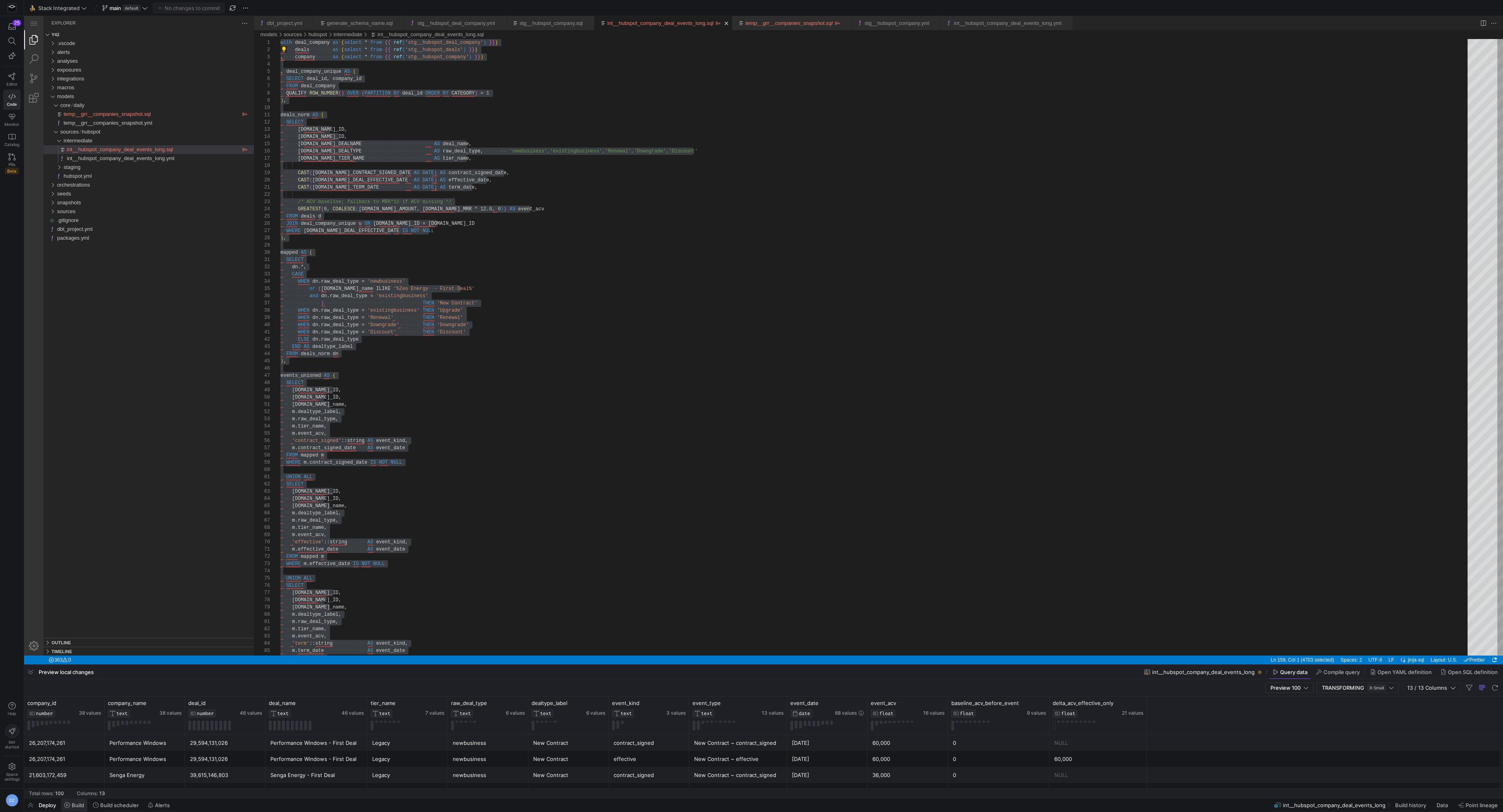
click at [78, 802] on span "Build" at bounding box center [78, 805] width 12 height 6
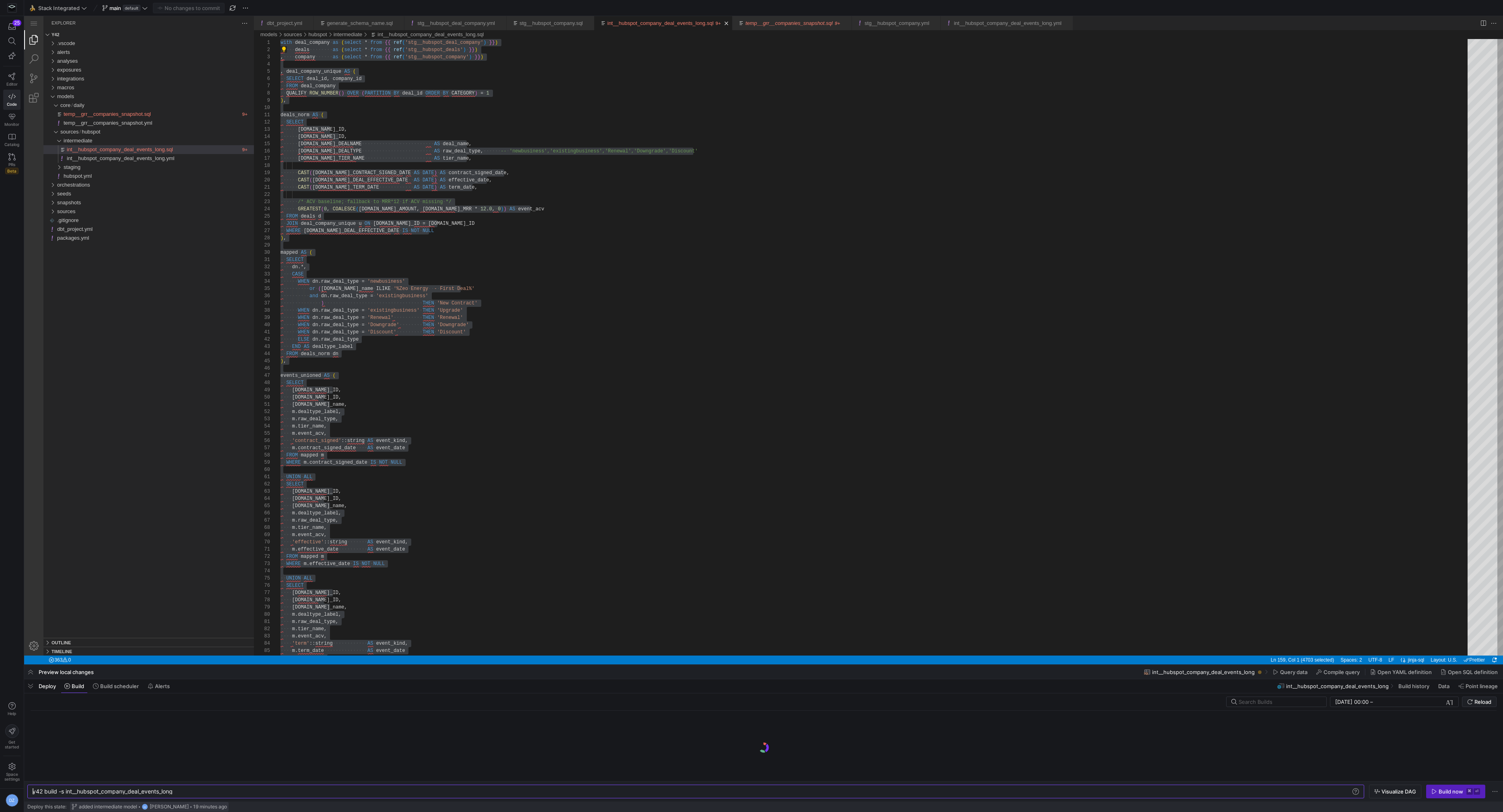
scroll to position [0, 141]
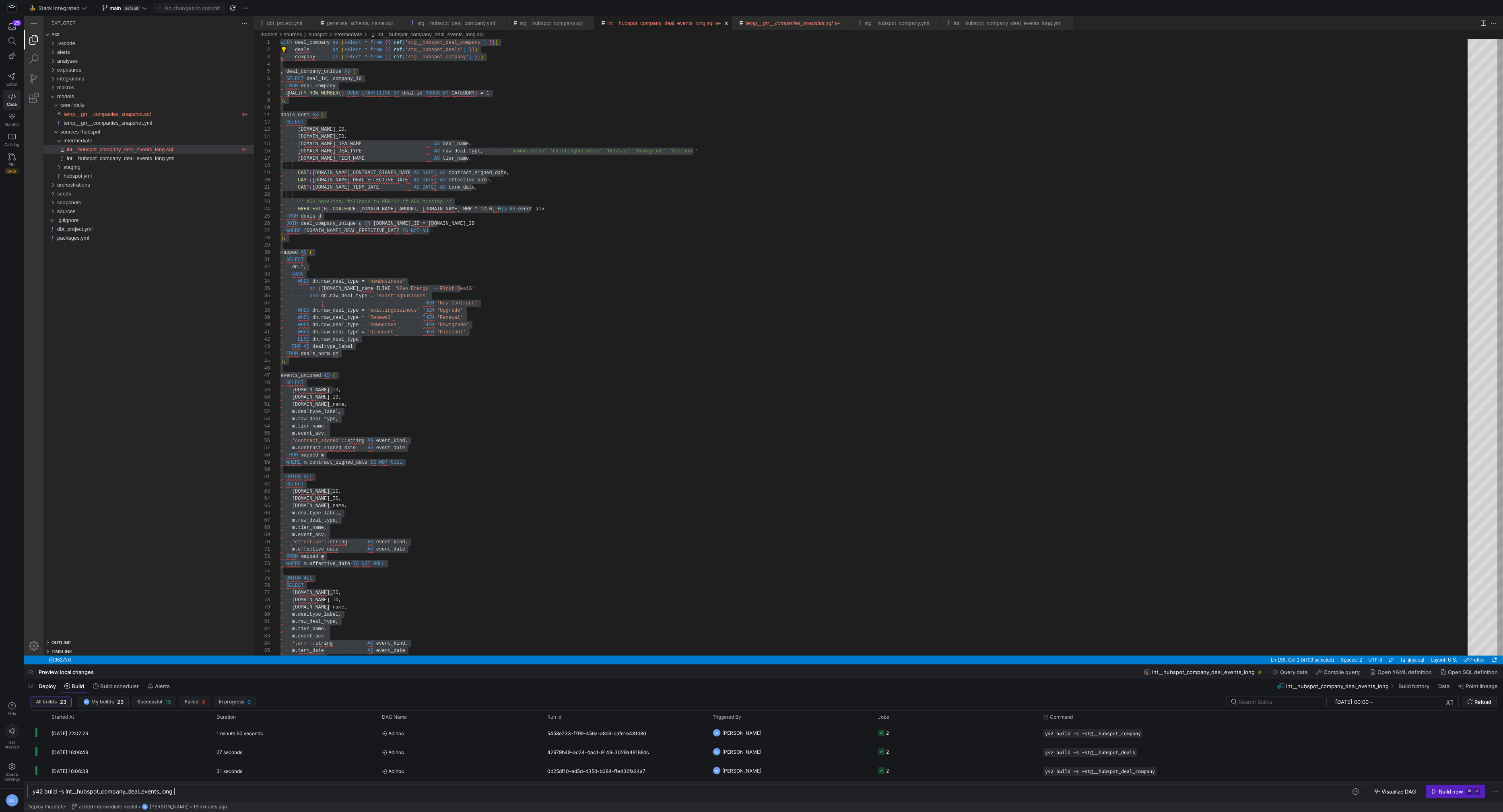
click at [66, 790] on div "y42 build -s int__hubspot_company_deal_events_long" at bounding box center [693, 792] width 1320 height 6
type textarea "y42 build -s +int__hubspot_company_deal_events_long"
click at [1435, 791] on icon "button" at bounding box center [1434, 792] width 6 height 6
click at [98, 688] on icon at bounding box center [96, 687] width 6 height 6
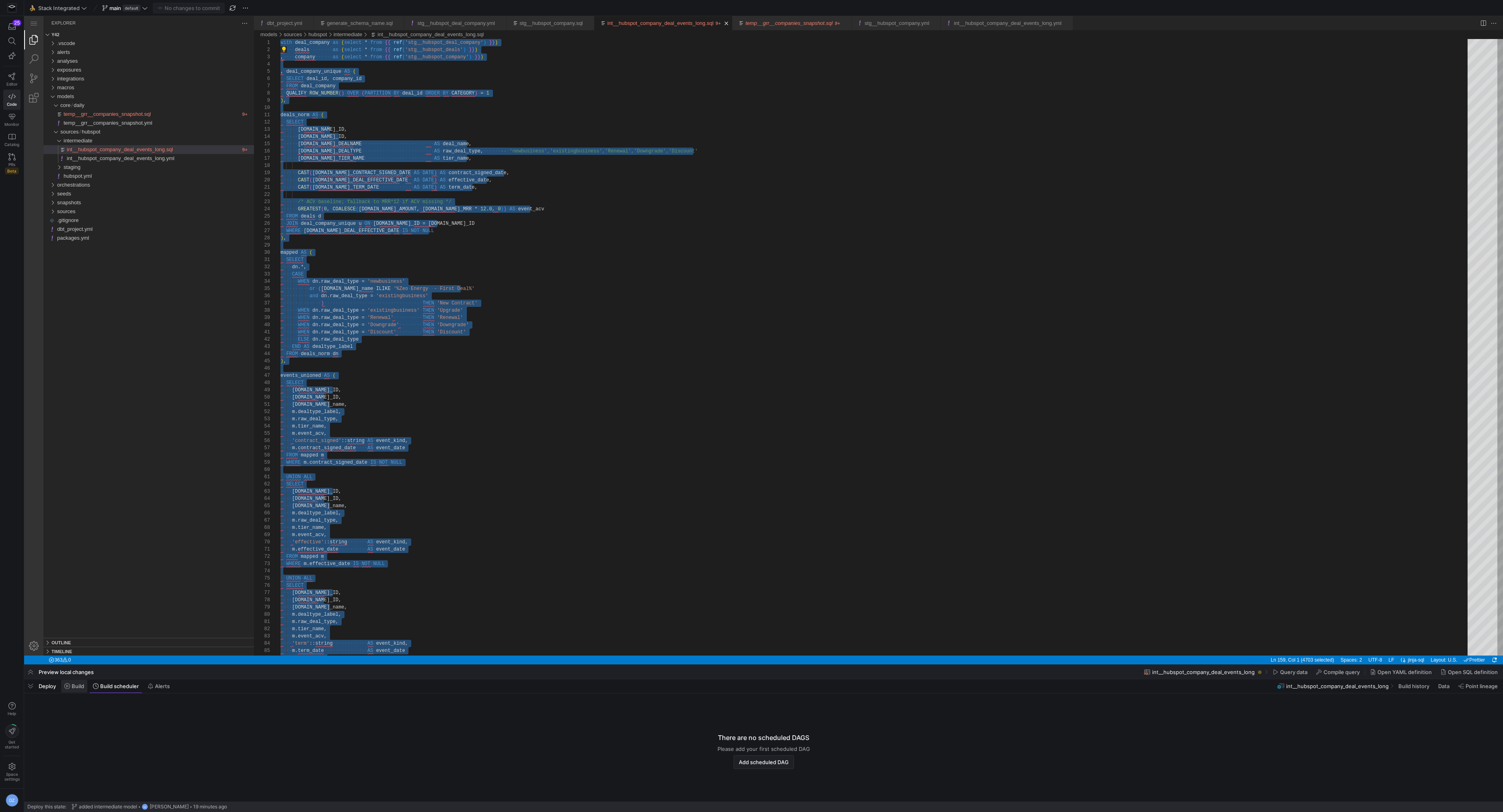
click at [70, 689] on span "Build" at bounding box center [74, 686] width 20 height 6
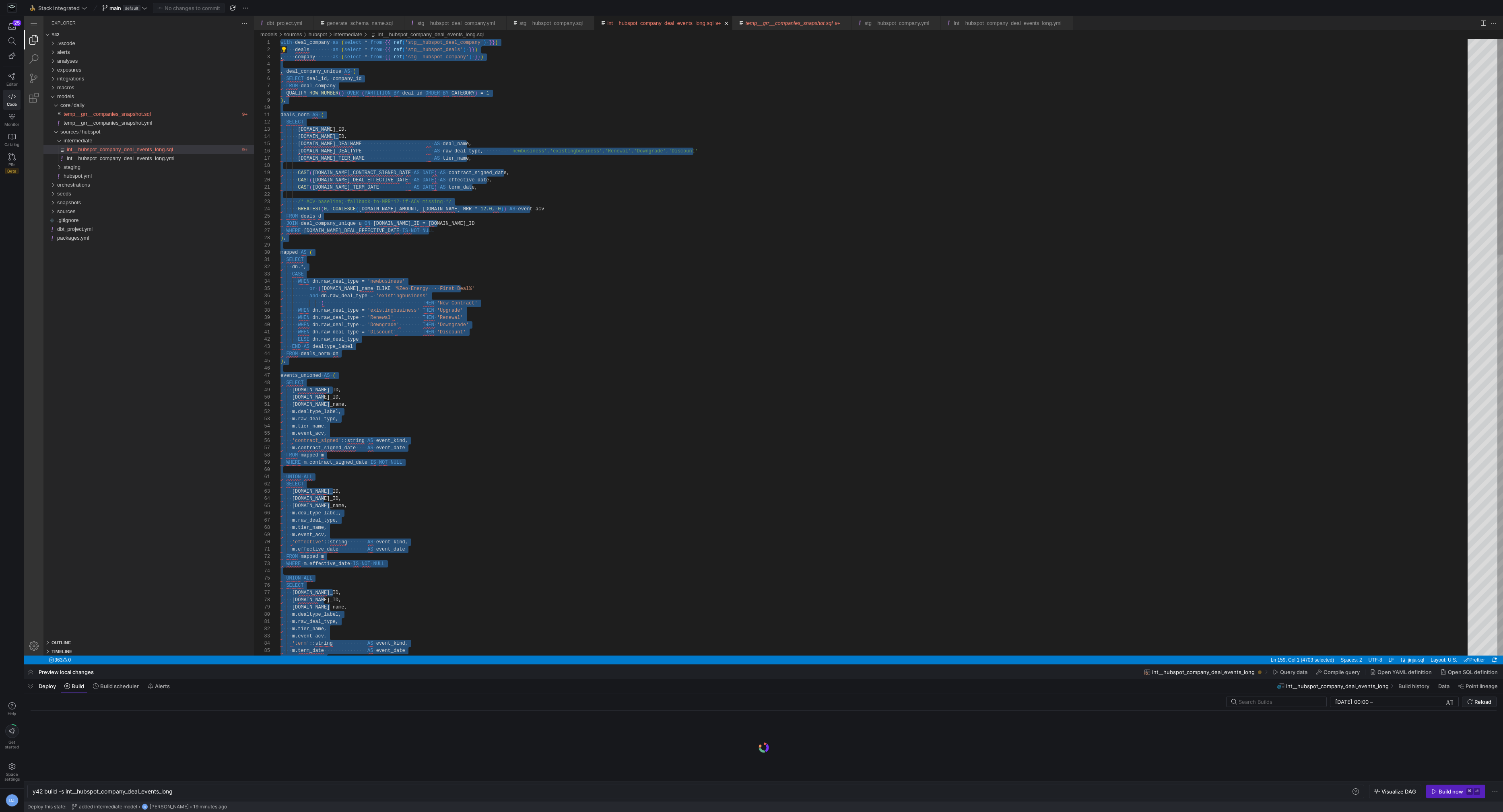
scroll to position [51, 47]
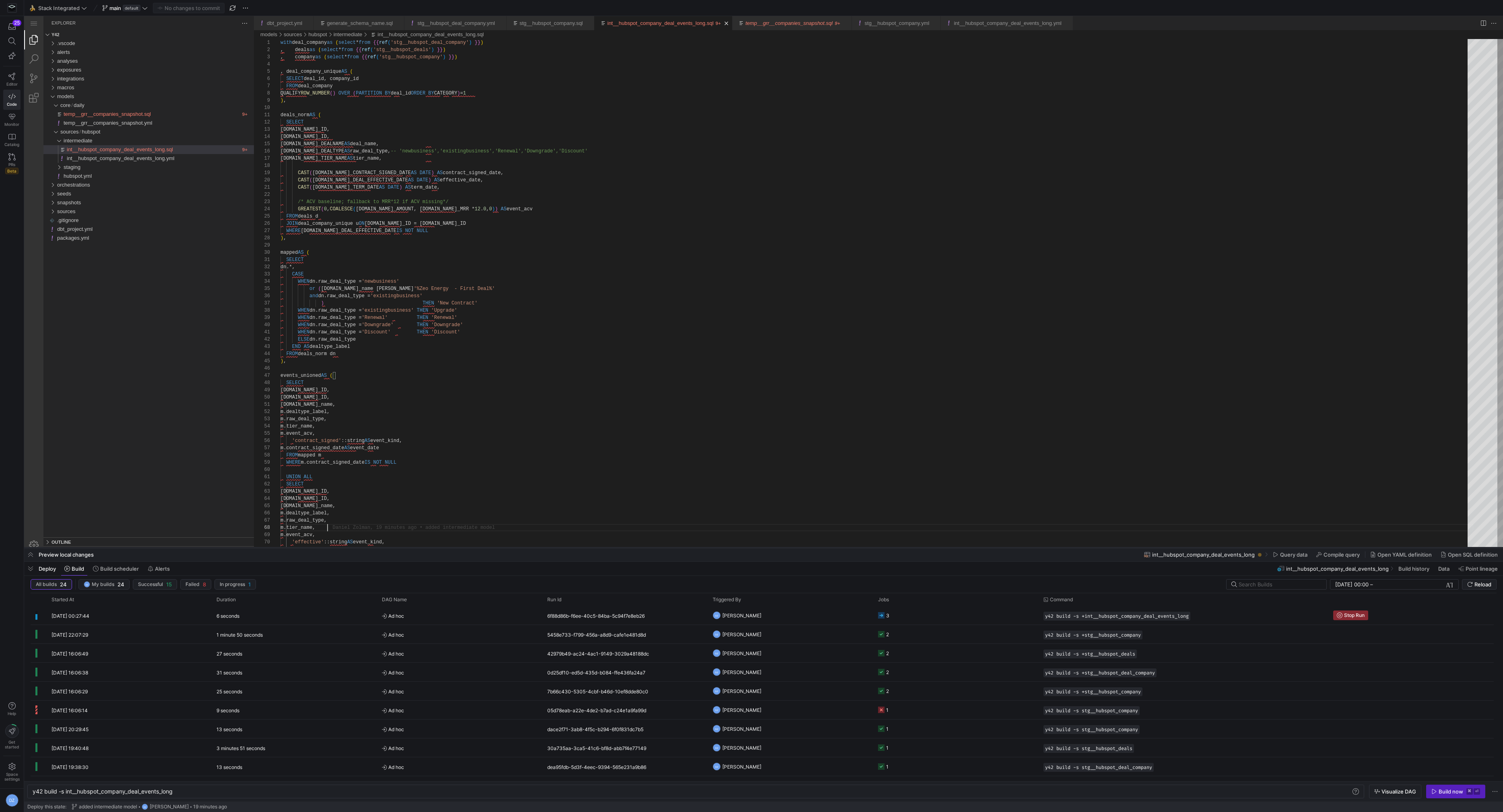
drag, startPoint x: 541, startPoint y: 666, endPoint x: 561, endPoint y: 548, distance: 119.7
click at [561, 548] on div at bounding box center [763, 548] width 1479 height 4
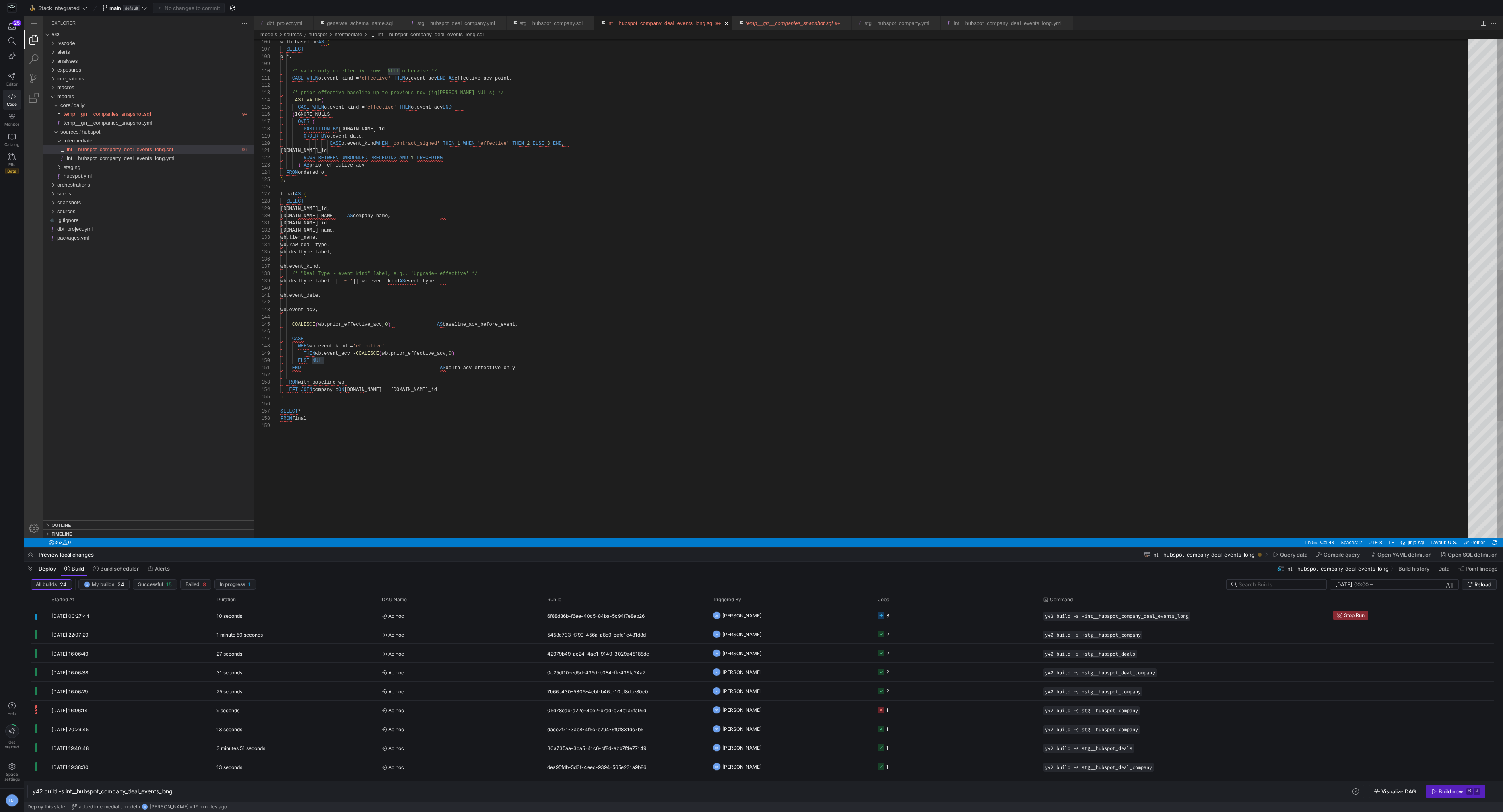
click at [610, 461] on div "FROM final ) SELECT * THEN wb.event_acv - COALESCE ( wb.prior_effective_acv, 0 …" at bounding box center [877, 100] width 1193 height 1643
click at [448, 174] on div "FROM final ) SELECT * THEN wb.event_acv - COALESCE ( wb.prior_effective_acv, 0 …" at bounding box center [877, 100] width 1193 height 1643
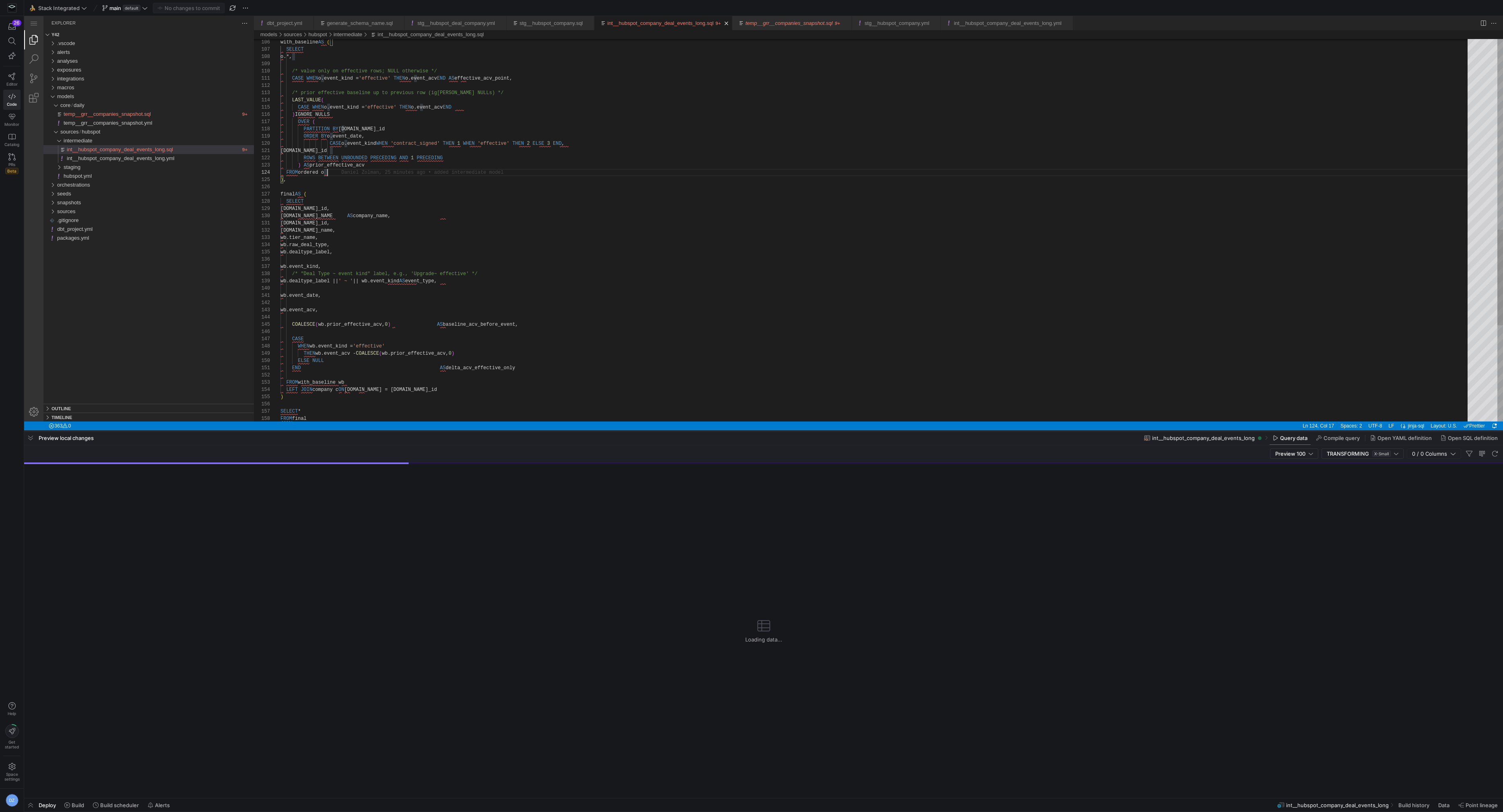
drag, startPoint x: 438, startPoint y: 547, endPoint x: 453, endPoint y: 430, distance: 118.0
click at [453, 430] on div at bounding box center [763, 432] width 1479 height 4
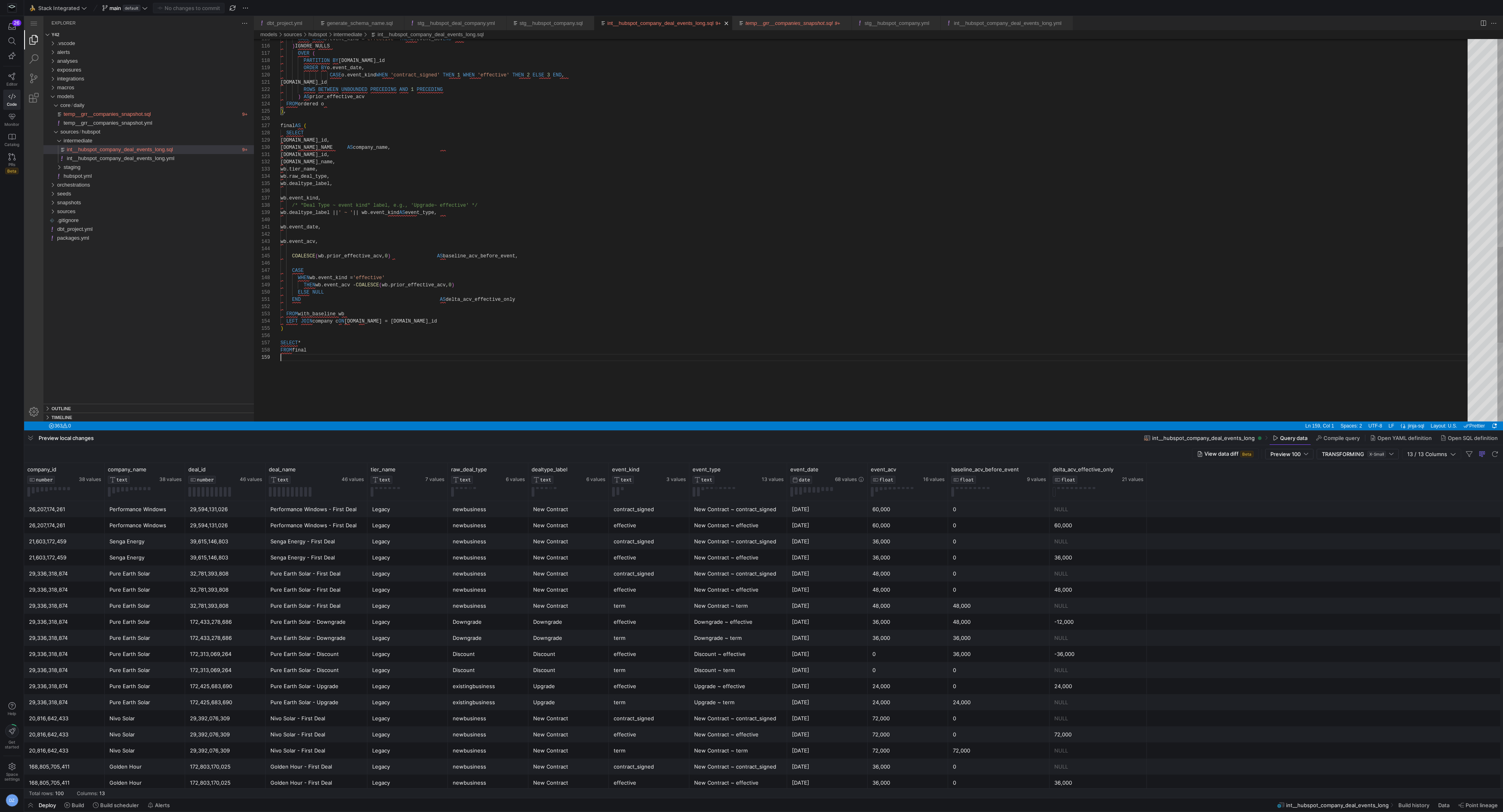
click at [153, 593] on div "Pure Earth Solar" at bounding box center [145, 590] width 71 height 16
drag, startPoint x: 392, startPoint y: 358, endPoint x: 345, endPoint y: 358, distance: 47.0
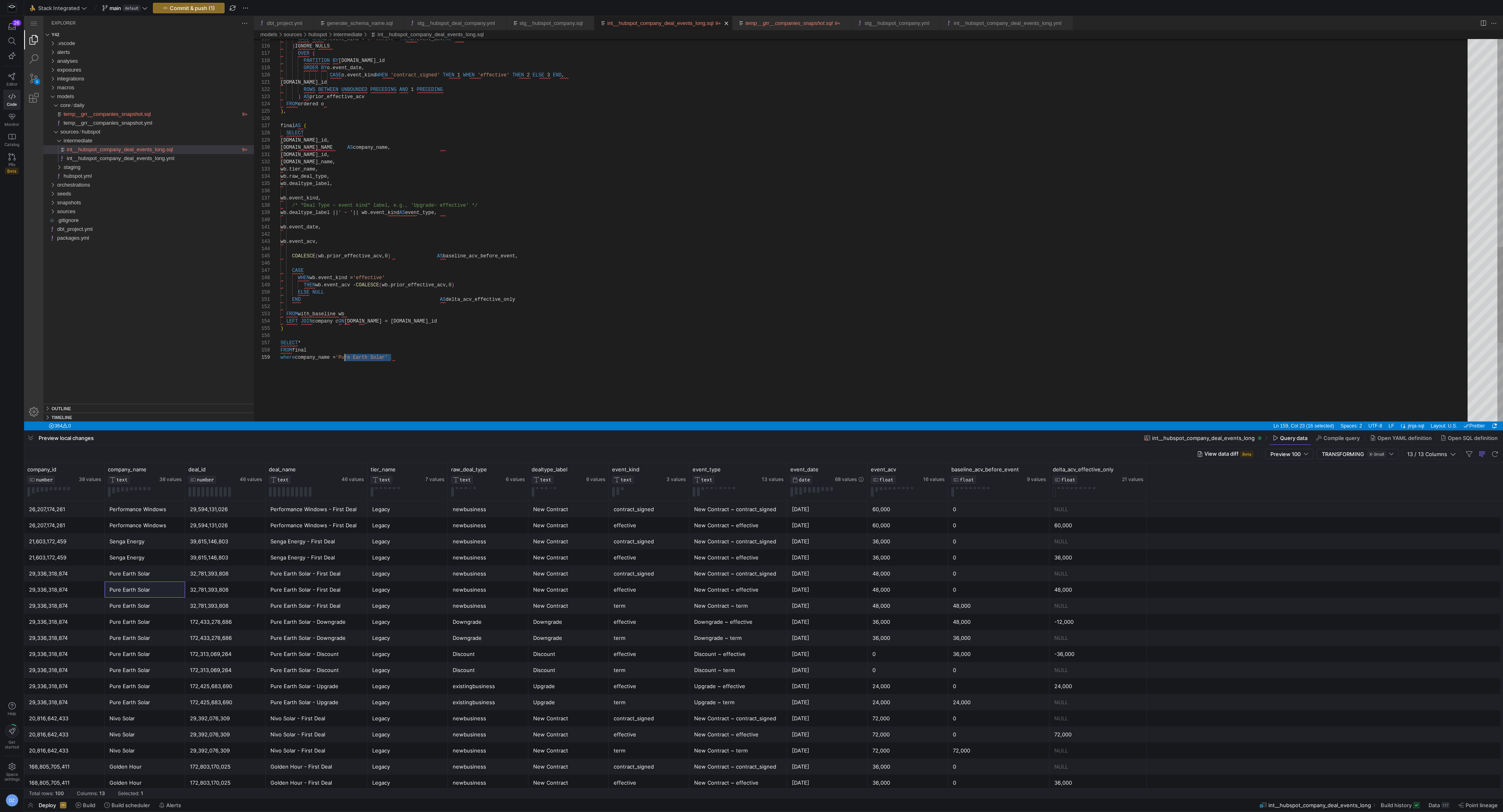
paste textarea "where company_name = 'Pure Earth Solar'"
click at [162, 590] on span "Copy" at bounding box center [197, 593] width 74 height 11
drag, startPoint x: 392, startPoint y: 357, endPoint x: 345, endPoint y: 355, distance: 47.0
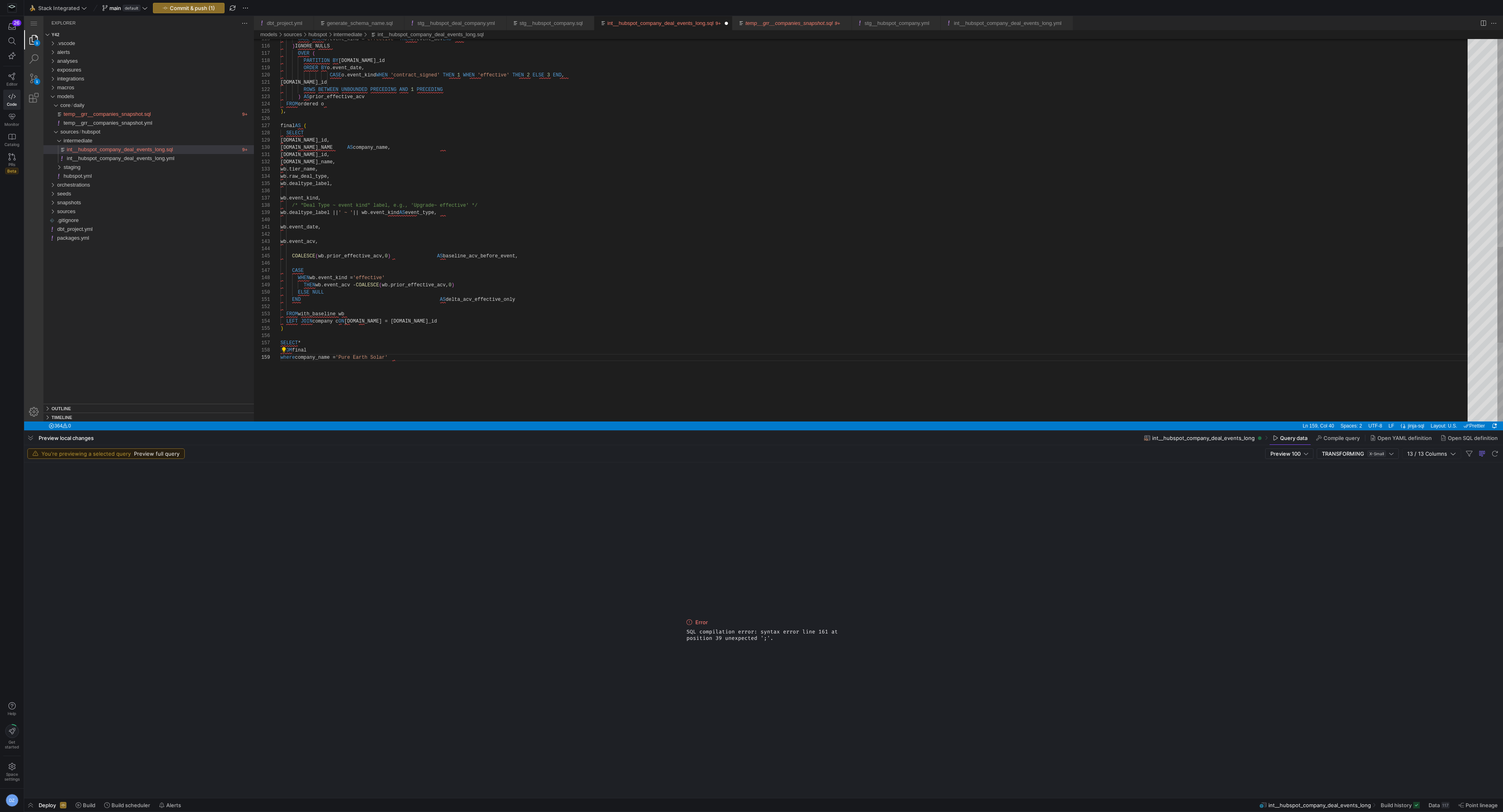
scroll to position [0, 113]
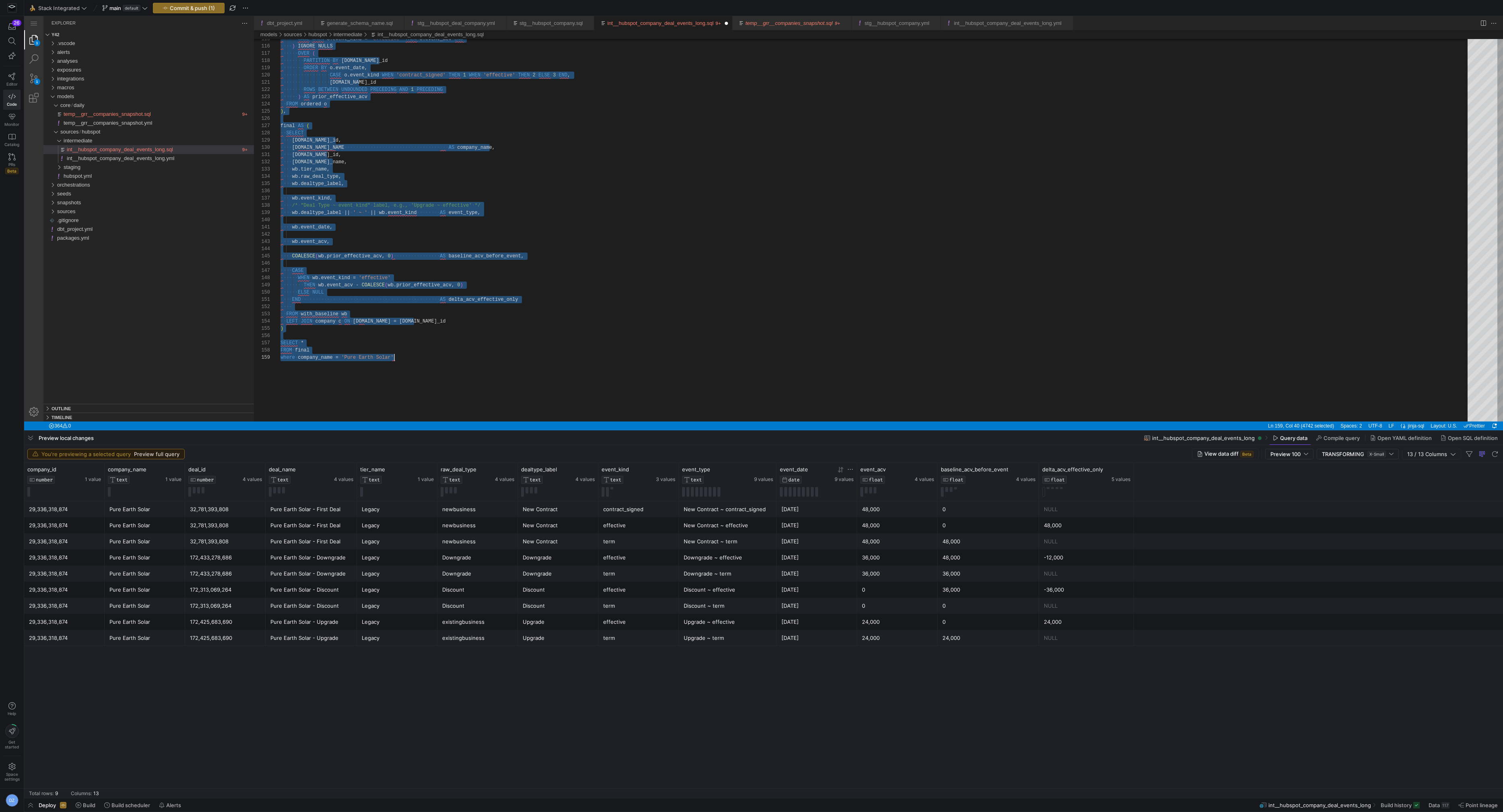
click at [839, 471] on icon at bounding box center [839, 470] width 3 height 6
click at [841, 471] on icon at bounding box center [840, 470] width 6 height 6
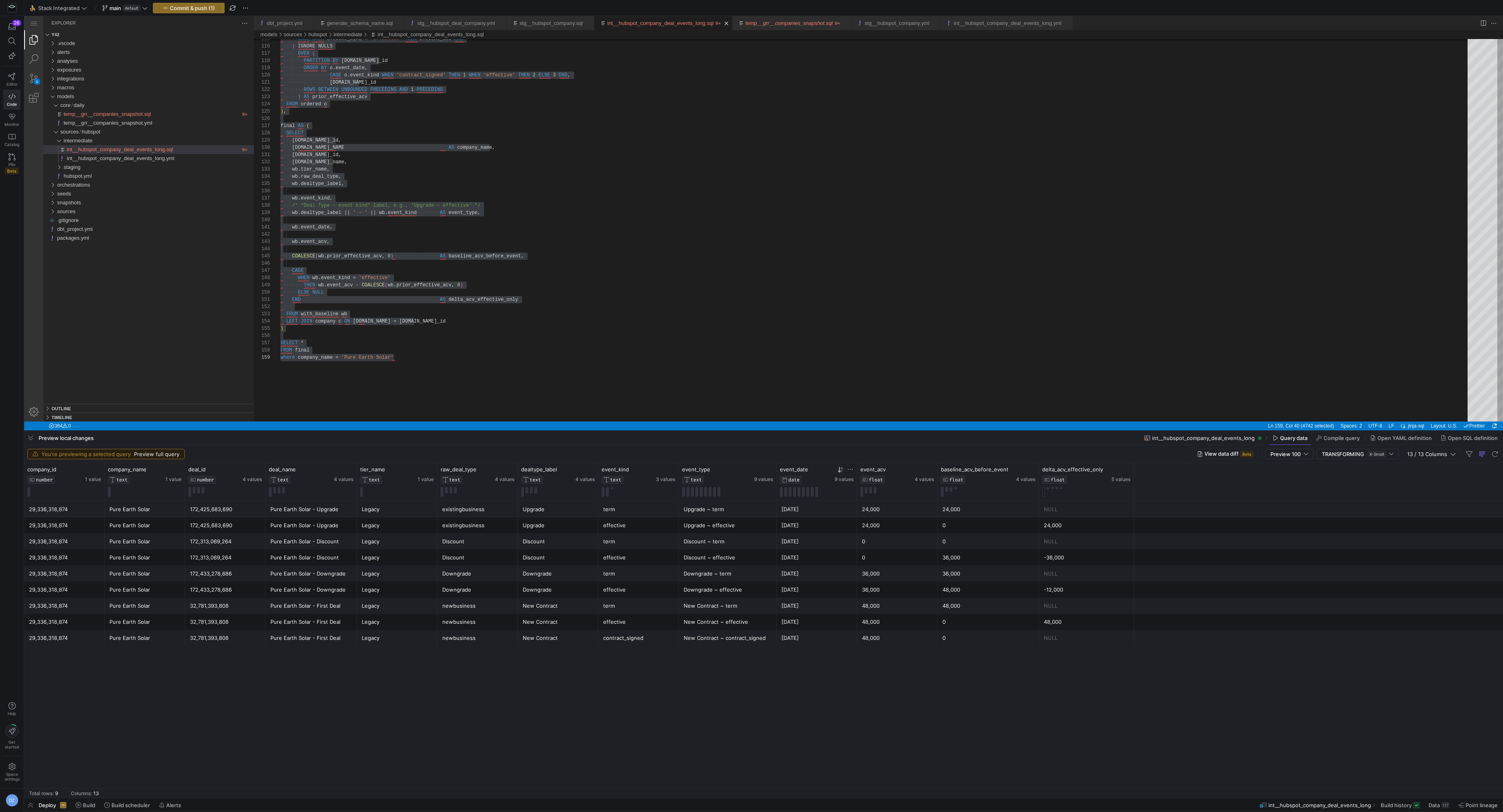
click at [841, 471] on icon at bounding box center [840, 470] width 6 height 6
click at [846, 682] on div "29,336,318,874 Pure Earth Solar 32,781,393,808 Pure Earth Solar - First Deal Le…" at bounding box center [763, 649] width 1479 height 297
click at [824, 512] on div "[DATE]" at bounding box center [816, 509] width 71 height 16
click at [820, 542] on div "[DATE]" at bounding box center [816, 541] width 71 height 16
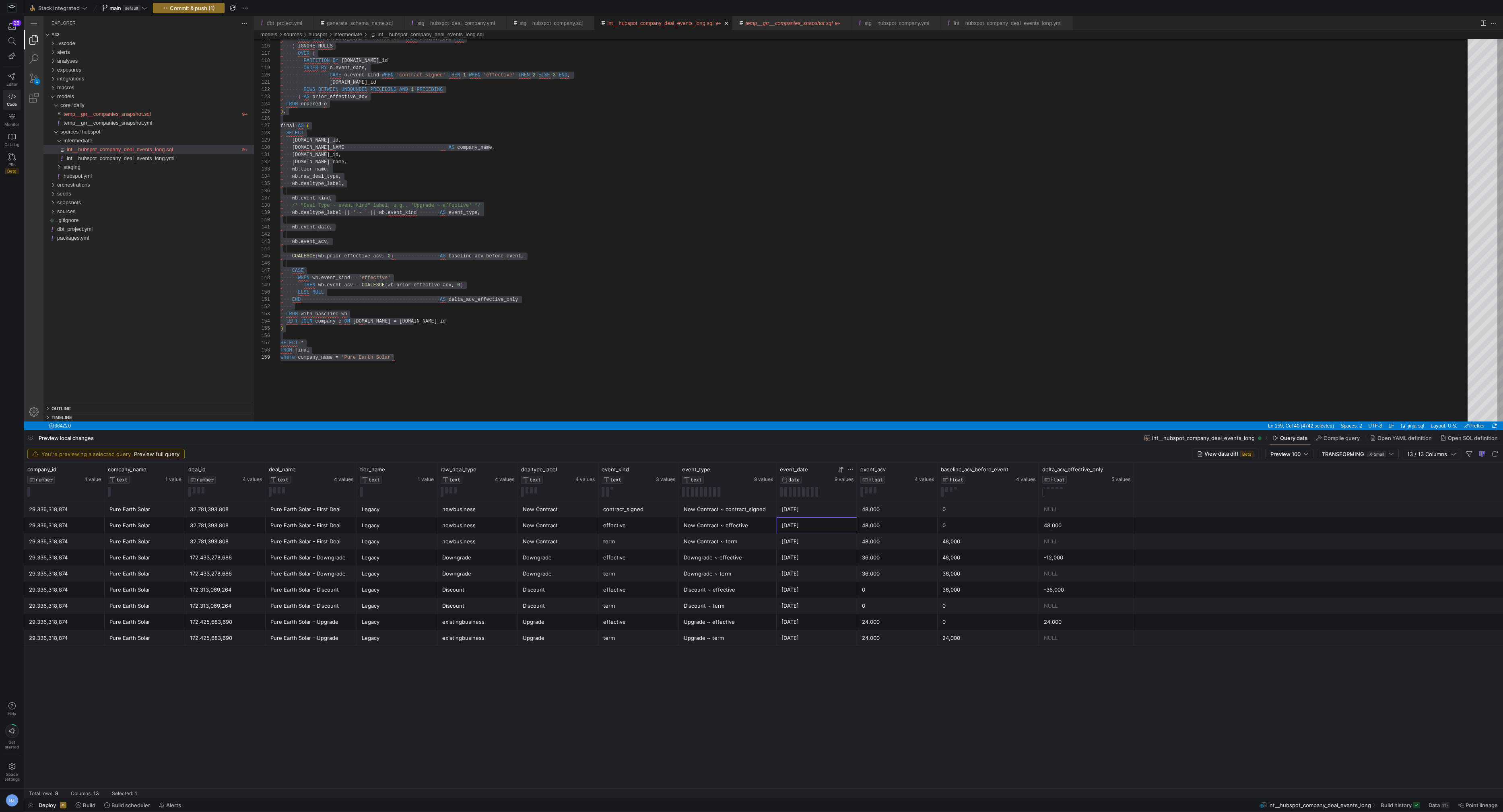
click at [822, 526] on div "[DATE]" at bounding box center [816, 526] width 71 height 16
drag, startPoint x: 985, startPoint y: 542, endPoint x: 966, endPoint y: 540, distance: 19.1
click at [985, 542] on div "48,000" at bounding box center [988, 541] width 92 height 16
click at [809, 512] on div "[DATE]" at bounding box center [816, 509] width 71 height 16
click at [814, 530] on div "[DATE]" at bounding box center [816, 526] width 71 height 16
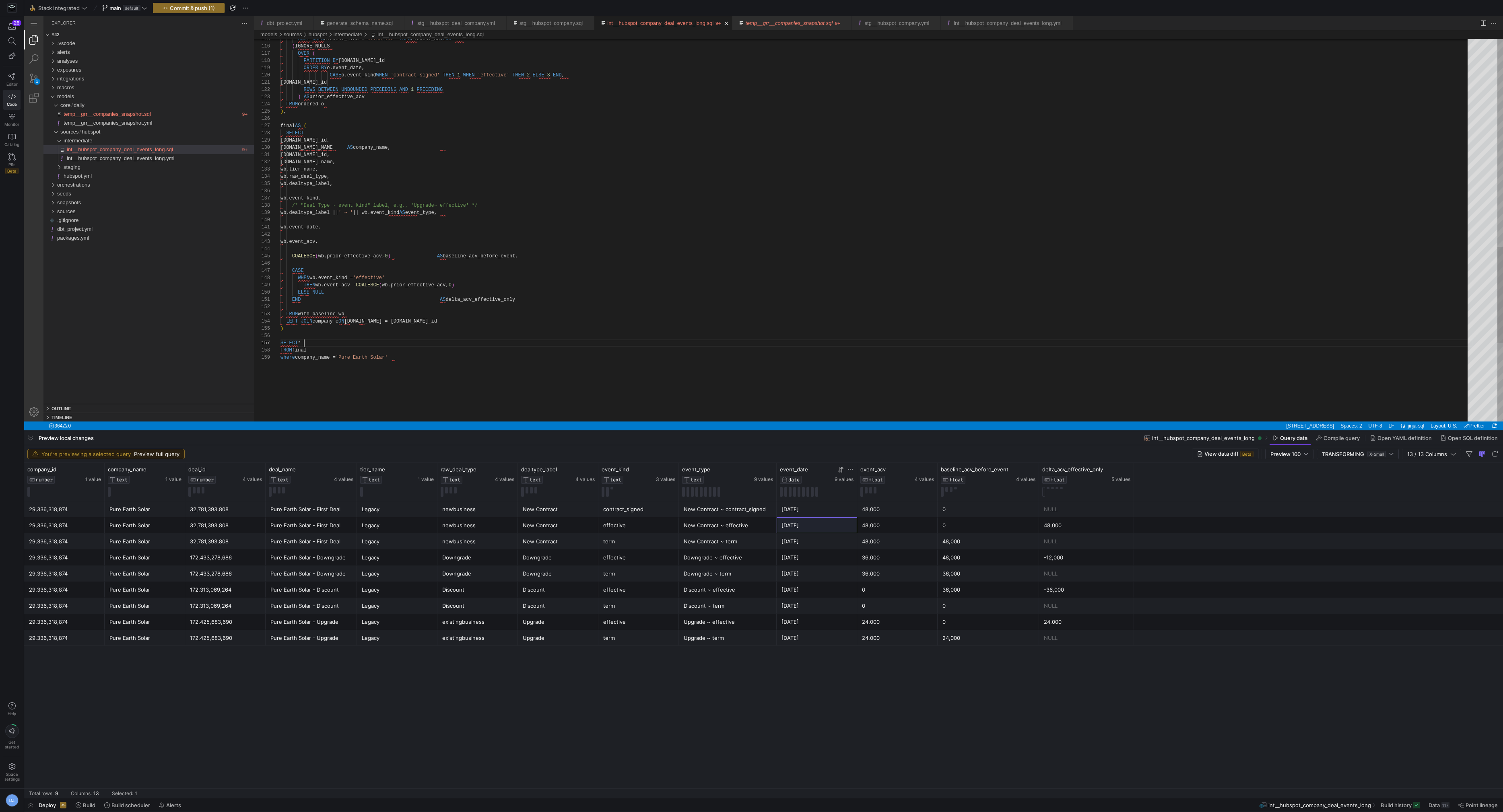
scroll to position [43, 23]
click at [919, 522] on div "48,000" at bounding box center [897, 526] width 71 height 16
click at [811, 558] on div "[DATE]" at bounding box center [816, 558] width 71 height 16
drag, startPoint x: 737, startPoint y: 569, endPoint x: 805, endPoint y: 571, distance: 68.0
click at [805, 571] on div "29,336,318,874 Pure Earth Solar 172,433,278,686 Pure Earth Solar - Downgrade Le…" at bounding box center [763, 574] width 1479 height 16
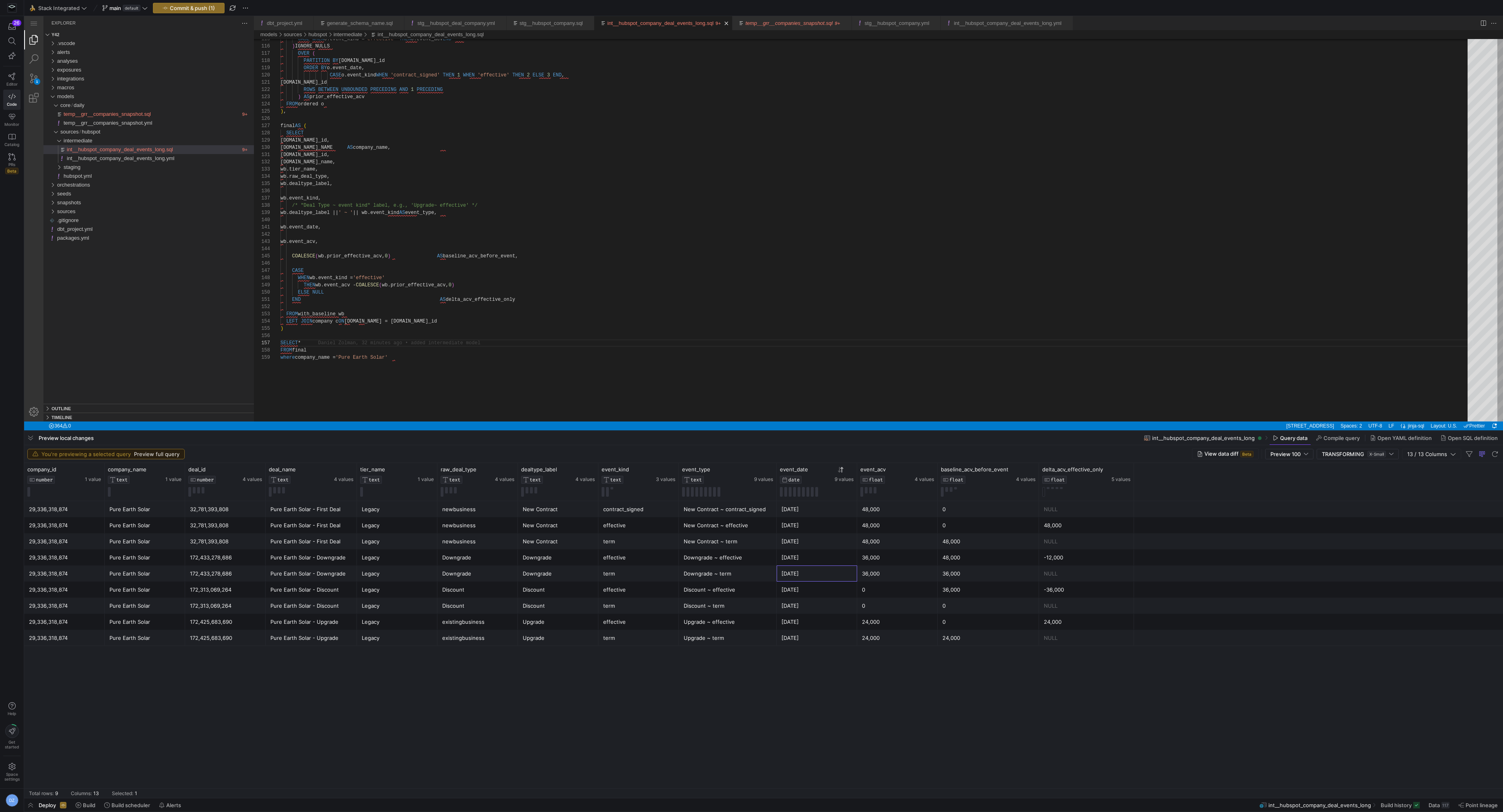
click at [805, 571] on div "[DATE]" at bounding box center [816, 573] width 71 height 16
click at [788, 587] on div "[DATE]" at bounding box center [816, 590] width 71 height 16
click at [822, 607] on div "[DATE]" at bounding box center [816, 606] width 71 height 16
click at [848, 622] on div "[DATE]" at bounding box center [816, 622] width 71 height 16
click at [887, 624] on div "24,000" at bounding box center [897, 622] width 71 height 16
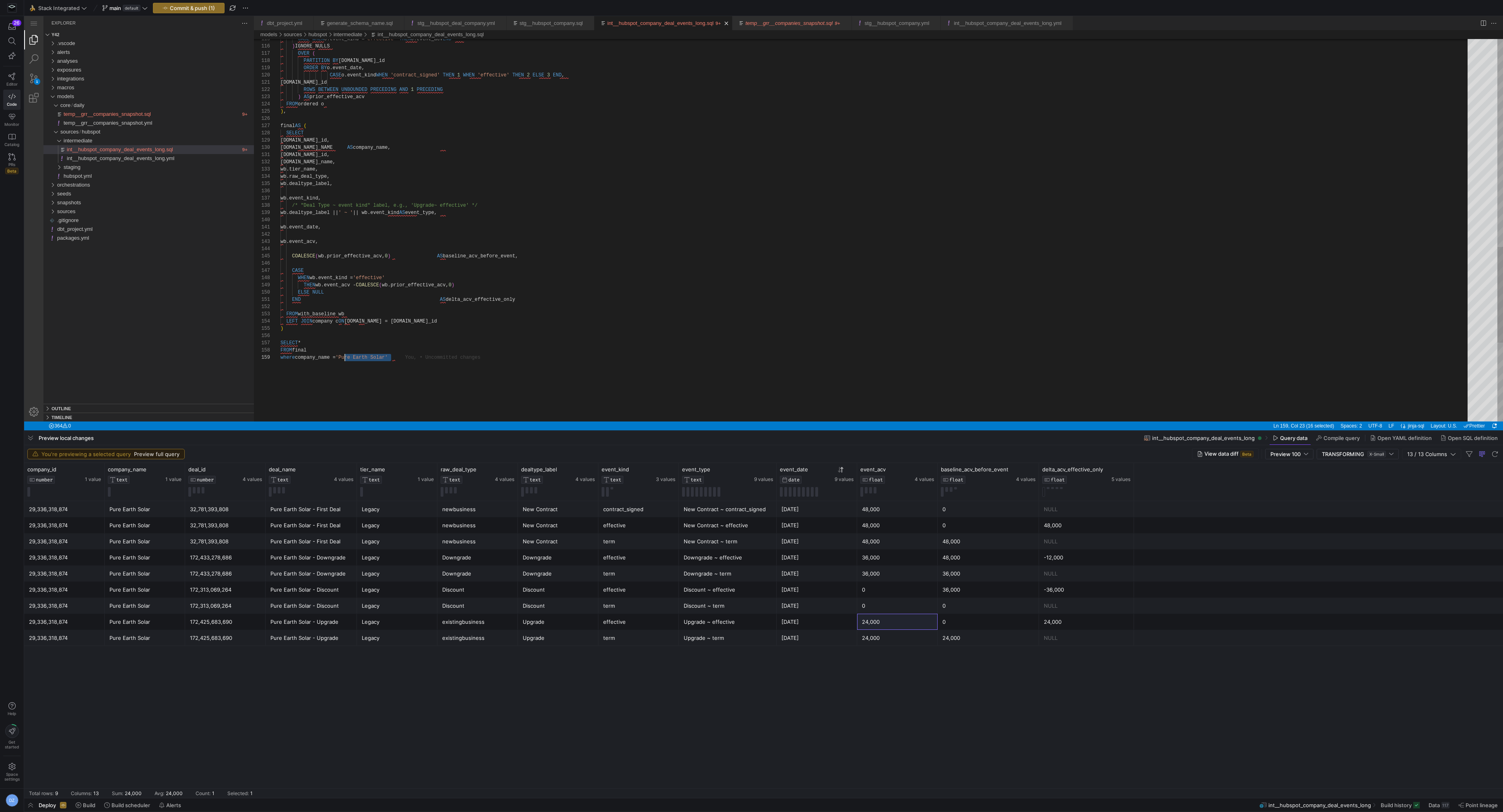
scroll to position [58, 64]
drag, startPoint x: 392, startPoint y: 357, endPoint x: 344, endPoint y: 356, distance: 48.0
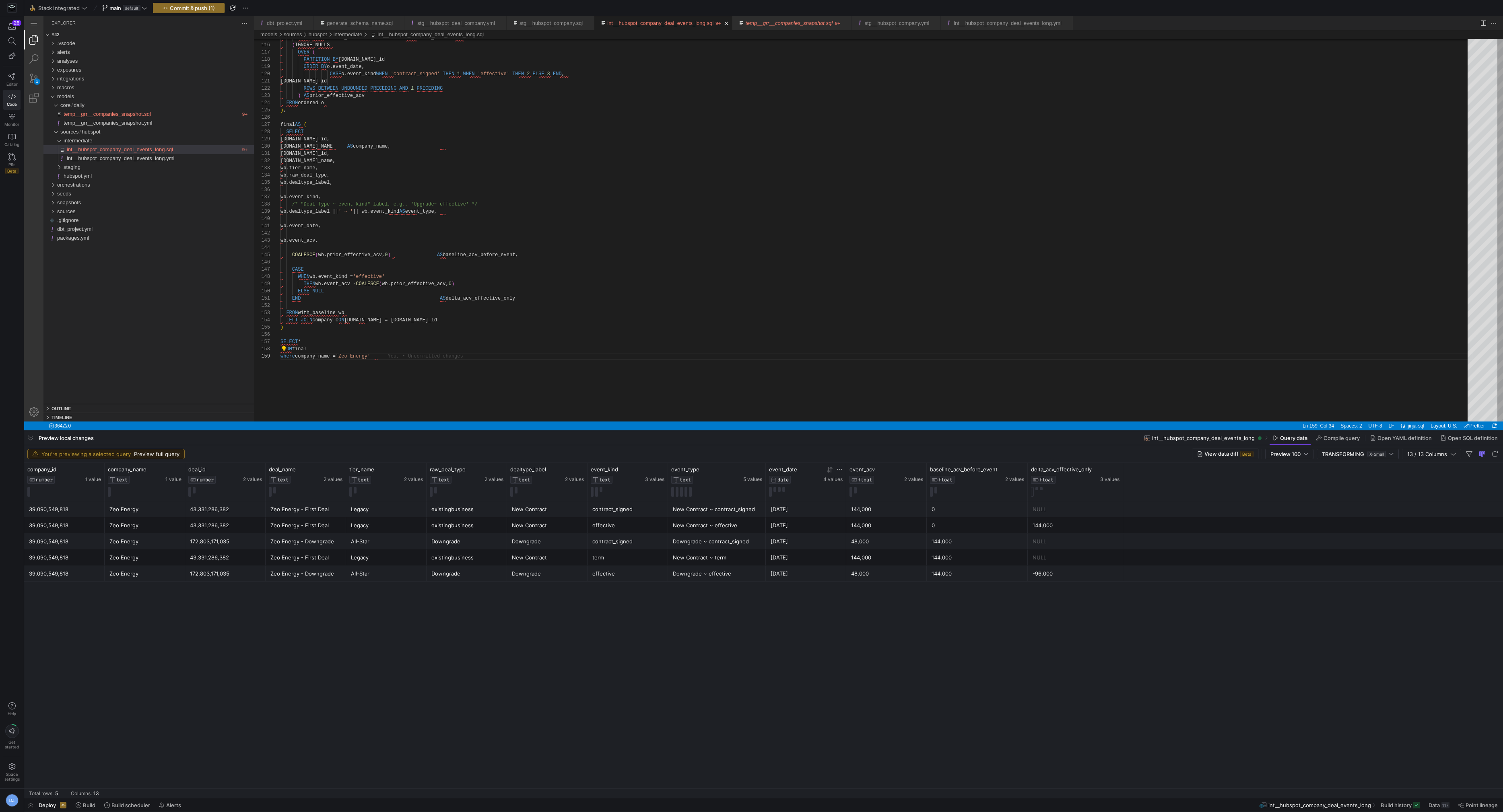
click at [830, 468] on icon at bounding box center [830, 470] width 6 height 6
click at [829, 470] on icon at bounding box center [828, 470] width 3 height 6
click at [807, 506] on div "2024-11-18" at bounding box center [806, 509] width 71 height 16
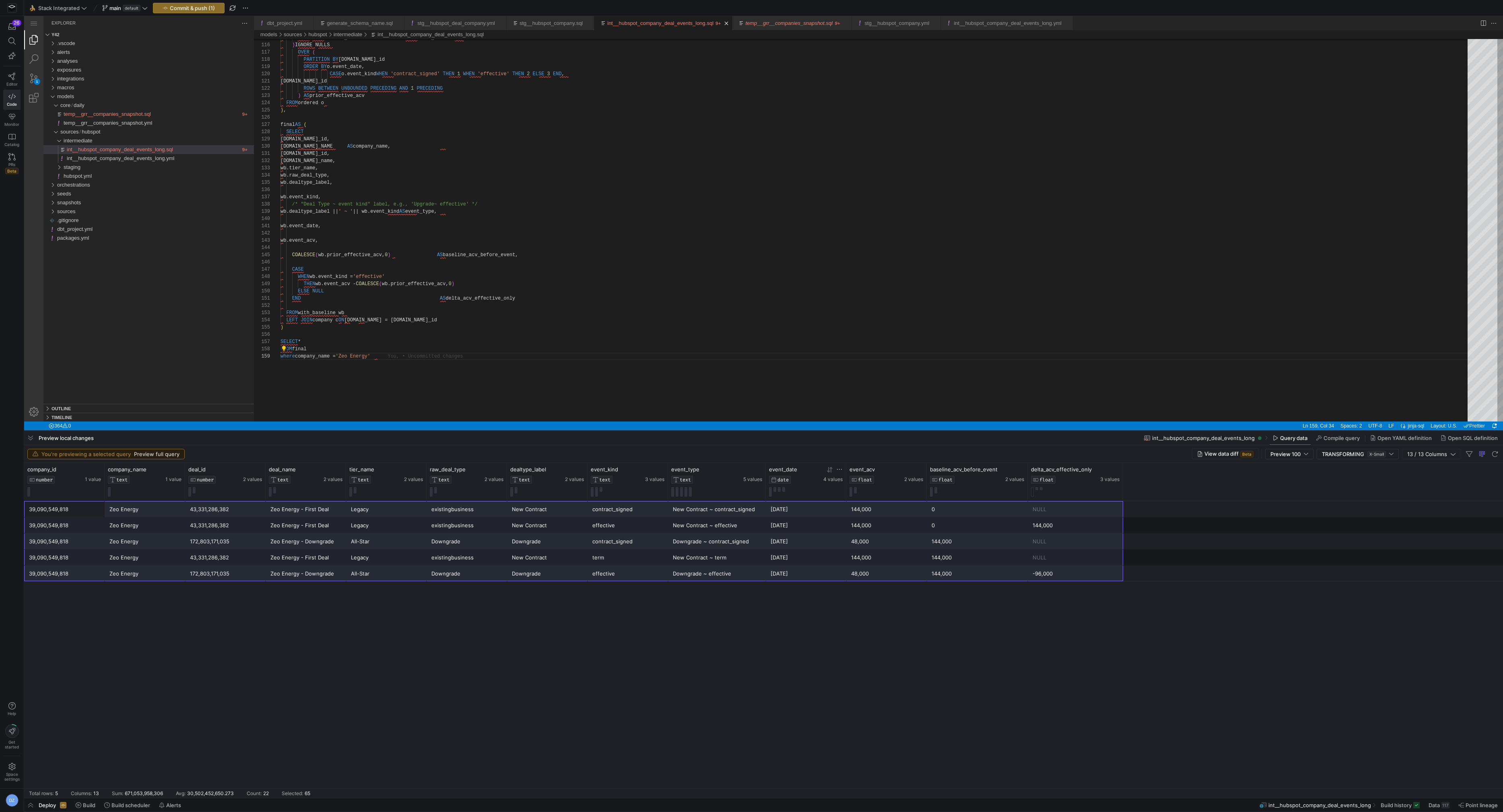
drag, startPoint x: 75, startPoint y: 510, endPoint x: 1073, endPoint y: 572, distance: 999.9
click at [1073, 572] on div "39,090,549,818 Zeo Energy 43,331,286,382 Zeo Energy - First Deal Legacy existin…" at bounding box center [763, 541] width 1479 height 80
click at [613, 516] on div "contract_signed" at bounding box center [627, 509] width 71 height 16
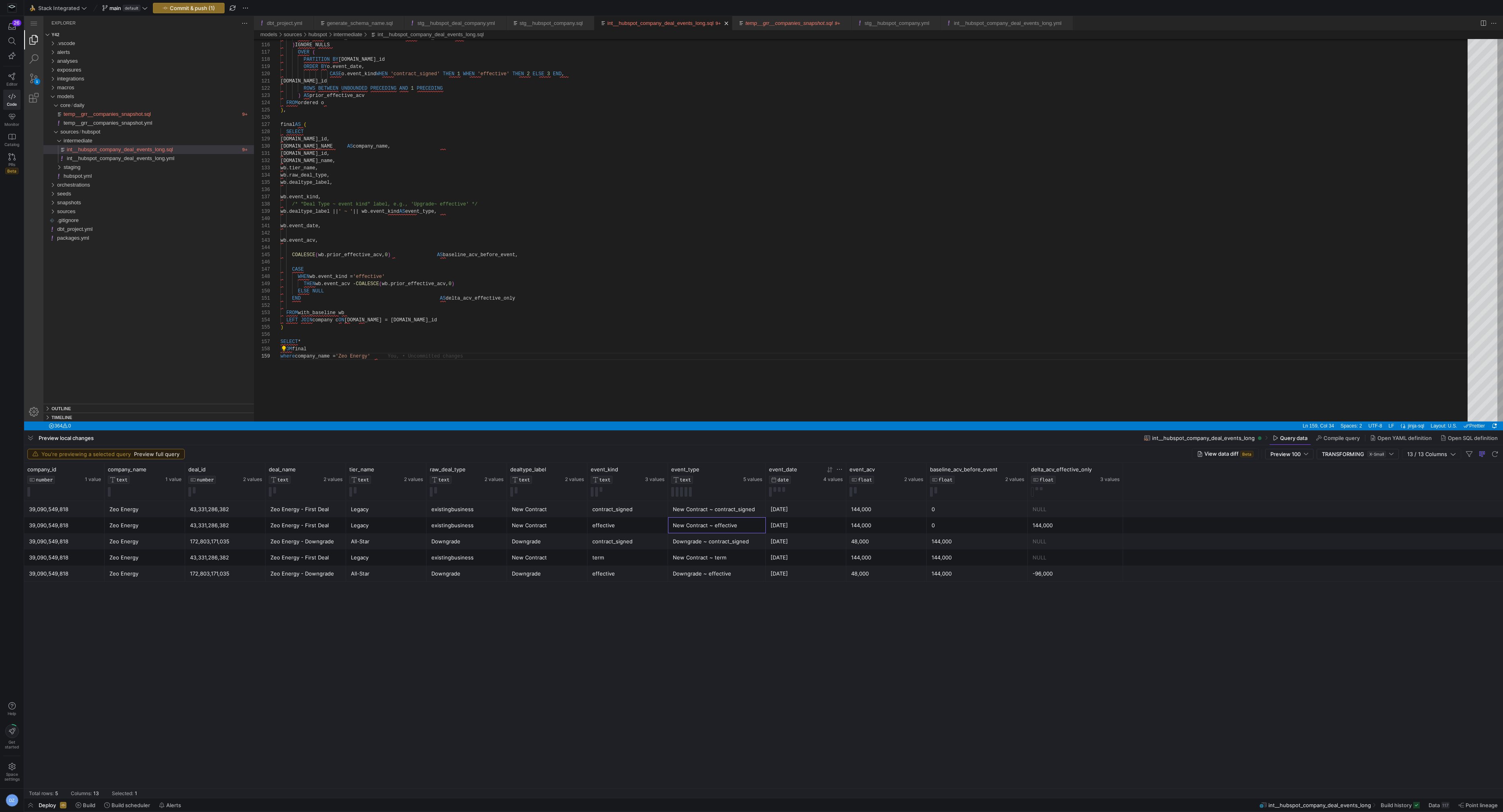
click at [743, 528] on div "New Contract ~ effective" at bounding box center [716, 526] width 88 height 16
click at [797, 527] on div "[DATE]" at bounding box center [806, 526] width 71 height 16
drag, startPoint x: 389, startPoint y: 355, endPoint x: 387, endPoint y: 343, distance: 12.2
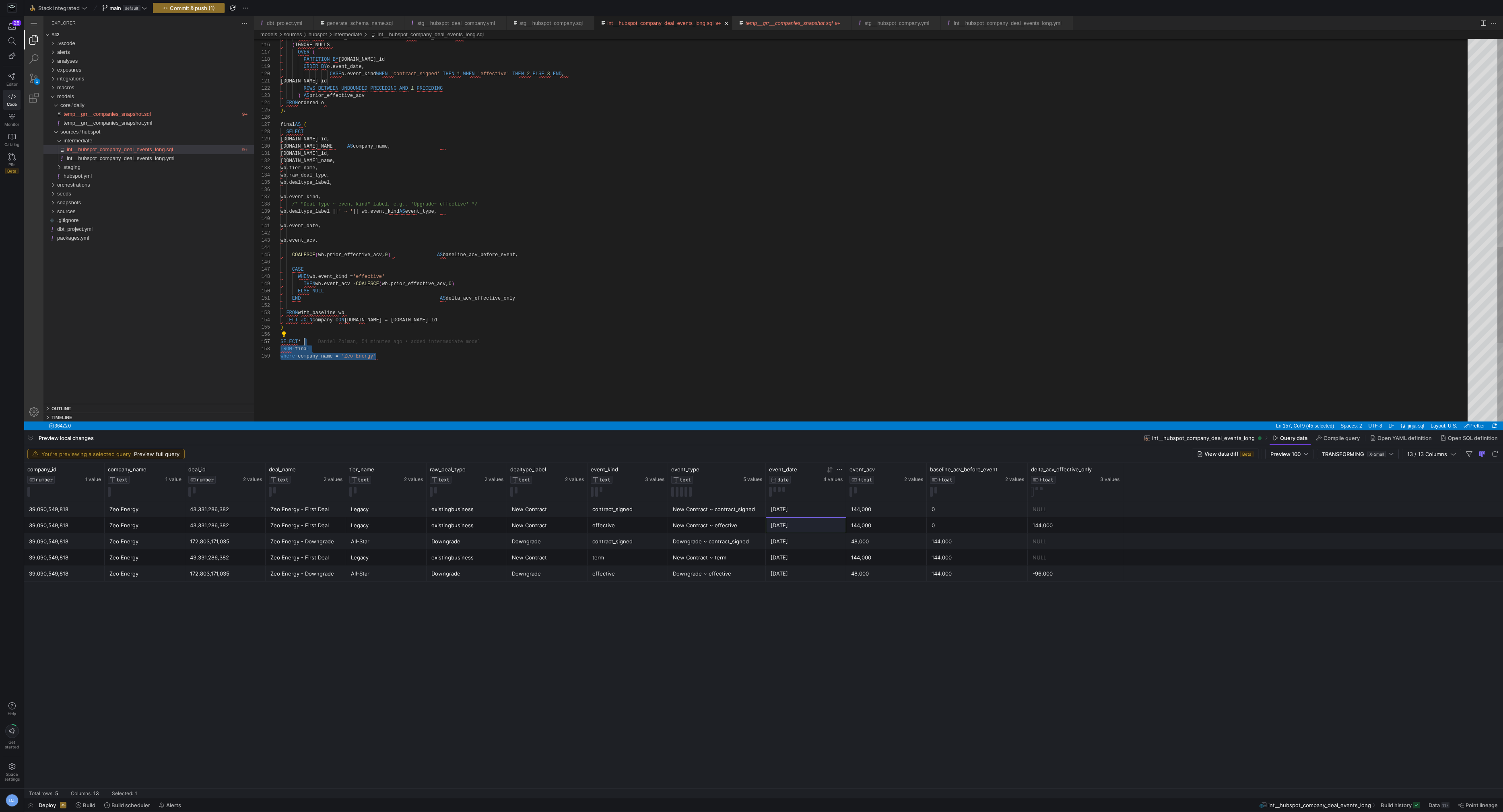
drag, startPoint x: 395, startPoint y: 358, endPoint x: 392, endPoint y: 352, distance: 6.7
type textarea "END AS delta_acv_effective_only FROM with_baseline wb LEFT JOIN company c ON c.…"
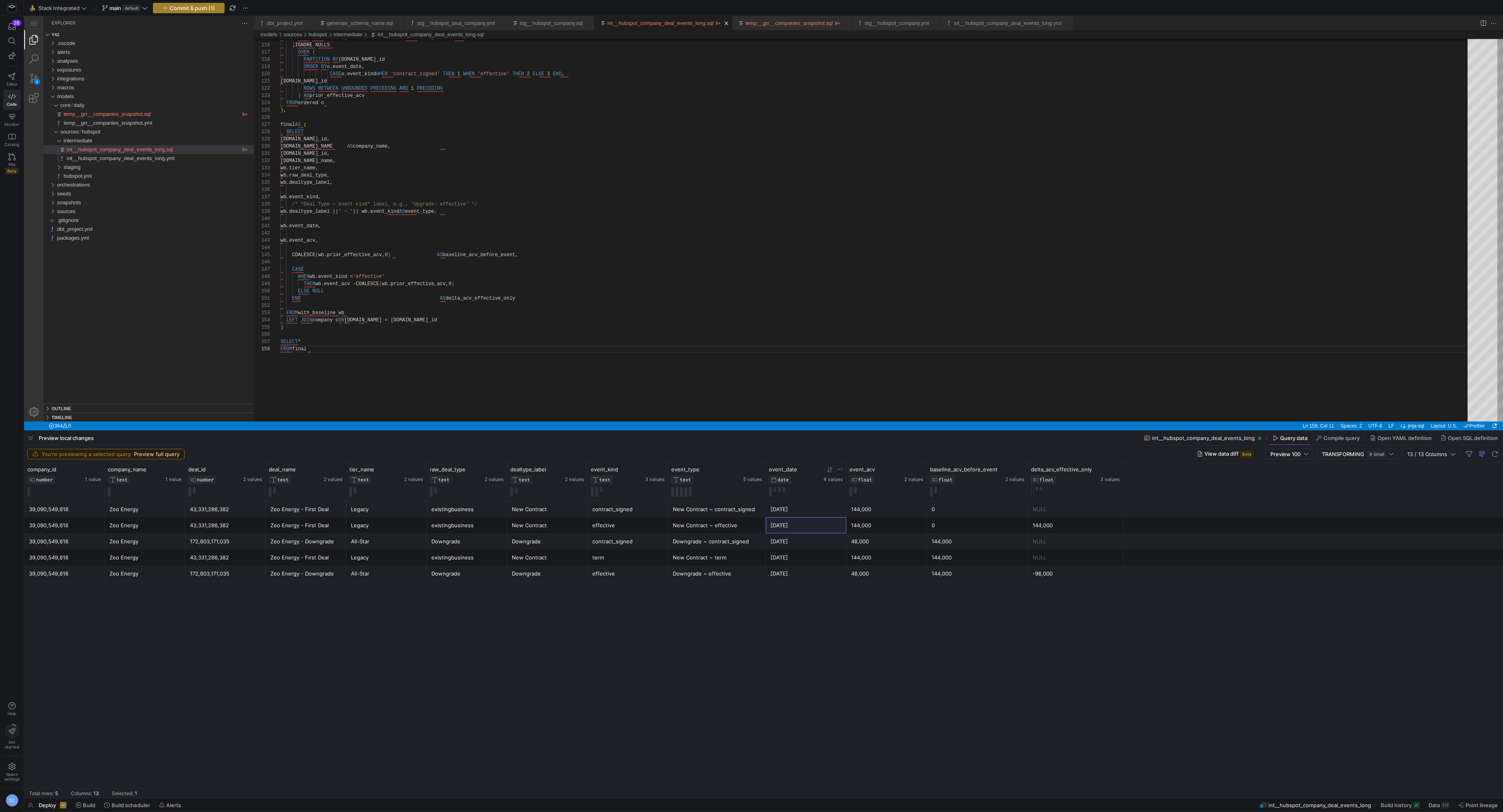
click at [188, 9] on div "Commit & push (1)" at bounding box center [188, 8] width 72 height 10
click at [17, 78] on link "Editor" at bounding box center [12, 79] width 18 height 20
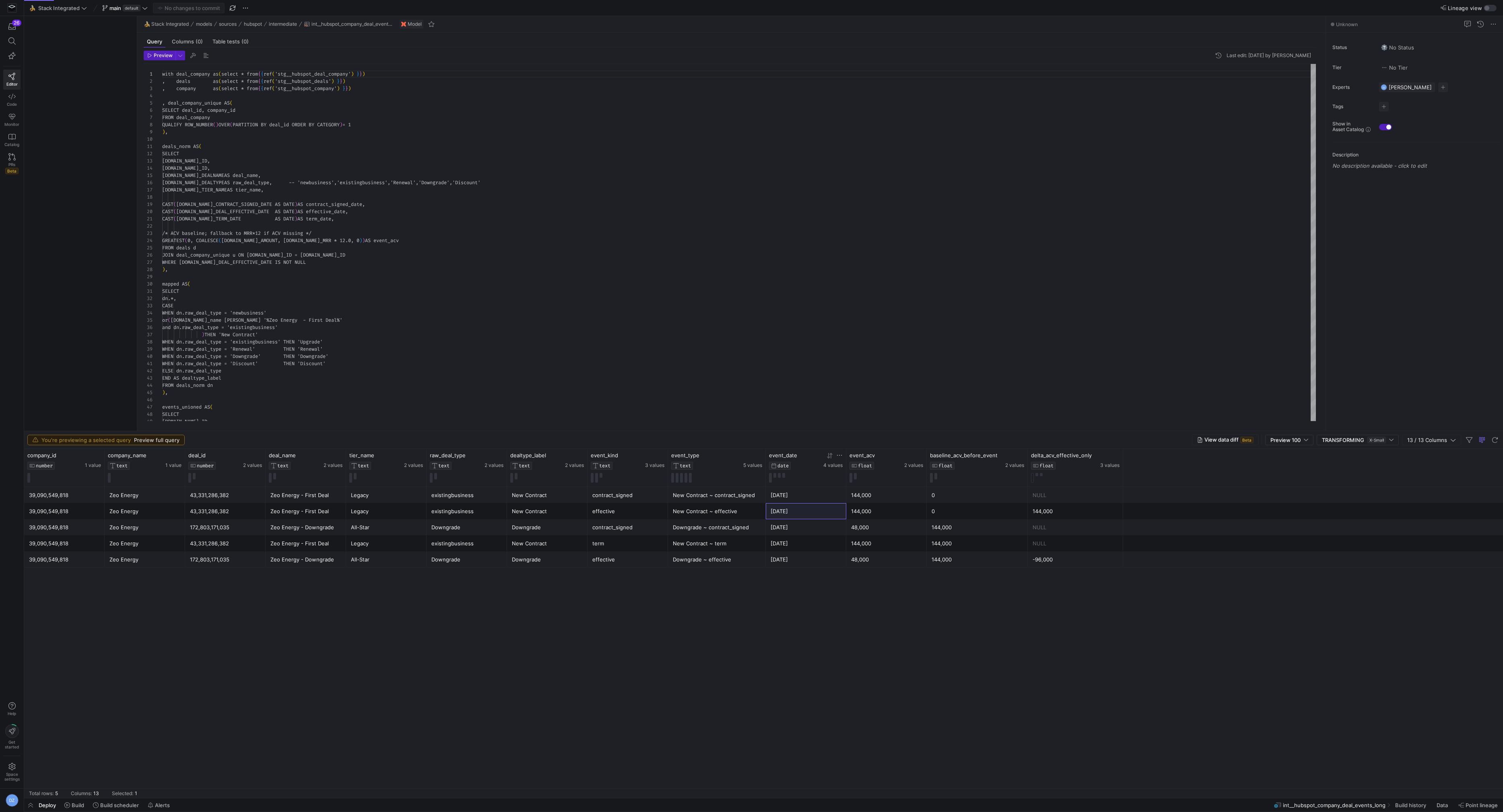
scroll to position [72, 0]
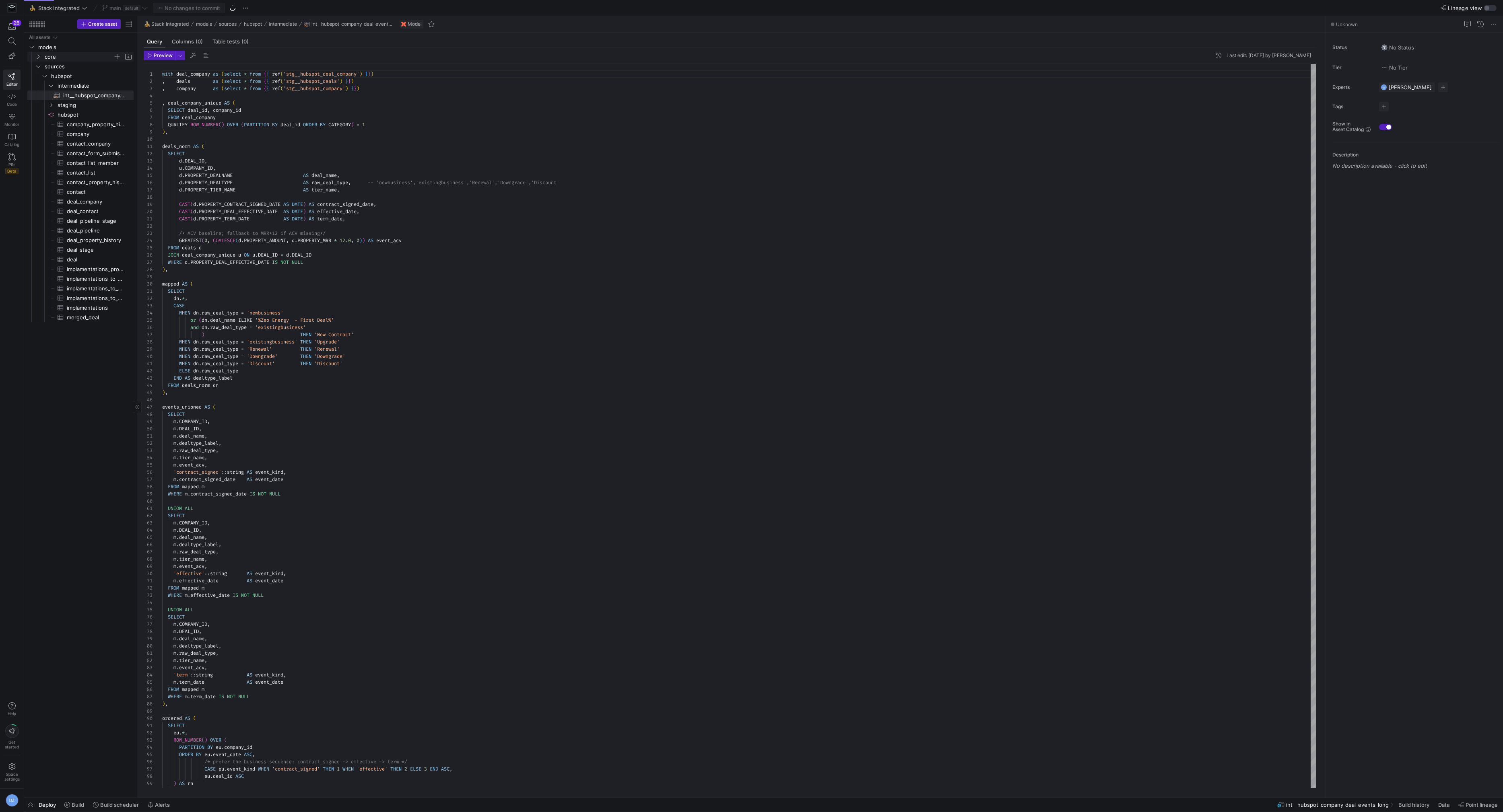
click at [69, 55] on span "core" at bounding box center [79, 57] width 68 height 9
click at [76, 66] on span "daily" at bounding box center [82, 66] width 62 height 9
click at [118, 65] on span "button" at bounding box center [117, 66] width 8 height 8
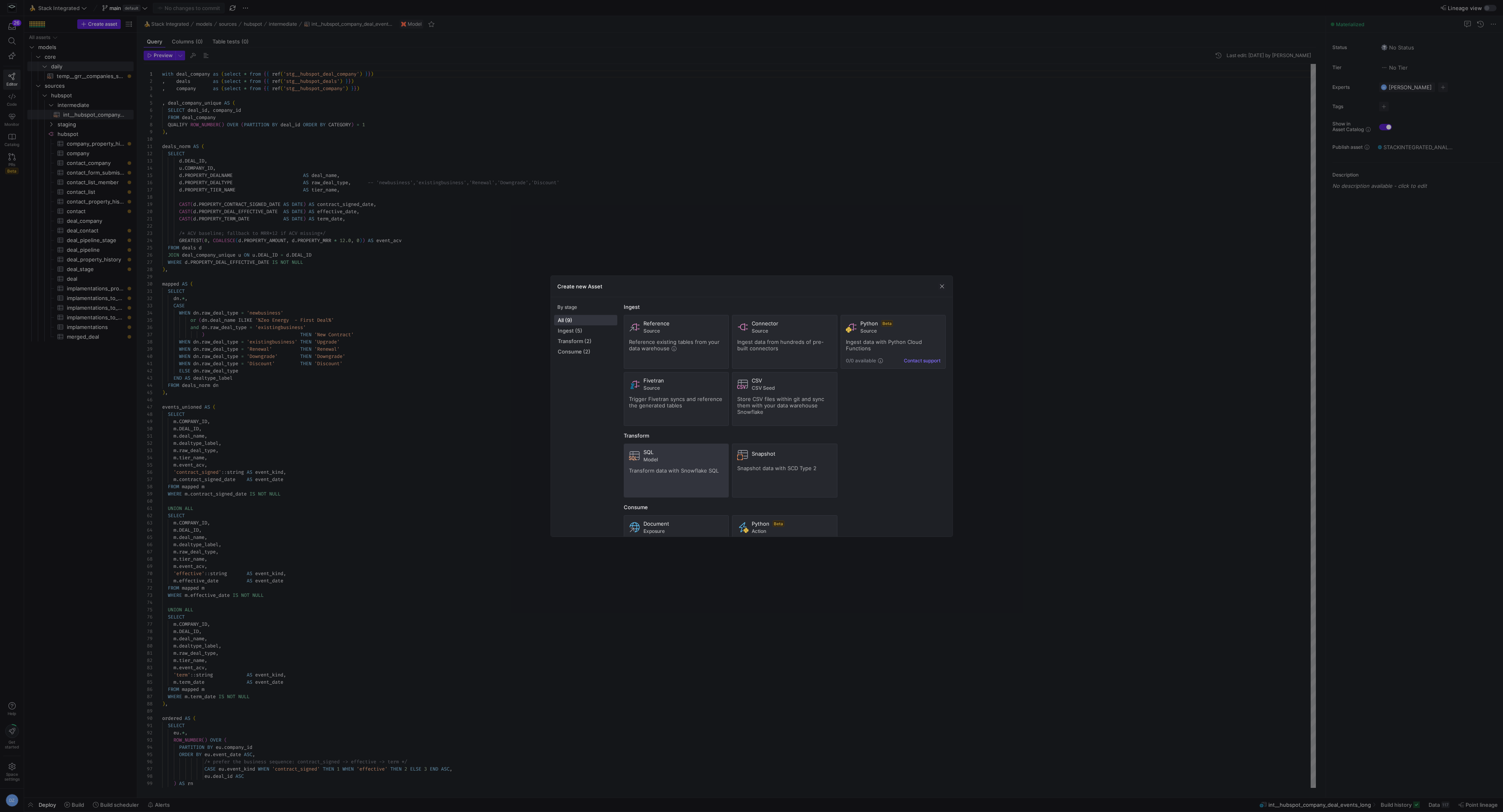
click at [688, 460] on span "Model" at bounding box center [684, 460] width 81 height 6
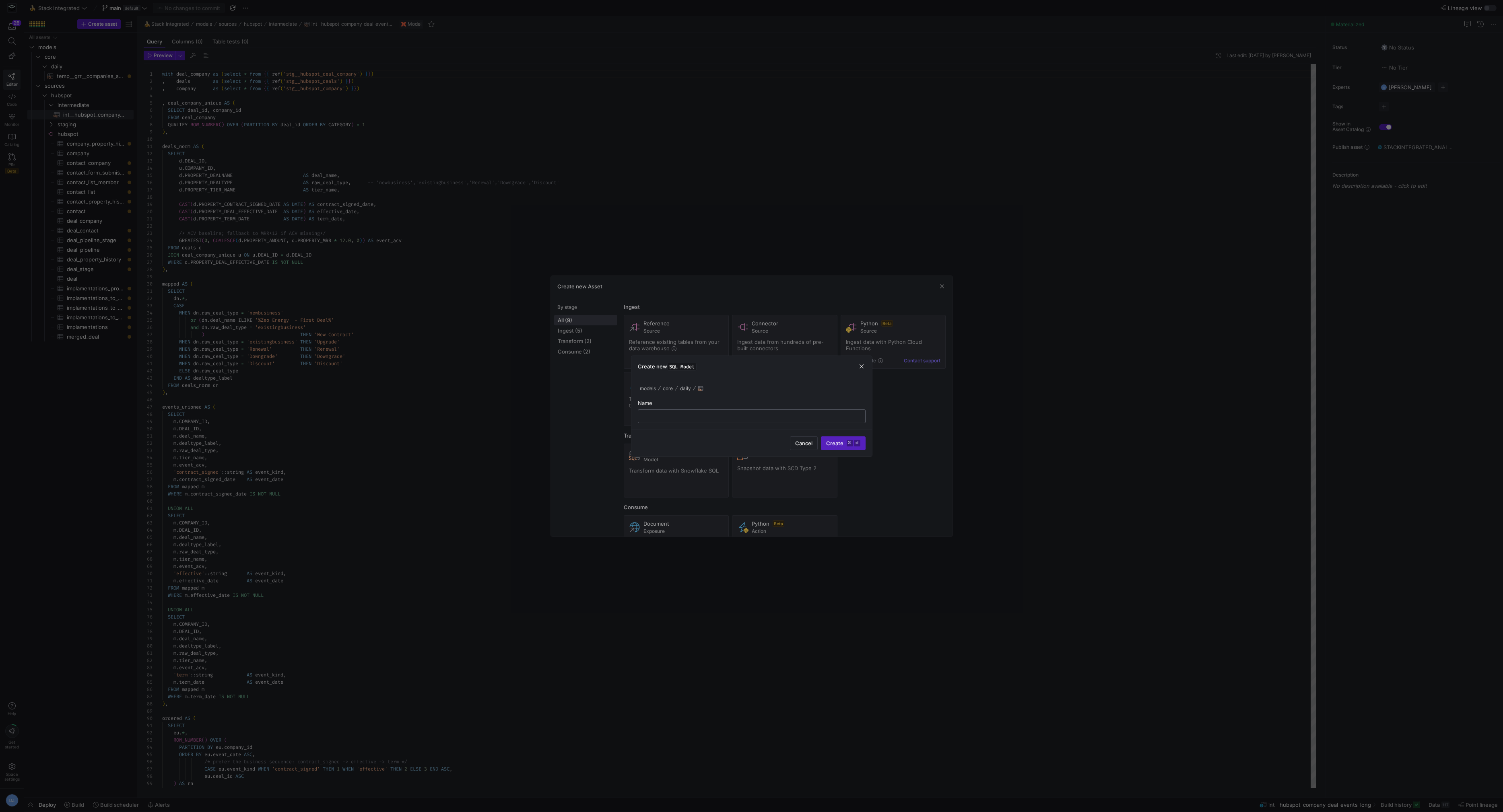
click at [699, 415] on input "text" at bounding box center [752, 416] width 214 height 6
type input "cr__company_deals_running_mrr"
click at [842, 444] on span "Create ⌘ ⏎" at bounding box center [843, 443] width 34 height 6
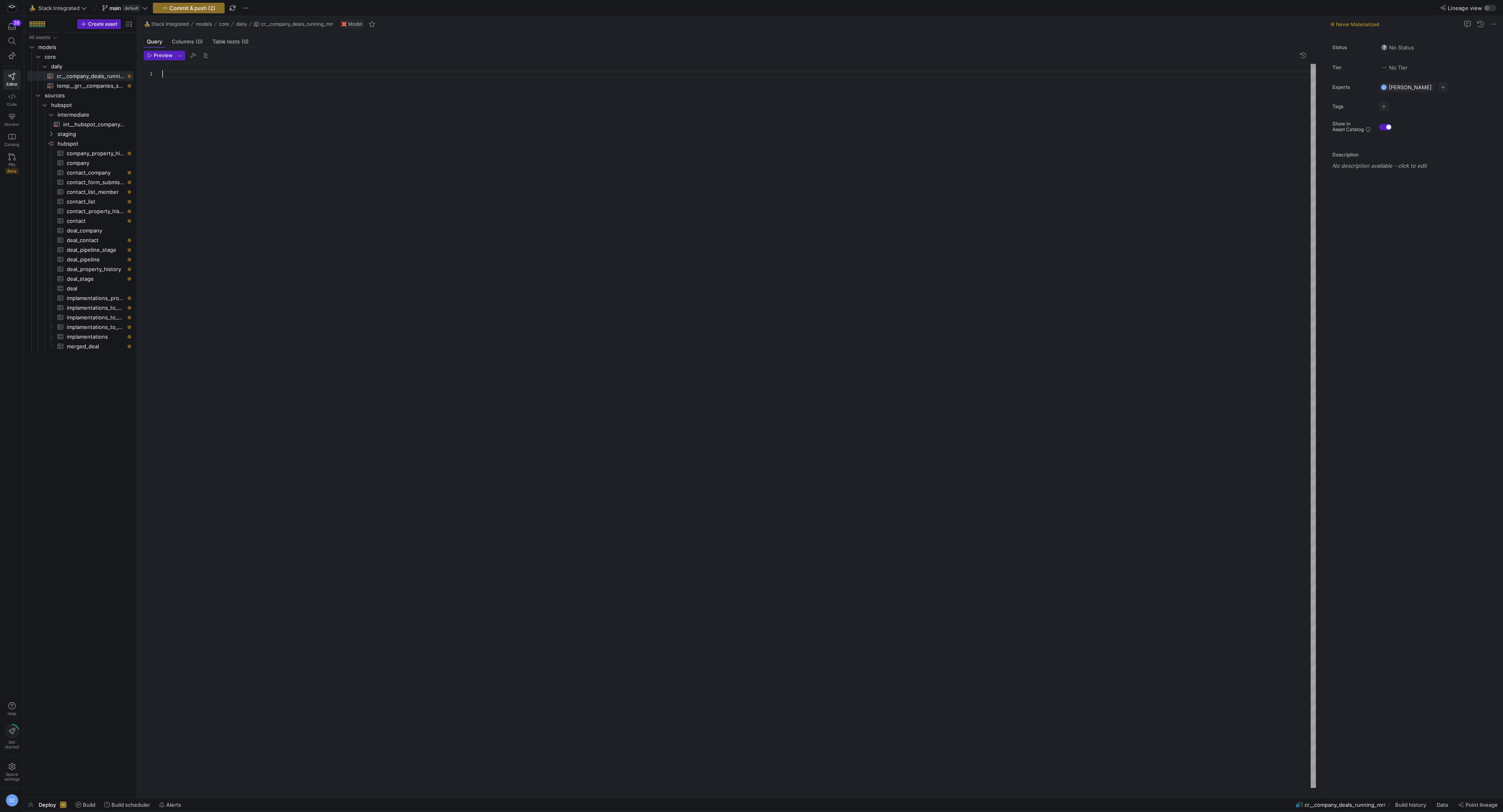
click at [468, 183] on div at bounding box center [739, 426] width 1154 height 724
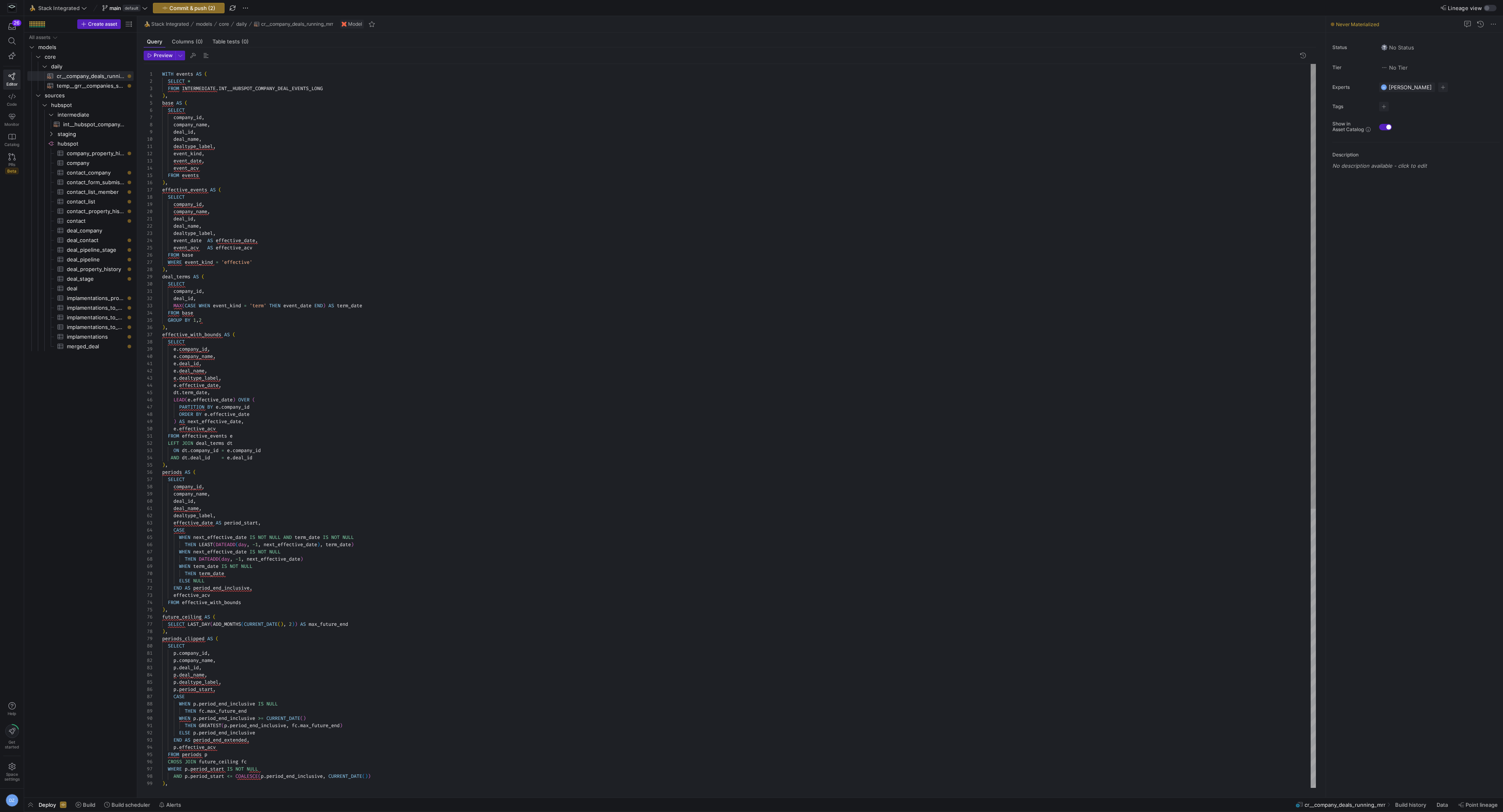
click at [466, 183] on div "dealtype_label , effective_date AS period_start , CASE WHEN next_effective_date…" at bounding box center [739, 654] width 1154 height 1180
click at [288, 99] on div "dealtype_label , effective_date AS period_start , CASE WHEN next_effective_date…" at bounding box center [739, 654] width 1154 height 1180
click at [258, 190] on div "dealtype_label , effective_date AS period_start , CASE WHEN next_effective_date…" at bounding box center [739, 657] width 1154 height 1187
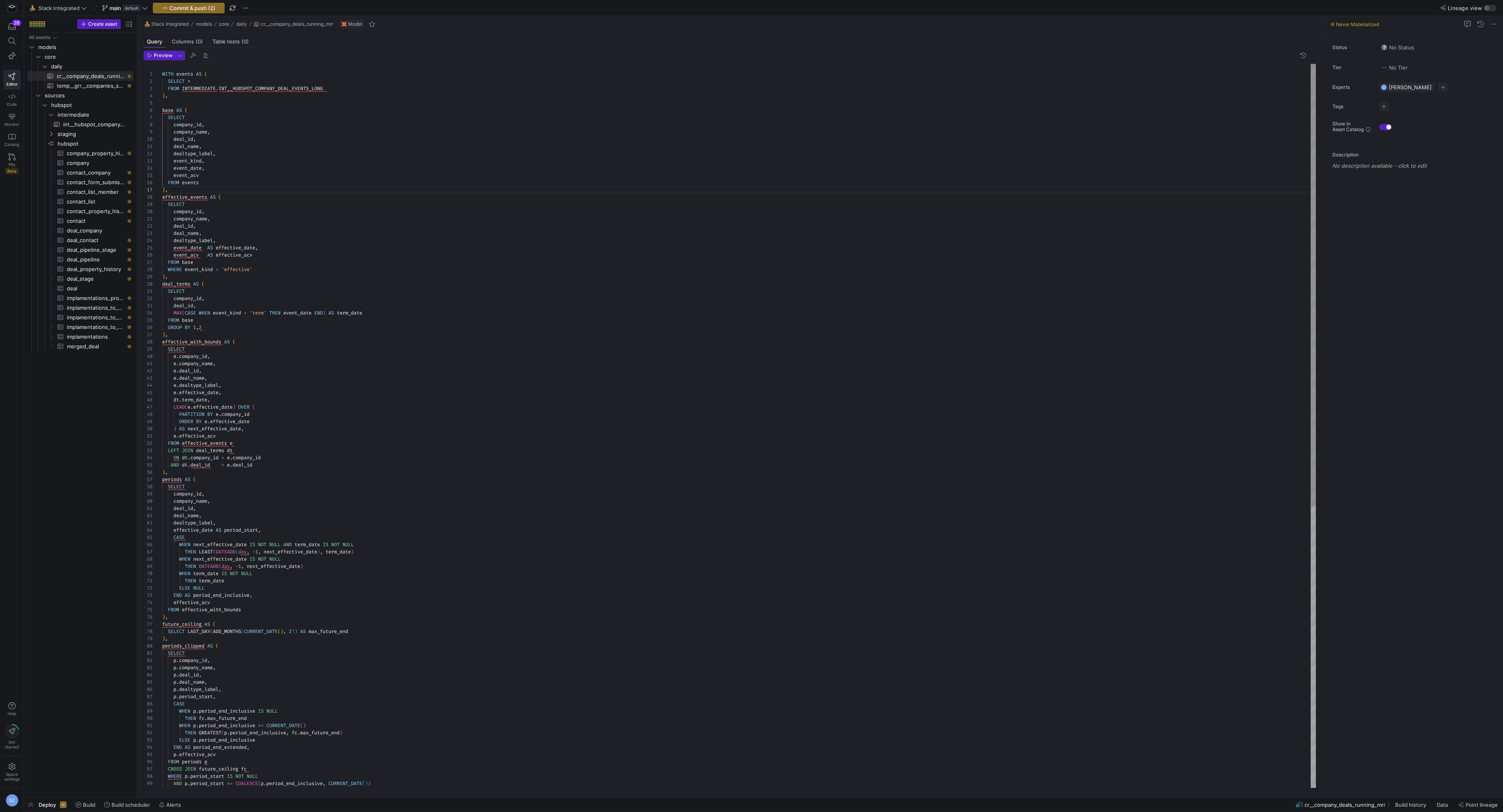
scroll to position [51, 0]
click at [208, 285] on div "dealtype_label , effective_date AS period_start , CASE WHEN next_effective_date…" at bounding box center [739, 661] width 1154 height 1194
click at [205, 346] on div "dealtype_label , effective_date AS period_start , CASE WHEN next_effective_date…" at bounding box center [739, 664] width 1154 height 1201
click at [214, 489] on div "dealtype_label , effective_date AS period_start , CASE WHEN next_effective_date…" at bounding box center [739, 668] width 1154 height 1209
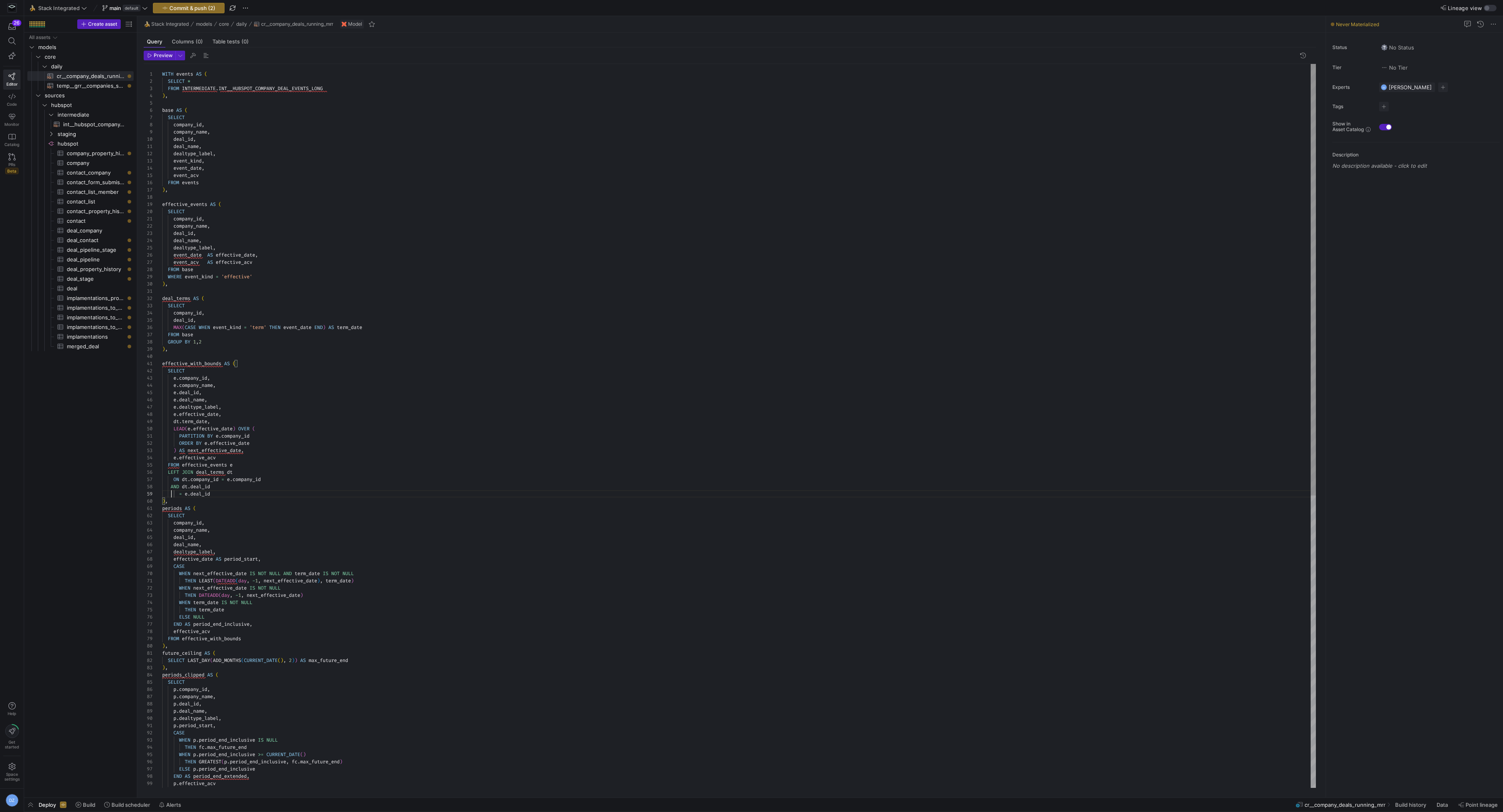
scroll to position [58, 8]
click at [214, 494] on div "dealtype_label , effective_date AS period_start , CASE WHEN next_effective_date…" at bounding box center [739, 668] width 1154 height 1209
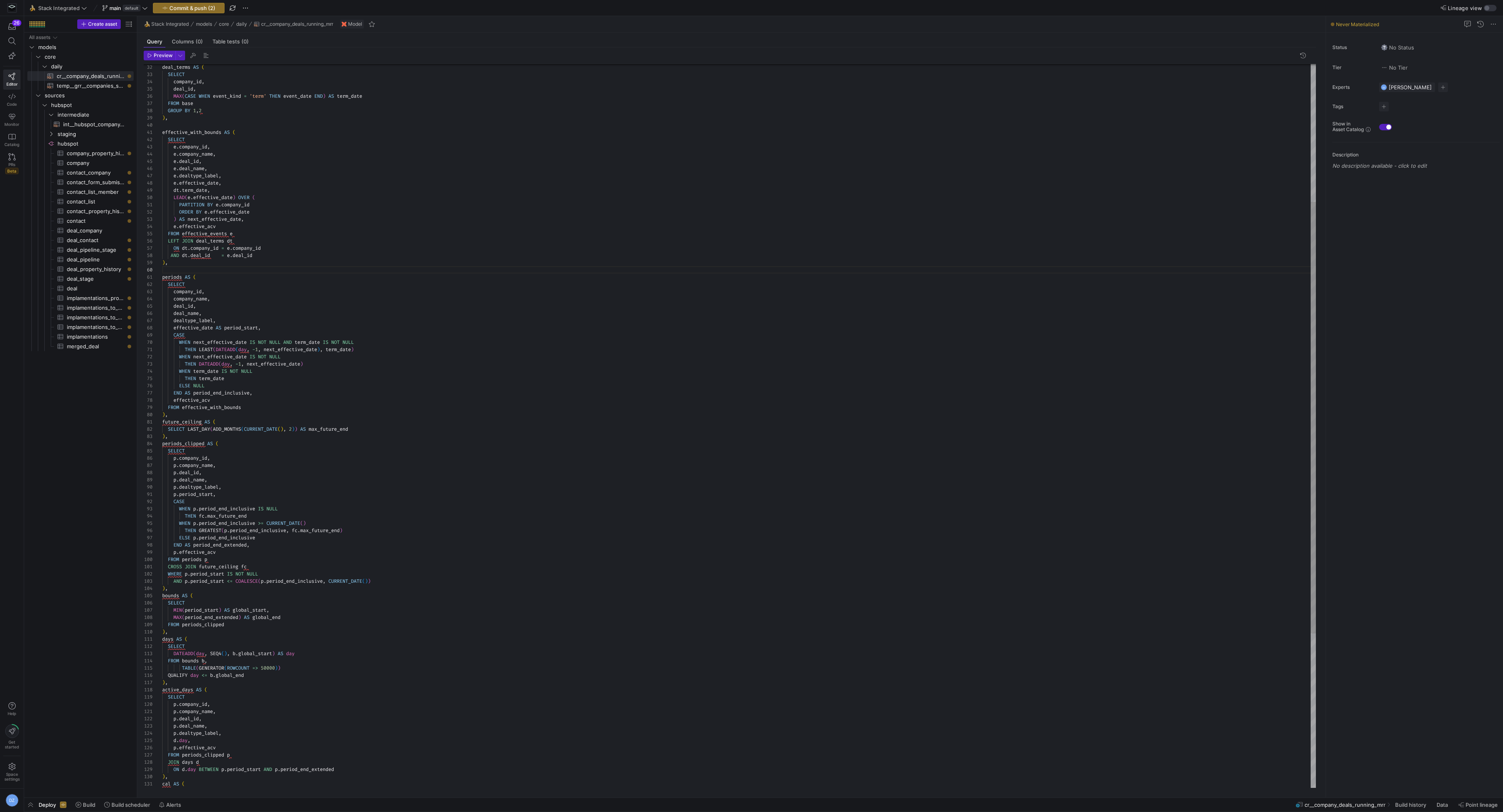
click at [195, 416] on div "dealtype_label , effective_date AS period_start , CASE WHEN next_effective_date…" at bounding box center [739, 440] width 1154 height 1216
click at [187, 445] on div "dealtype_label , effective_date AS period_start , CASE WHEN next_effective_date…" at bounding box center [739, 444] width 1154 height 1223
click at [186, 604] on div "dealtype_label , effective_date AS period_start , CASE WHEN next_effective_date…" at bounding box center [739, 447] width 1154 height 1230
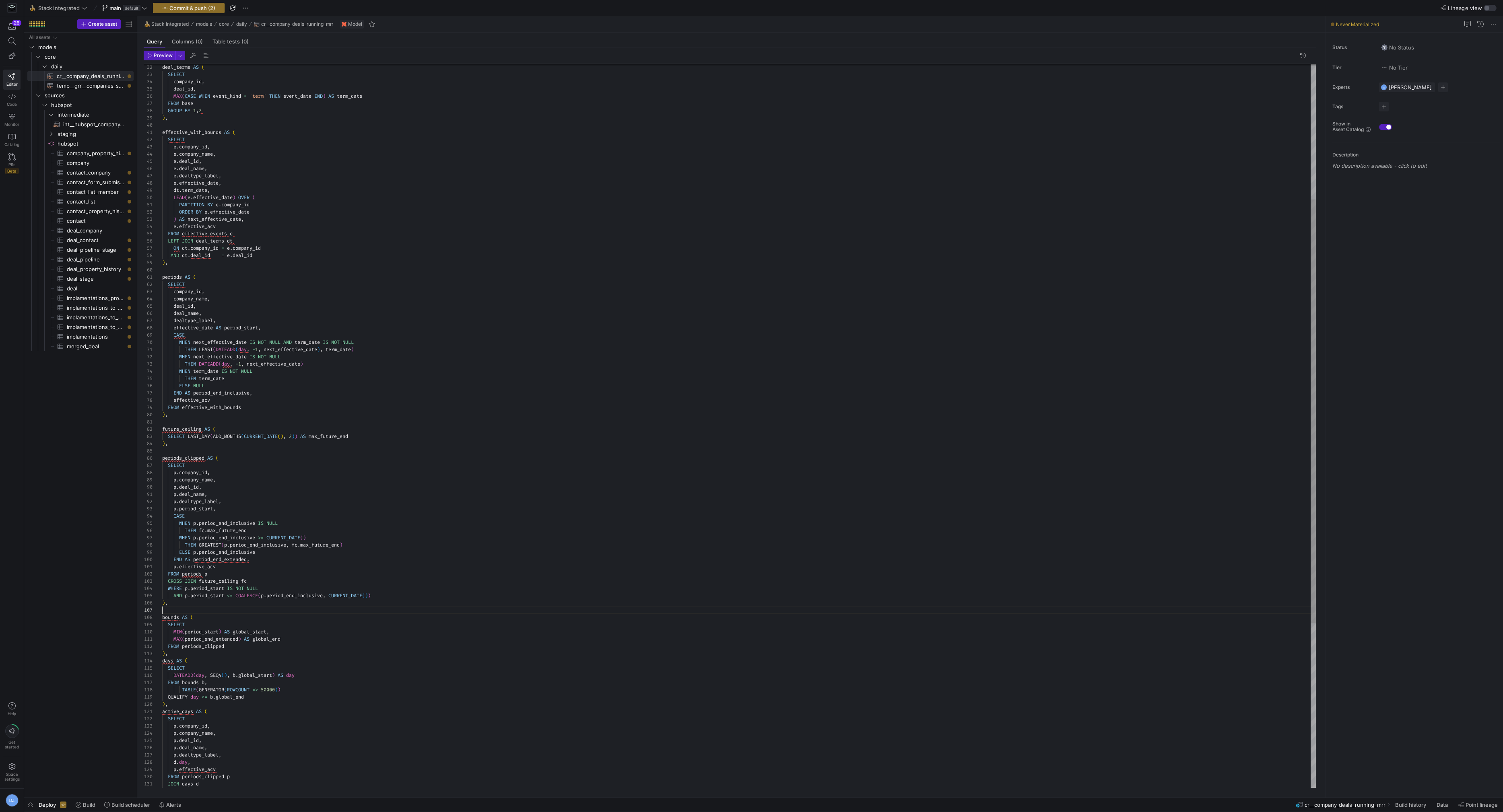
scroll to position [43, 0]
click at [184, 653] on div "dealtype_label , effective_date AS period_start , CASE WHEN next_effective_date…" at bounding box center [739, 451] width 1154 height 1237
click at [184, 709] on div "dealtype_label , effective_date AS period_start , CASE WHEN next_effective_date…" at bounding box center [739, 455] width 1154 height 1245
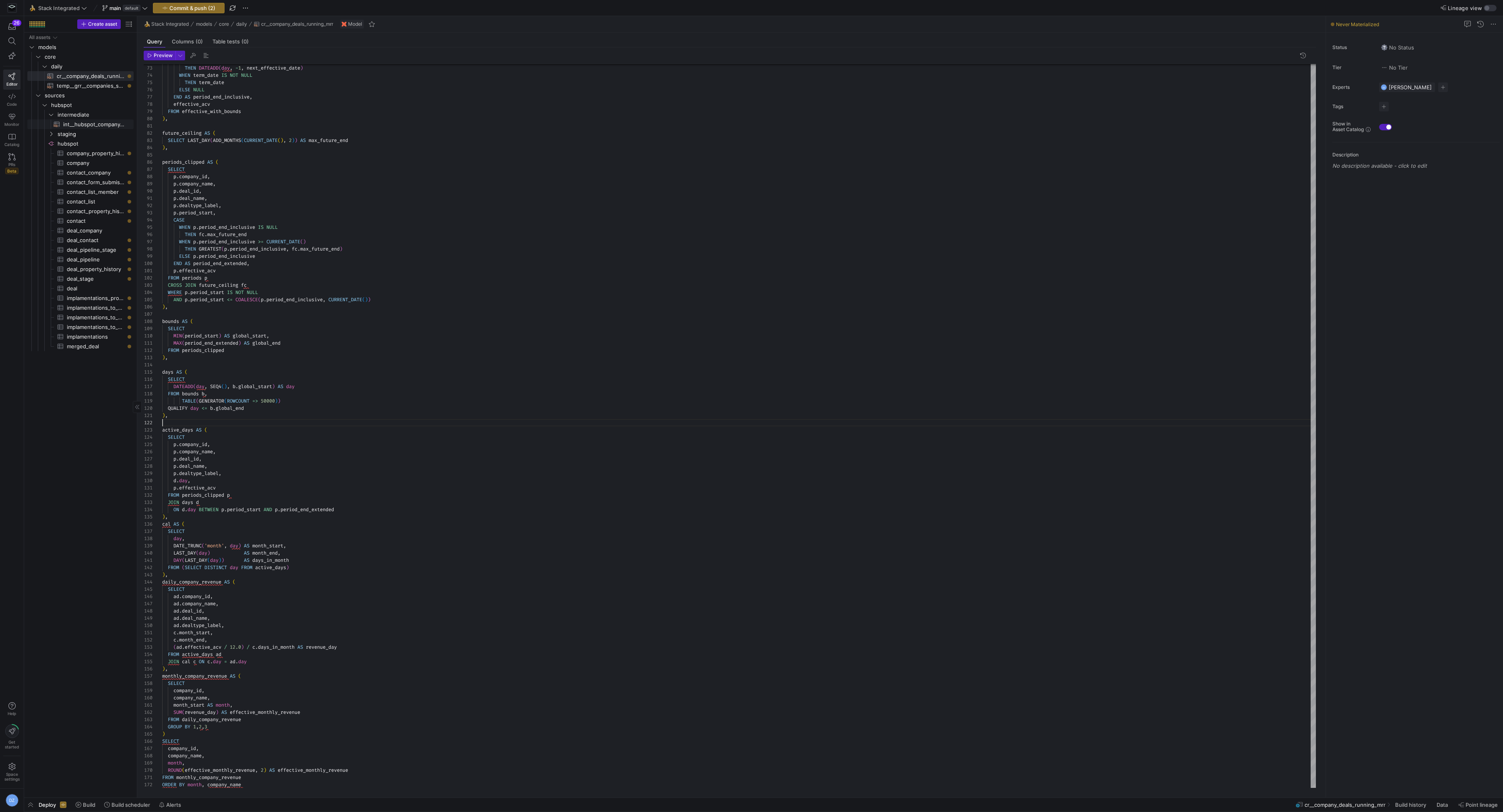
click at [80, 124] on span "int__hubspot_company_deal_events_long​​​​​​​​​​" at bounding box center [93, 125] width 61 height 9
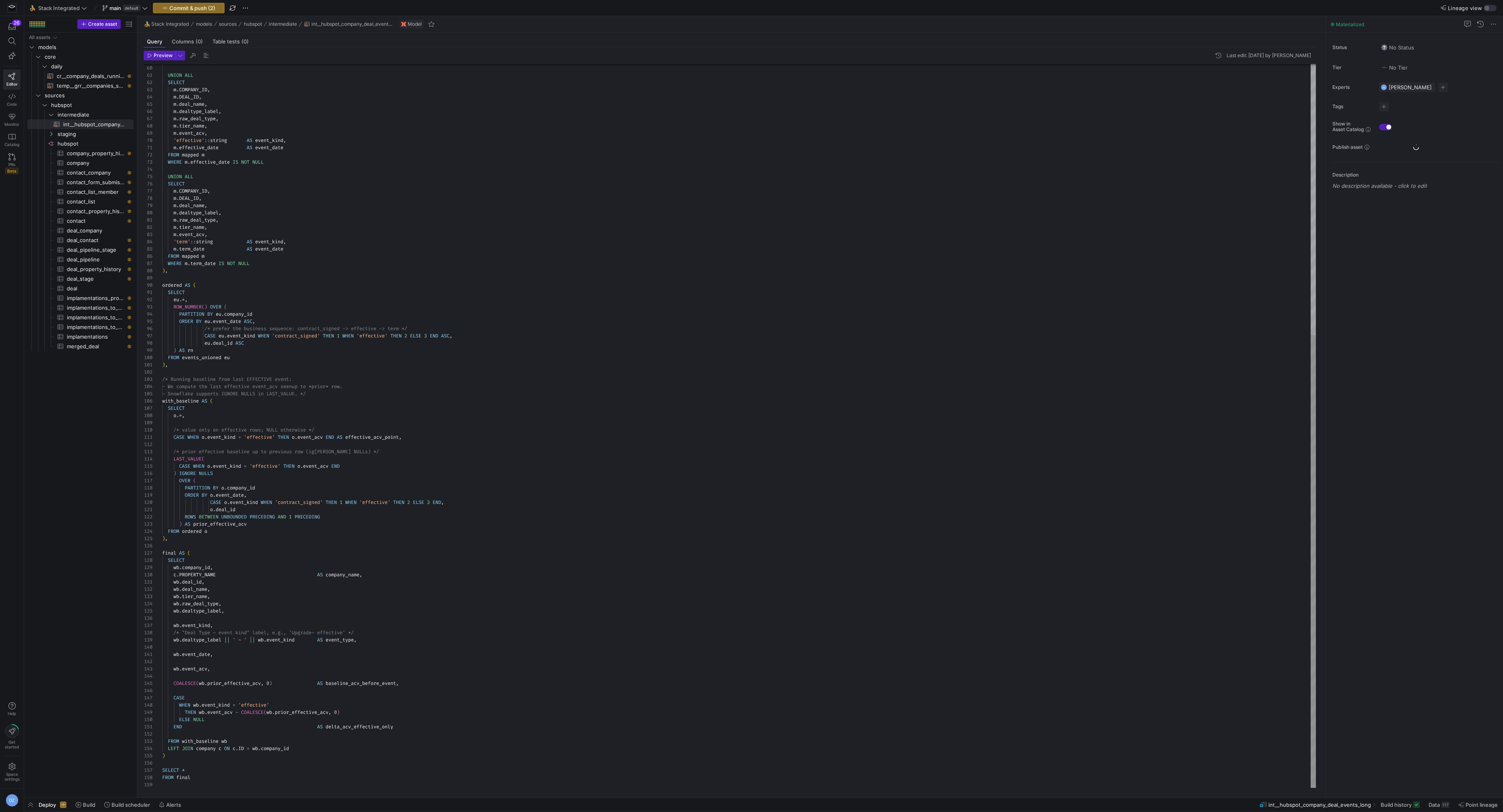
click at [545, 299] on div "WHERE m . contract_signed_date IS NOT NULL UNION ALL SELECT m . COMPANY_ID , m …" at bounding box center [739, 209] width 1154 height 1158
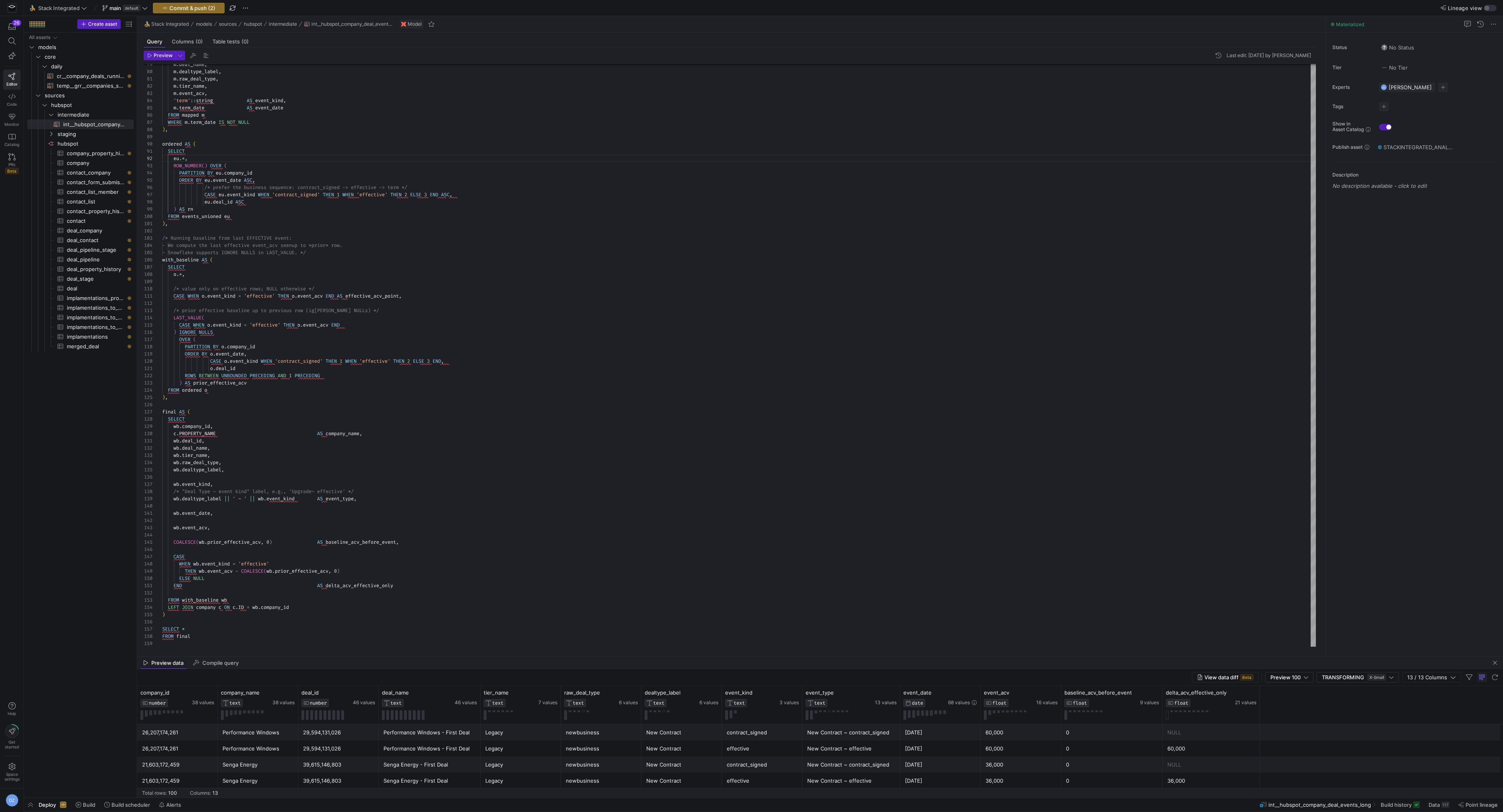
drag, startPoint x: 618, startPoint y: 656, endPoint x: 617, endPoint y: 660, distance: 4.1
click at [617, 660] on as-split "🍌 Stack Integrated models sources hubspot intermediate int__hubspot_company_dea…" at bounding box center [820, 407] width 1366 height 782
click at [617, 643] on div "m . deal_name , m . dealtype_label , m . raw_deal_type , m . tier_name , m . ev…" at bounding box center [739, 68] width 1154 height 1158
drag, startPoint x: 621, startPoint y: 656, endPoint x: 625, endPoint y: 501, distance: 155.1
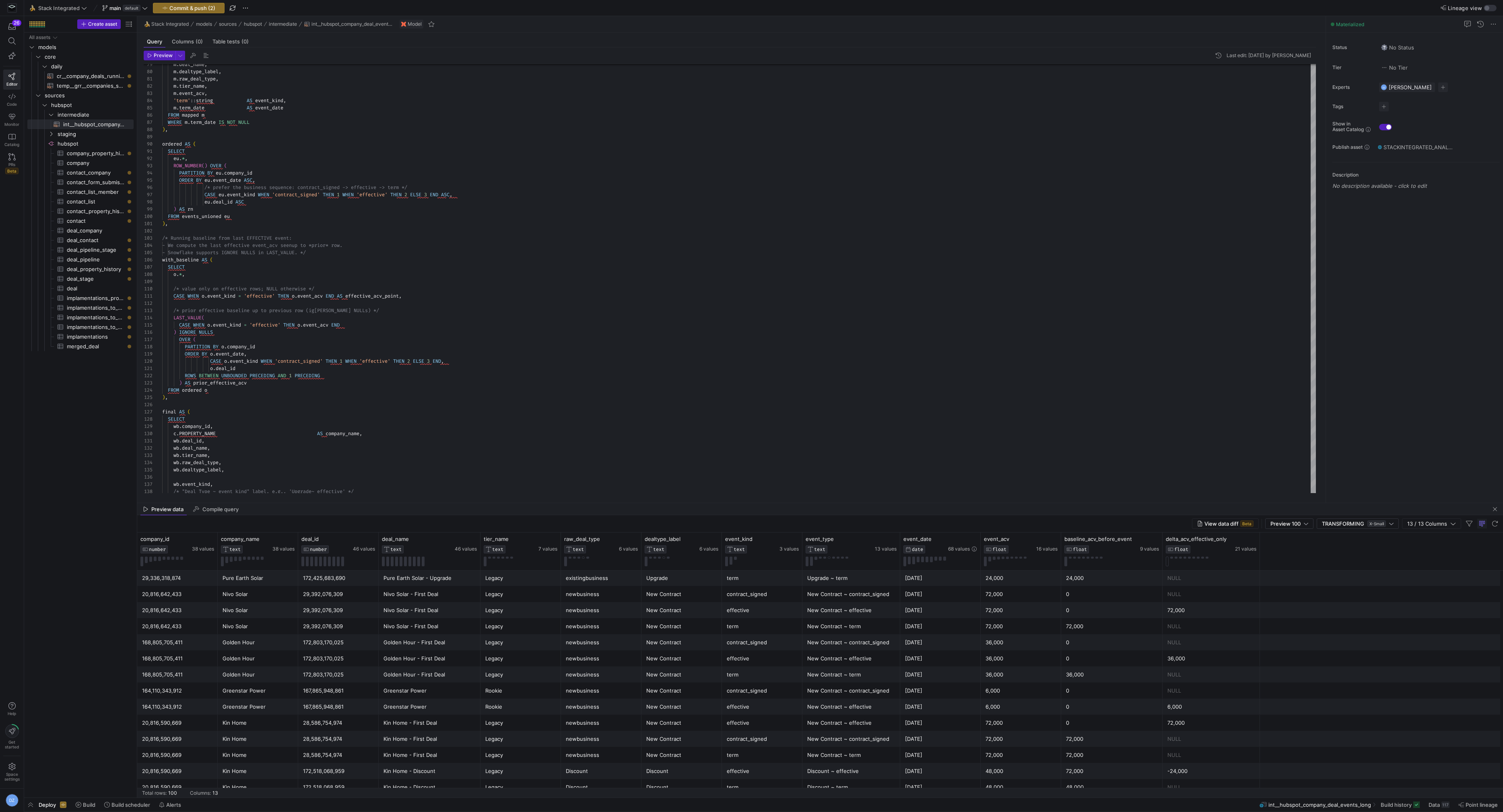
scroll to position [168, 0]
click at [279, 538] on icon at bounding box center [281, 539] width 6 height 6
click at [914, 727] on div "2024-11-18" at bounding box center [940, 726] width 71 height 16
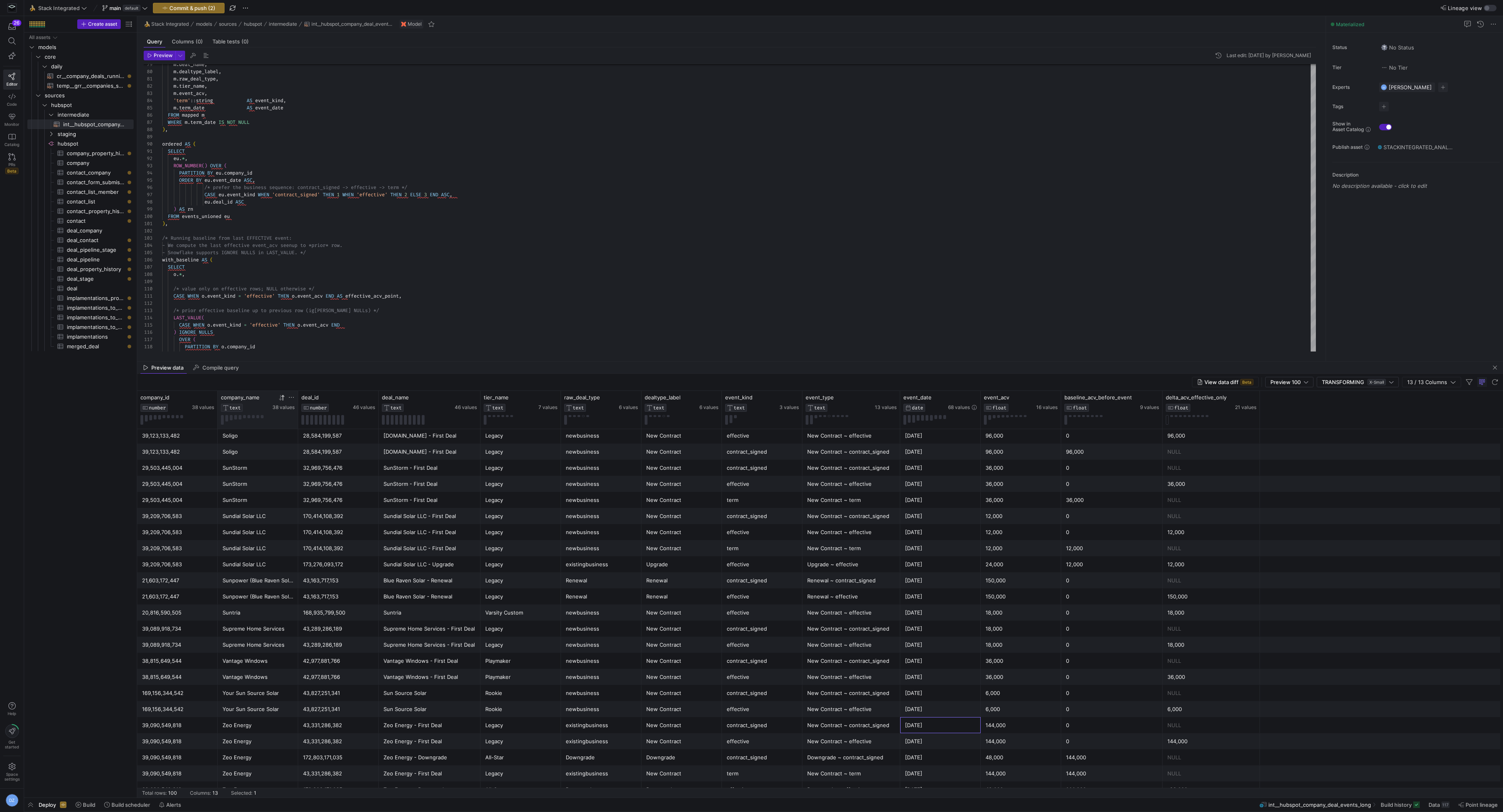
scroll to position [1231, 0]
drag, startPoint x: 684, startPoint y: 502, endPoint x: 677, endPoint y: 351, distance: 151.2
click at [402, 724] on div "Zeo Energy - First Deal" at bounding box center [429, 726] width 92 height 16
click at [256, 727] on div "Zeo Energy" at bounding box center [257, 726] width 71 height 16
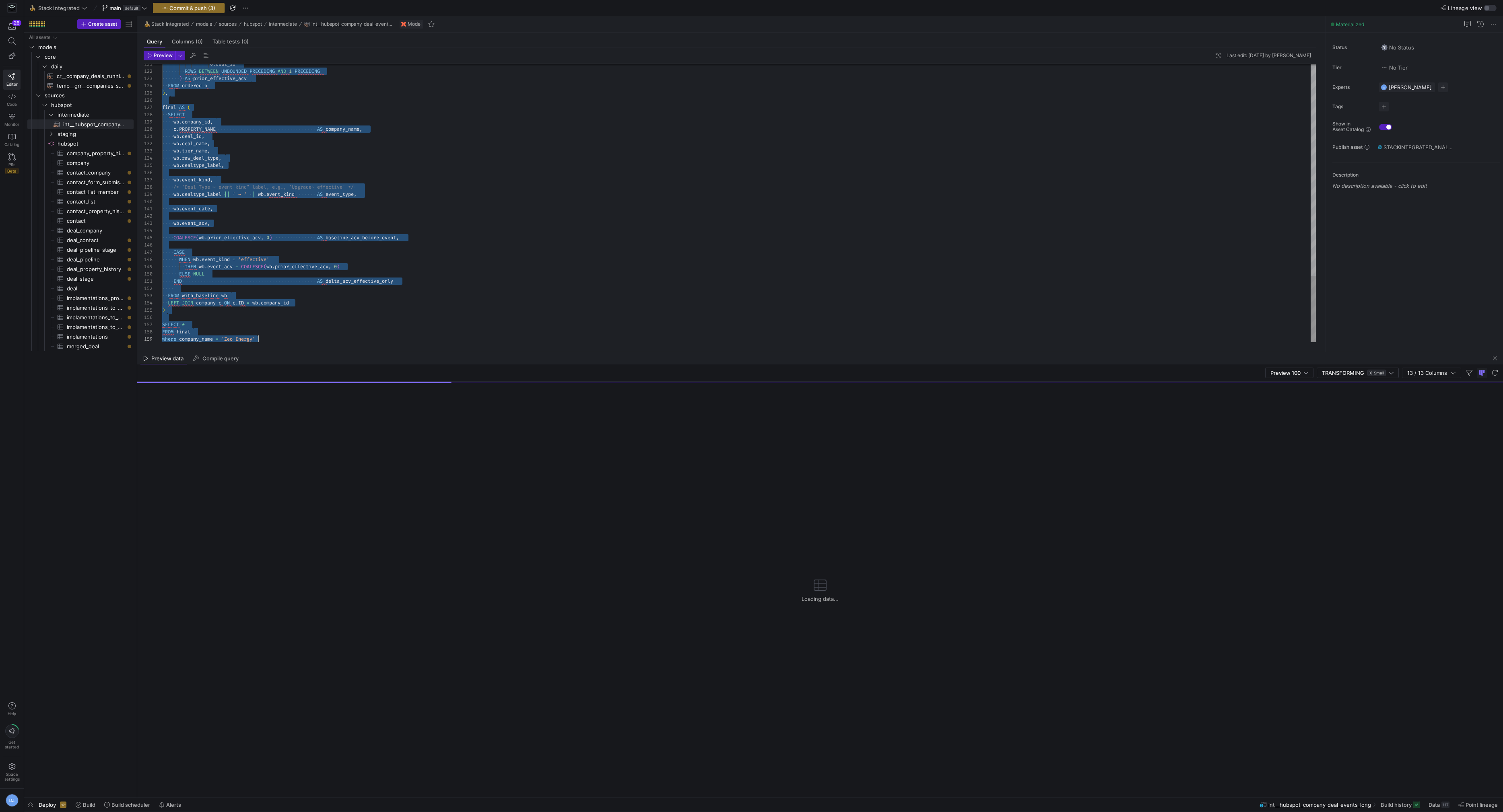
scroll to position [0, 96]
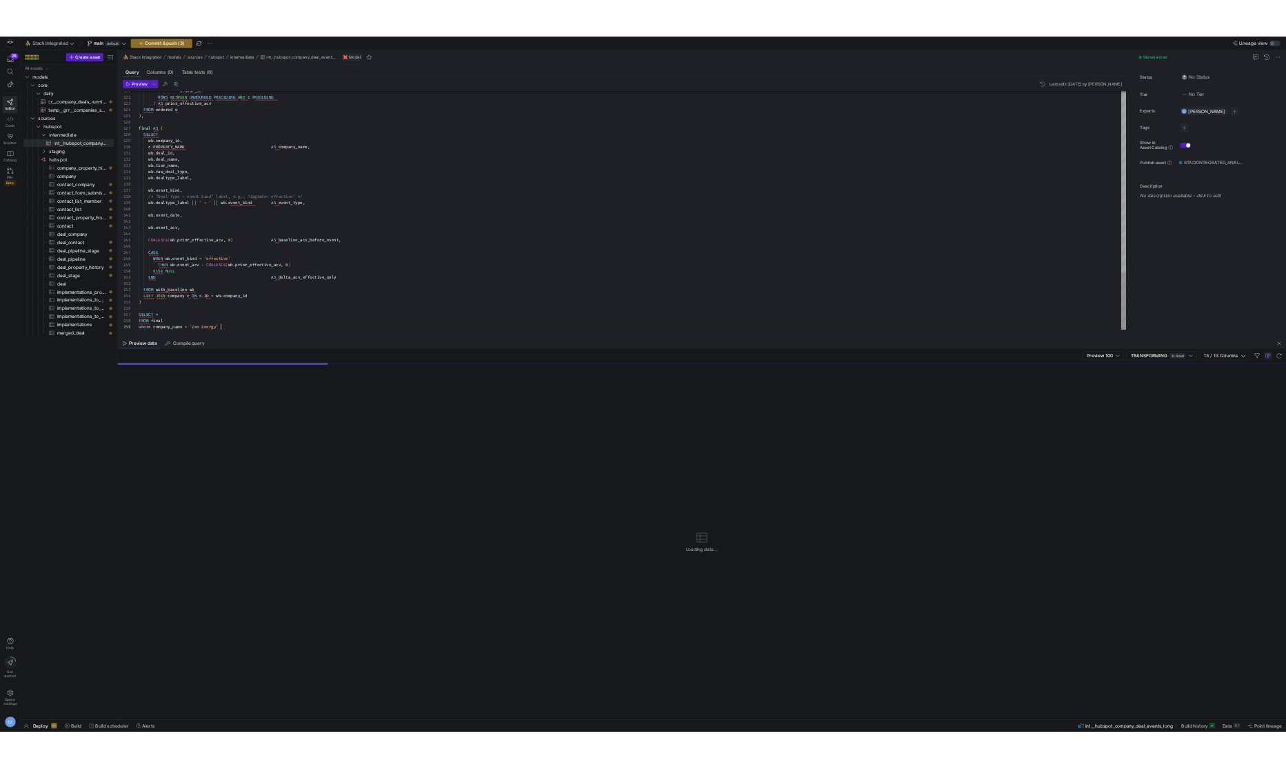
scroll to position [99, 164]
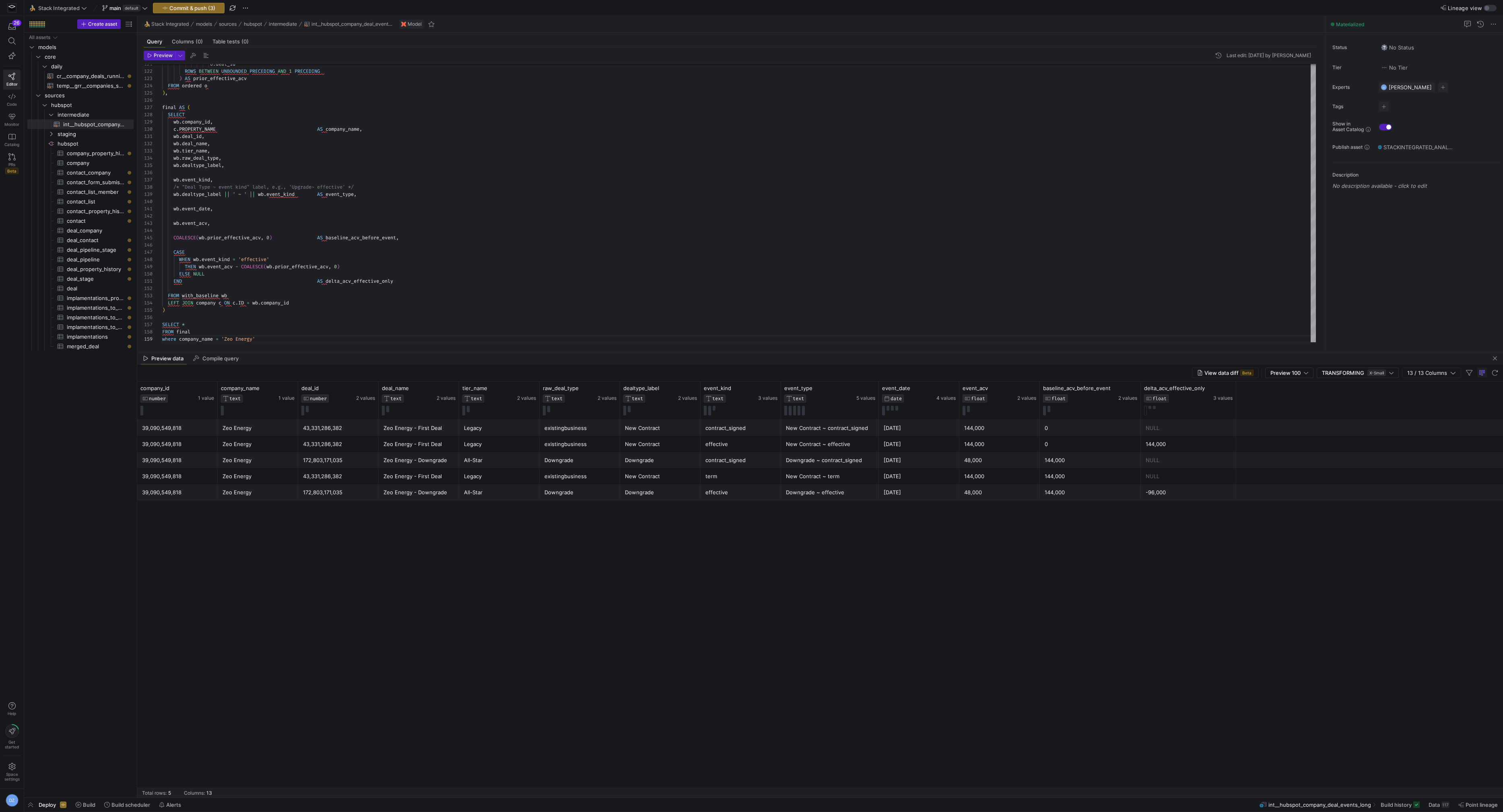
type textarea "END AS delta_acv_effective_only FROM with_baseline wb LEFT JOIN company c ON c.…"
drag, startPoint x: 624, startPoint y: 425, endPoint x: 731, endPoint y: 427, distance: 107.0
click at [731, 427] on div "39,090,549,818 Zeo Energy 43,331,286,382 Zeo Energy - First Deal Legacy existin…" at bounding box center [820, 428] width 1366 height 16
click at [731, 427] on div "contract_signed" at bounding box center [740, 428] width 71 height 16
drag, startPoint x: 569, startPoint y: 425, endPoint x: 744, endPoint y: 424, distance: 175.0
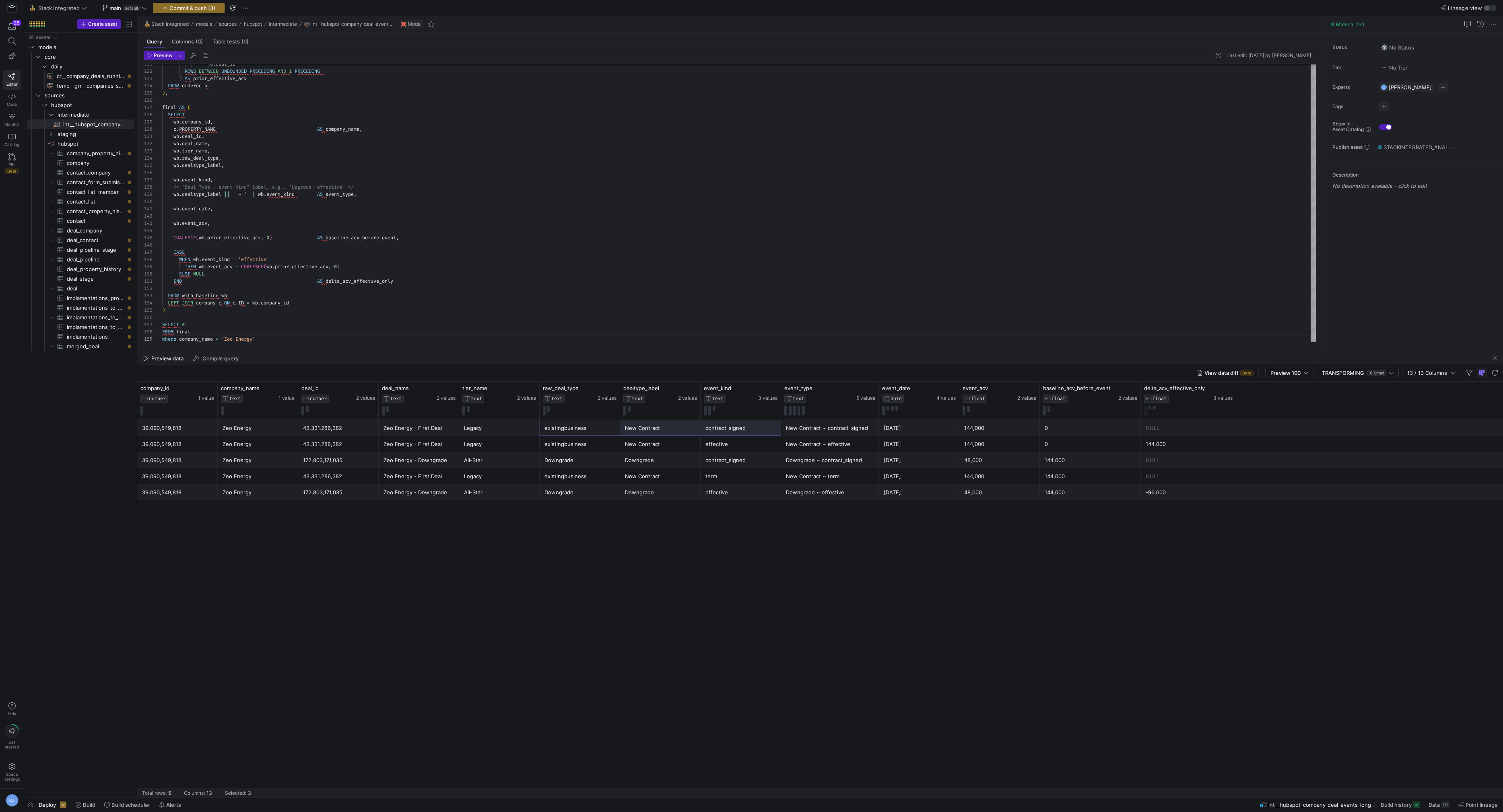
click at [744, 424] on div "39,090,549,818 Zeo Energy 43,331,286,382 Zeo Energy - First Deal Legacy existin…" at bounding box center [820, 428] width 1366 height 16
drag, startPoint x: 904, startPoint y: 444, endPoint x: 536, endPoint y: 431, distance: 368.2
click at [536, 431] on div "39,090,549,818 Zeo Energy 43,331,286,382 Zeo Energy - First Deal Legacy existin…" at bounding box center [820, 460] width 1366 height 80
drag, startPoint x: 266, startPoint y: 427, endPoint x: 809, endPoint y: 443, distance: 543.2
click at [809, 443] on div "39,090,549,818 Zeo Energy 43,331,286,382 Zeo Energy - First Deal Legacy existin…" at bounding box center [820, 460] width 1366 height 80
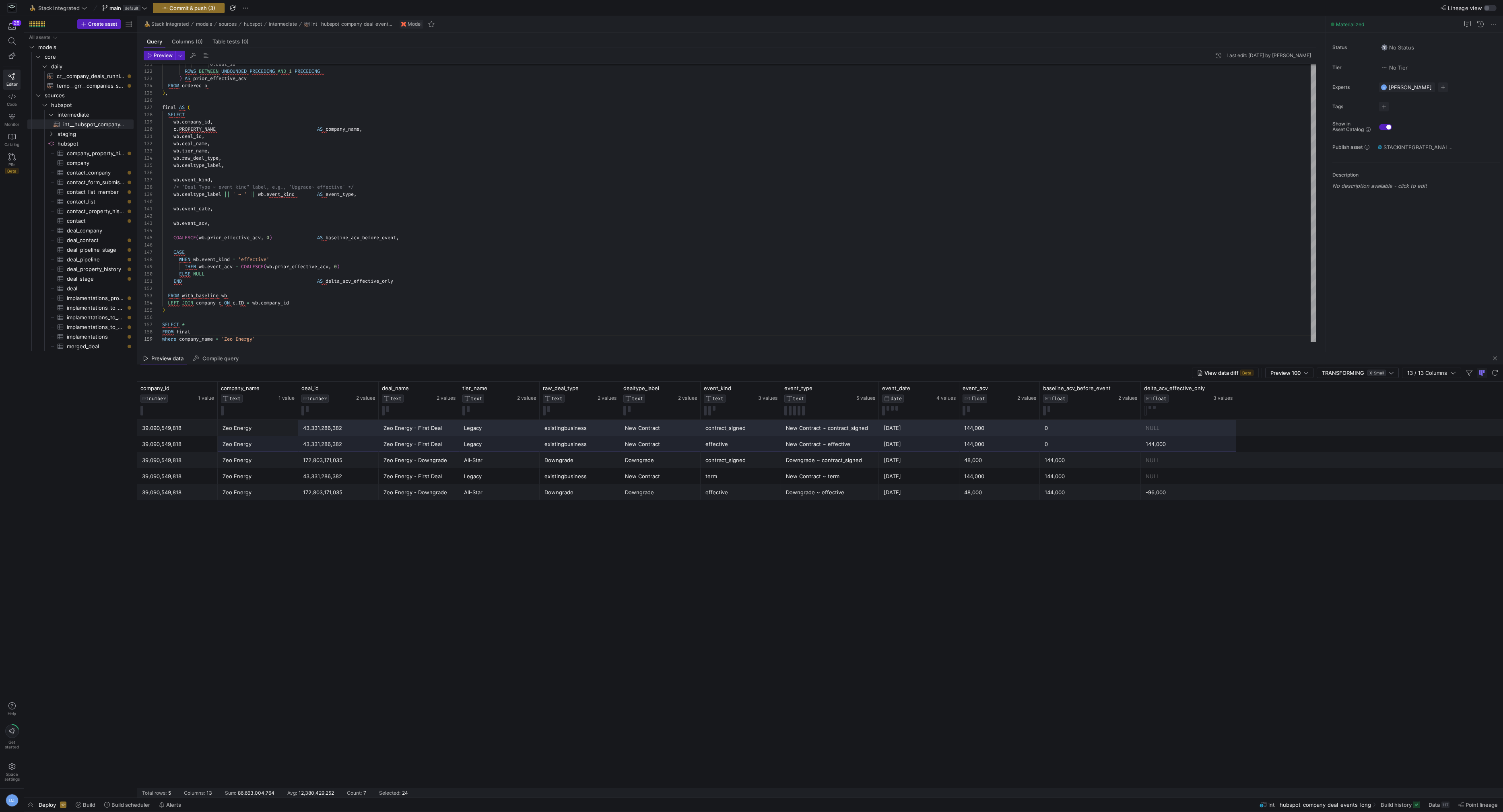
drag, startPoint x: 240, startPoint y: 430, endPoint x: 1176, endPoint y: 443, distance: 936.1
click at [1176, 443] on div "39,090,549,818 Zeo Energy 43,331,286,382 Zeo Energy - First Deal Legacy existin…" at bounding box center [820, 460] width 1366 height 80
click at [945, 385] on div at bounding box center [942, 388] width 6 height 7
click at [943, 388] on icon at bounding box center [942, 388] width 6 height 6
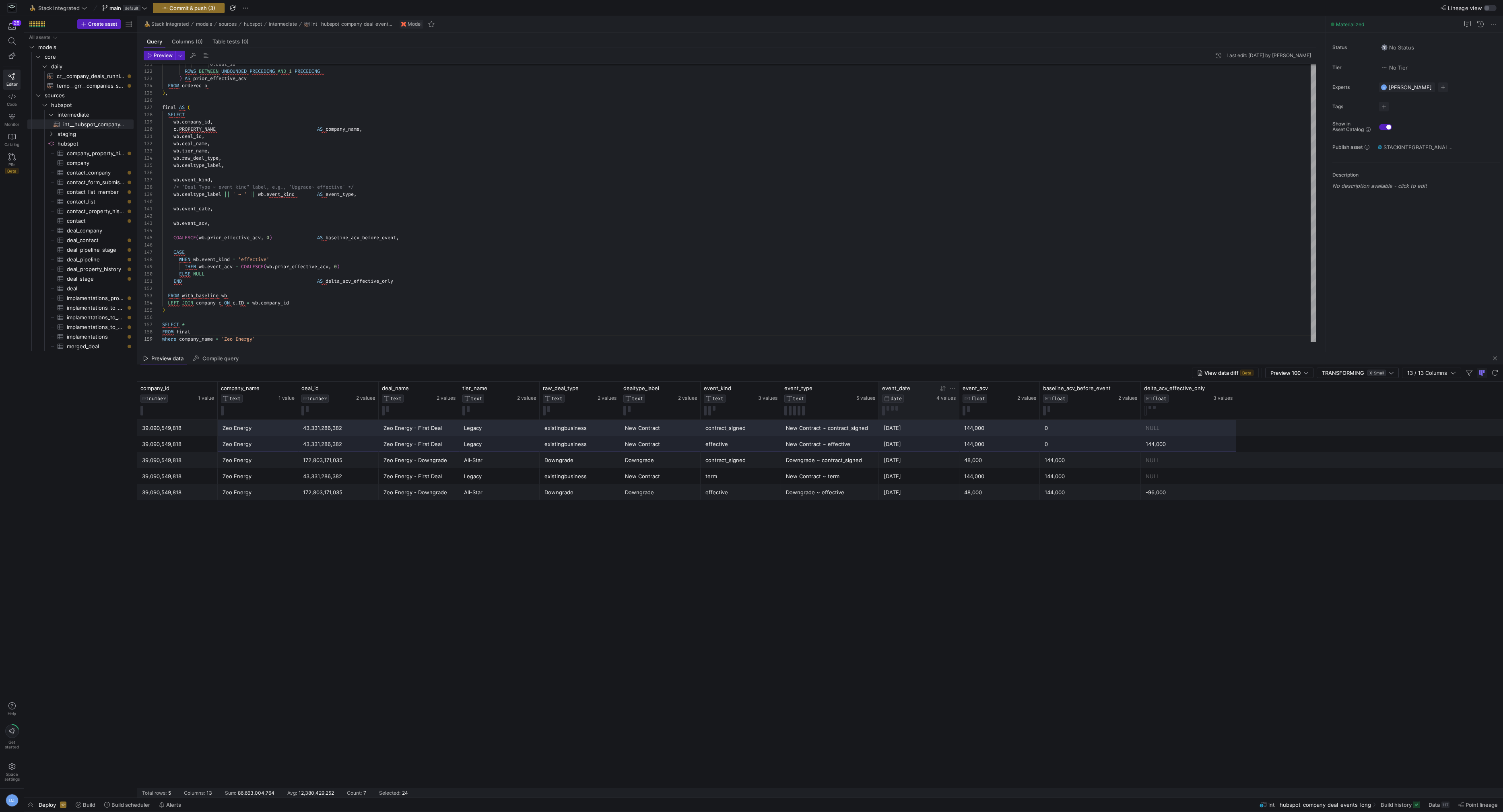
click at [915, 427] on div "2024-11-18" at bounding box center [919, 428] width 71 height 16
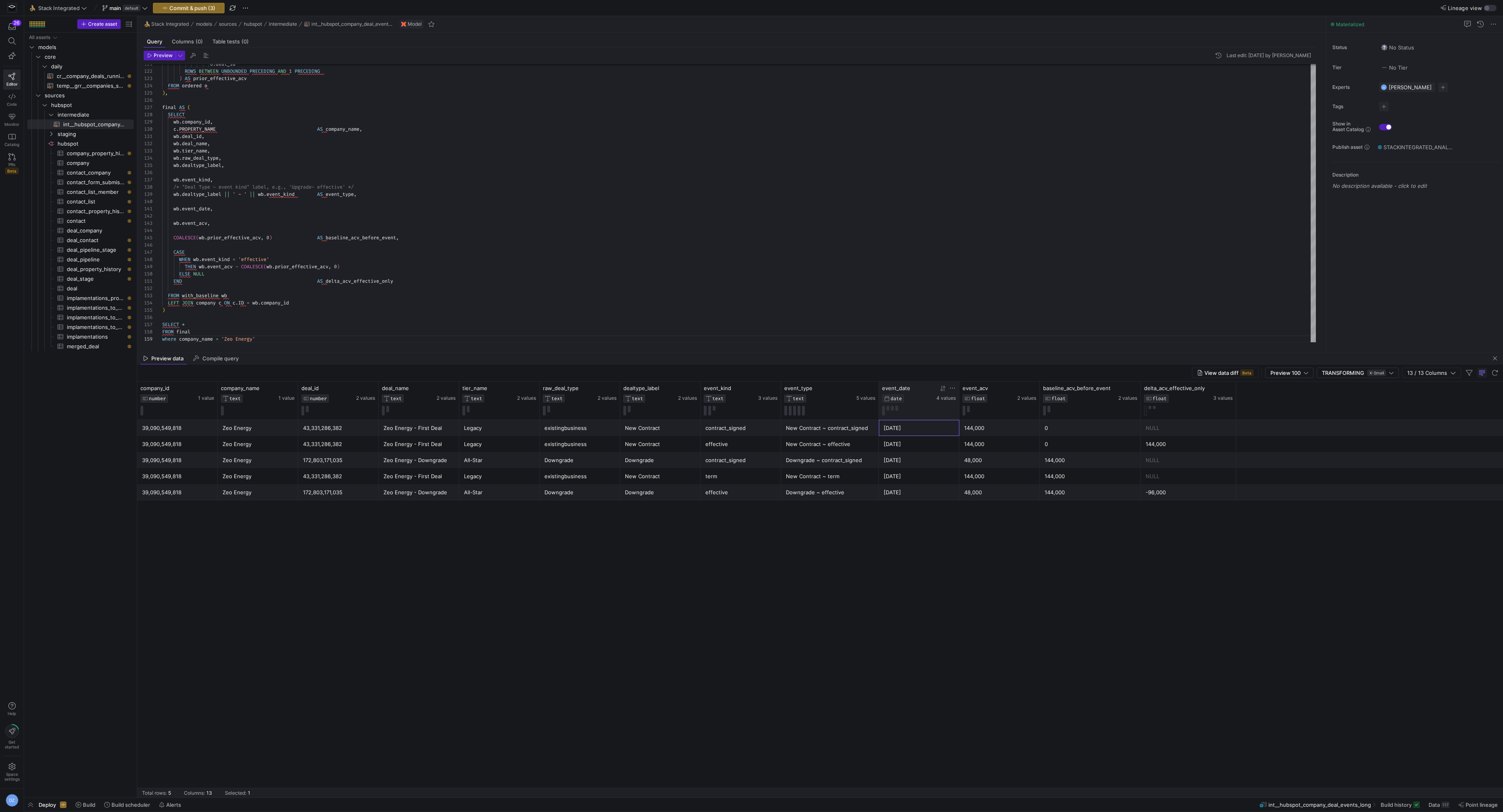
click at [838, 429] on div "New Contract ~ contract_signed" at bounding box center [830, 428] width 88 height 16
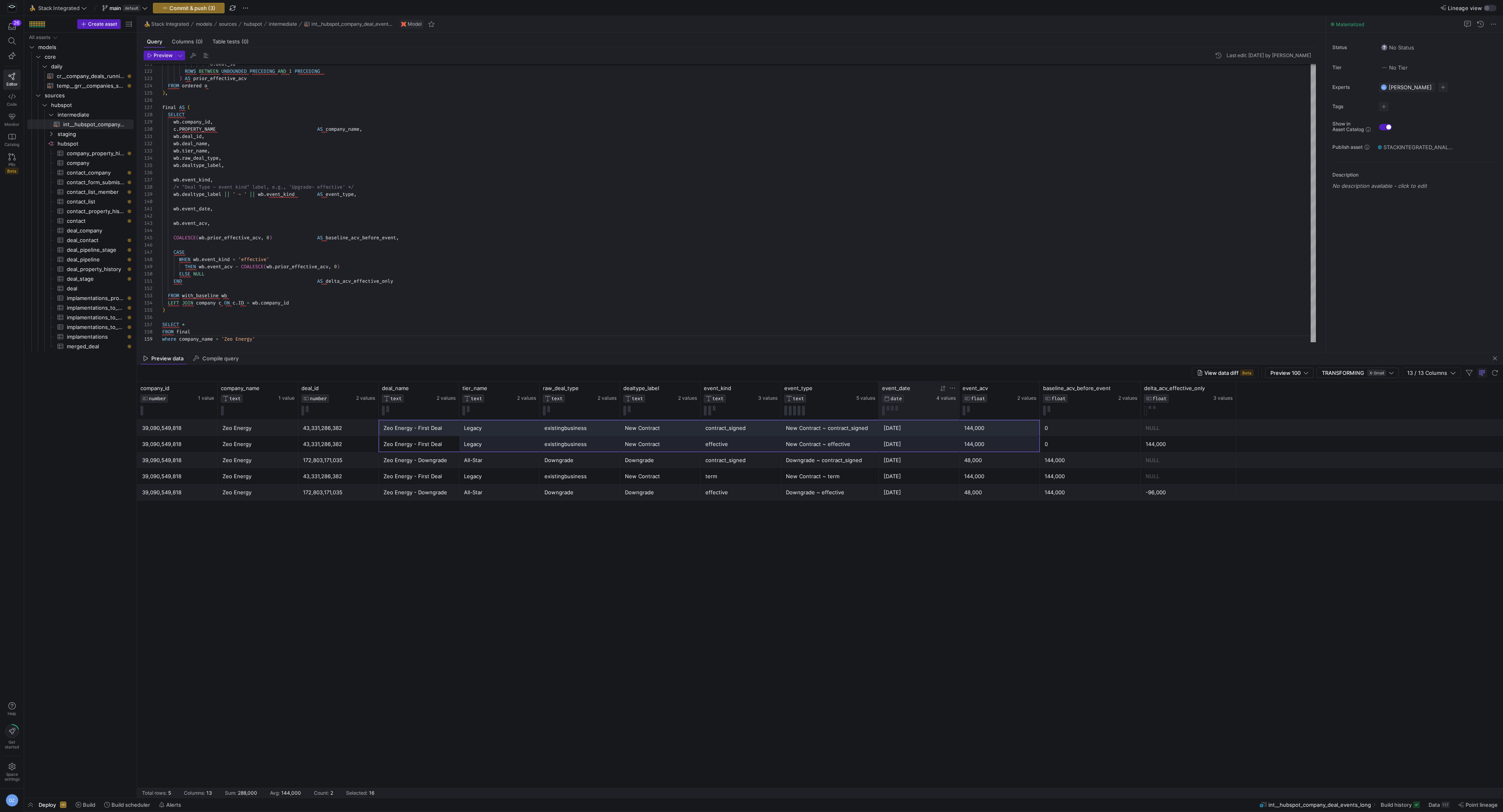
drag, startPoint x: 409, startPoint y: 446, endPoint x: 1027, endPoint y: 433, distance: 618.1
click at [1027, 433] on div "39,090,549,818 Zeo Energy 43,331,286,382 Zeo Energy - First Deal Legacy existin…" at bounding box center [820, 460] width 1366 height 80
drag, startPoint x: 428, startPoint y: 430, endPoint x: 995, endPoint y: 447, distance: 567.3
click at [995, 447] on div "39,090,549,818 Zeo Energy 43,331,286,382 Zeo Energy - First Deal Legacy existin…" at bounding box center [820, 460] width 1366 height 80
